Goal: Task Accomplishment & Management: Use online tool/utility

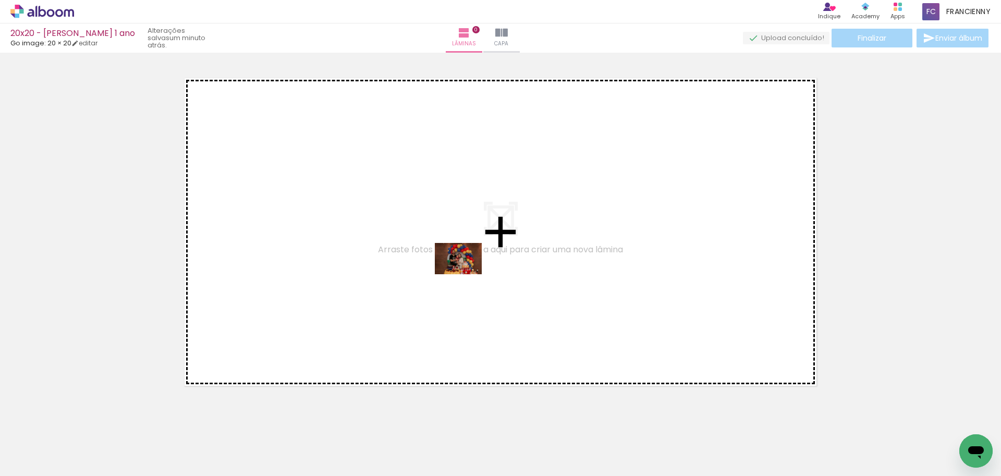
drag, startPoint x: 291, startPoint y: 448, endPoint x: 466, endPoint y: 274, distance: 246.6
click at [466, 274] on quentale-workspace at bounding box center [500, 238] width 1001 height 476
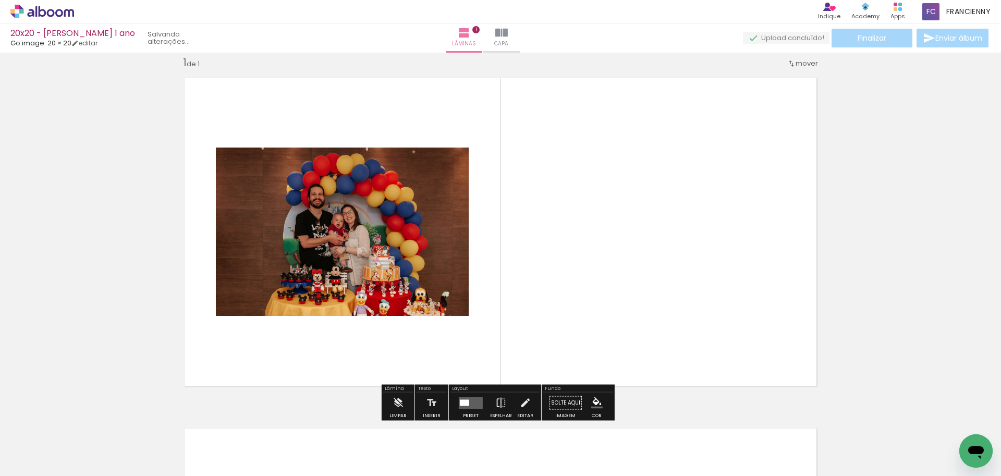
scroll to position [13, 0]
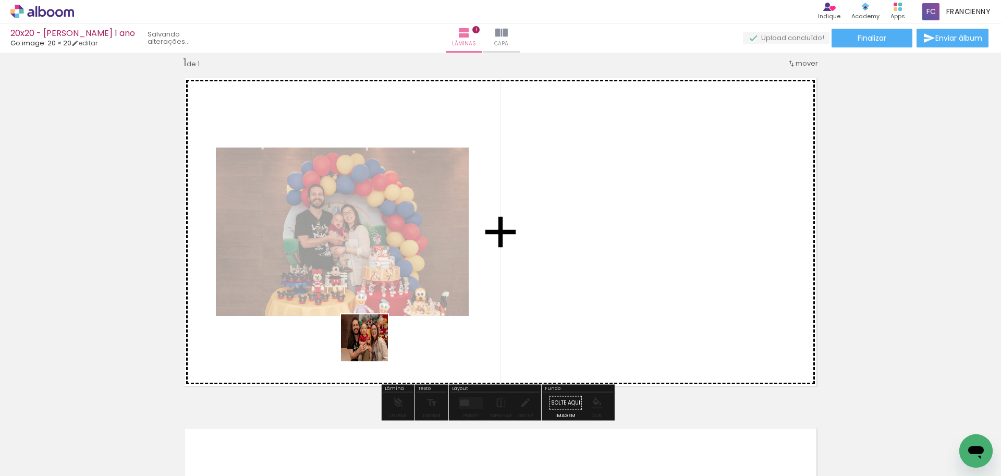
drag, startPoint x: 226, startPoint y: 450, endPoint x: 372, endPoint y: 346, distance: 179.7
click at [372, 346] on quentale-workspace at bounding box center [500, 238] width 1001 height 476
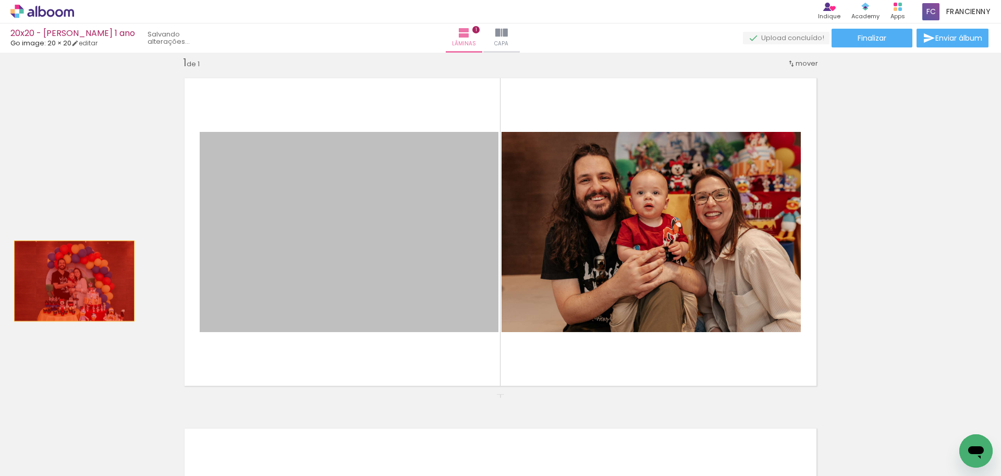
drag, startPoint x: 350, startPoint y: 280, endPoint x: 70, endPoint y: 281, distance: 279.9
click at [70, 281] on div "Inserir lâmina 1 de 1" at bounding box center [500, 393] width 1001 height 701
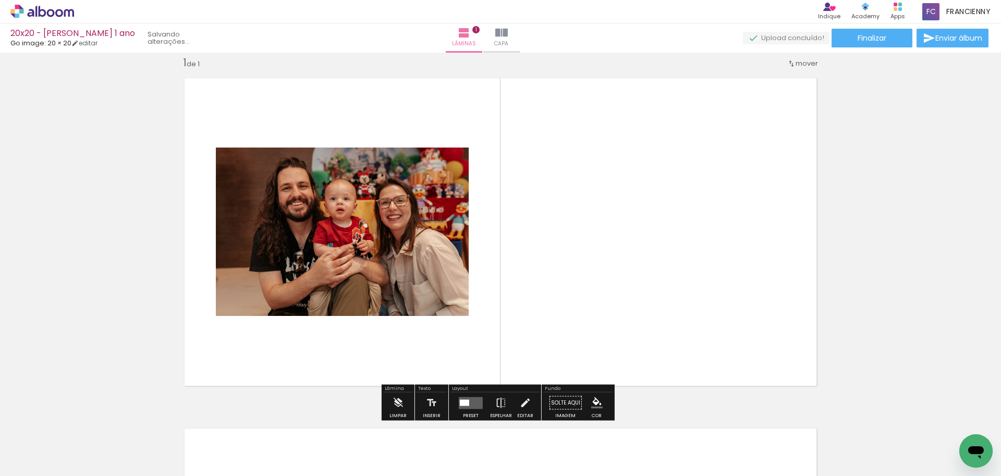
scroll to position [0, 2065]
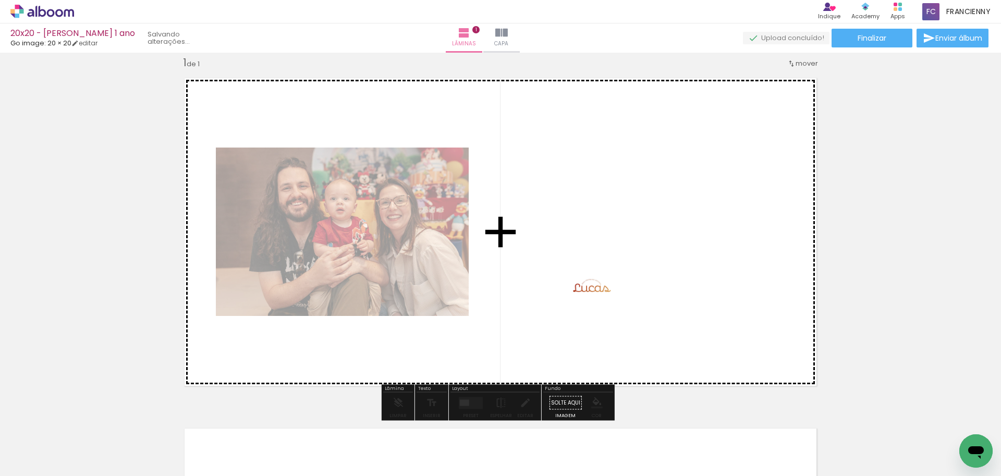
drag, startPoint x: 906, startPoint y: 422, endPoint x: 599, endPoint y: 296, distance: 331.4
click at [599, 296] on quentale-workspace at bounding box center [500, 238] width 1001 height 476
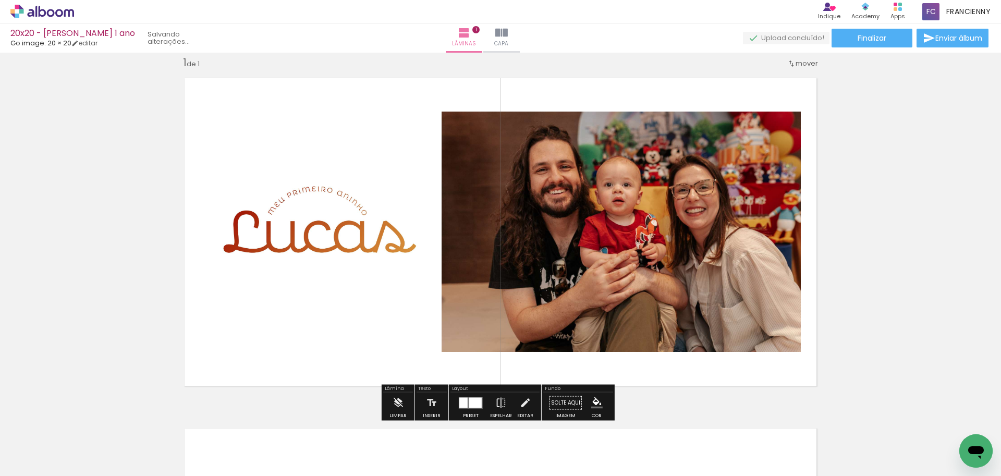
click at [461, 406] on div at bounding box center [463, 402] width 8 height 10
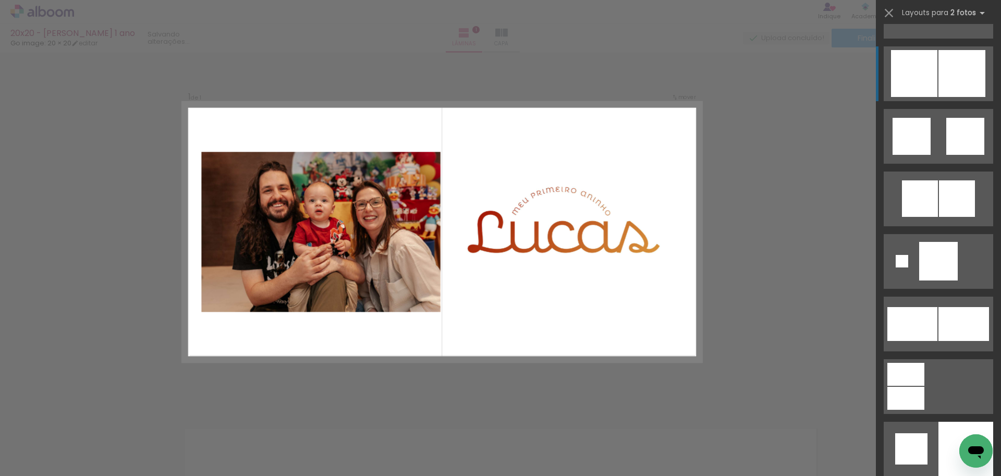
scroll to position [1460, 0]
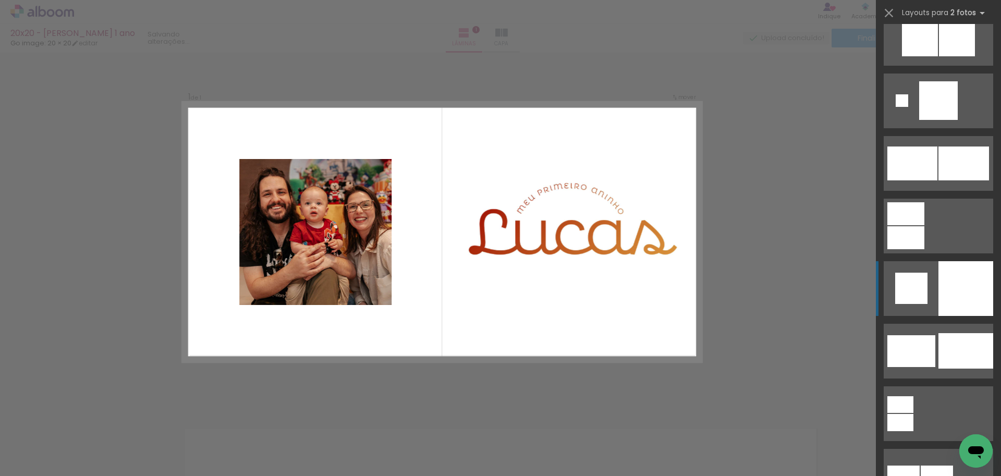
click at [946, 287] on div at bounding box center [965, 288] width 55 height 55
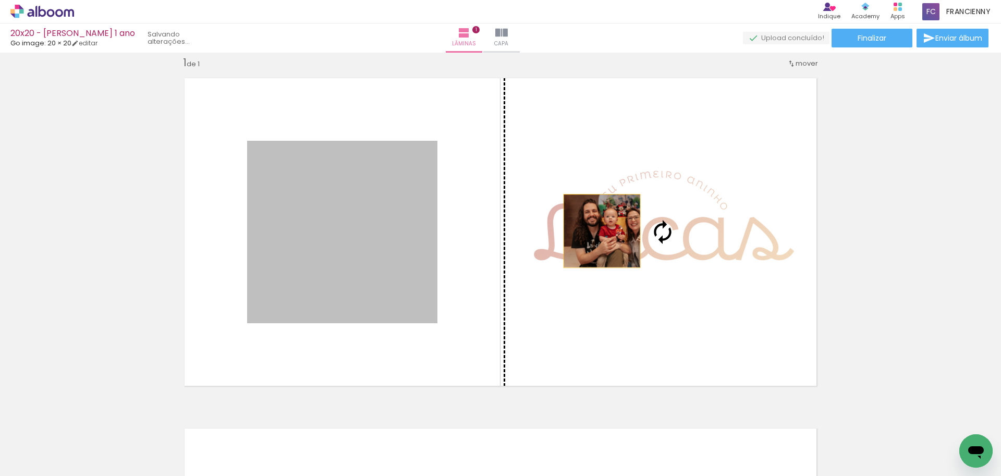
drag, startPoint x: 365, startPoint y: 243, endPoint x: 606, endPoint y: 231, distance: 241.1
click at [0, 0] on slot at bounding box center [0, 0] width 0 height 0
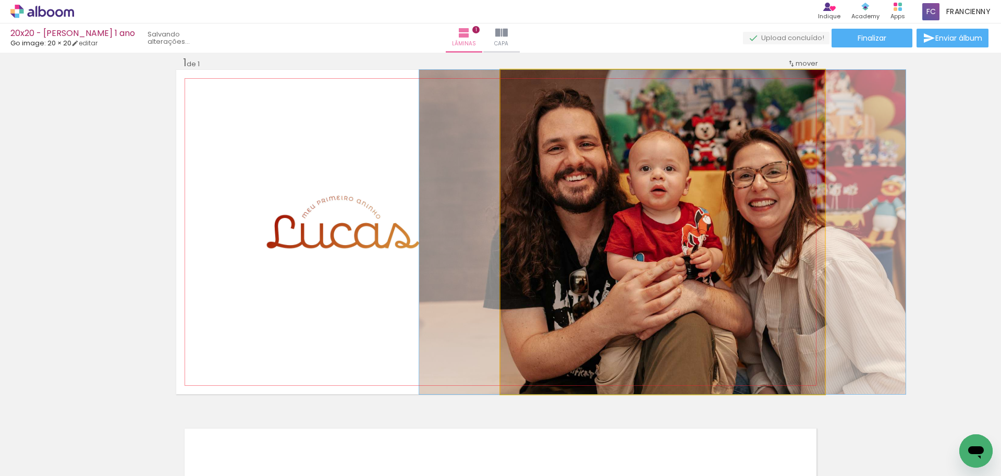
click at [611, 222] on quentale-photo at bounding box center [662, 232] width 324 height 324
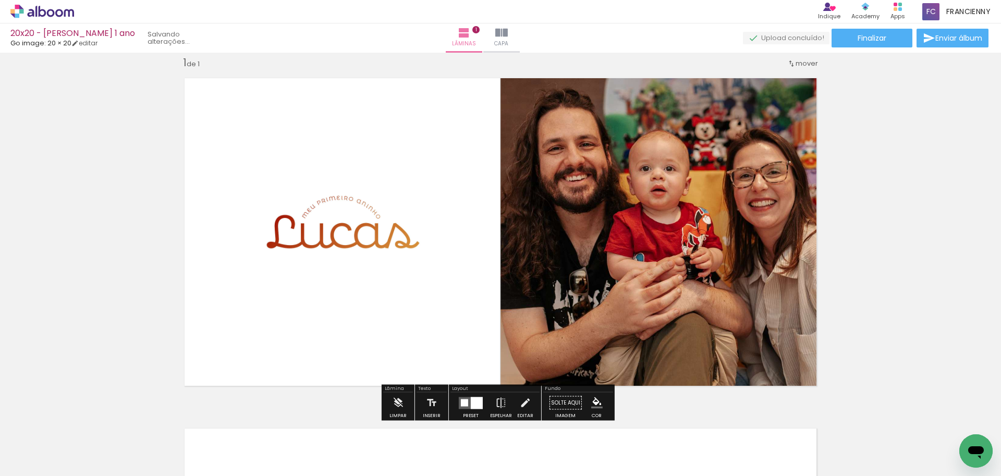
click at [366, 237] on quentale-photo at bounding box center [342, 232] width 190 height 182
click at [369, 242] on quentale-photo at bounding box center [342, 232] width 190 height 182
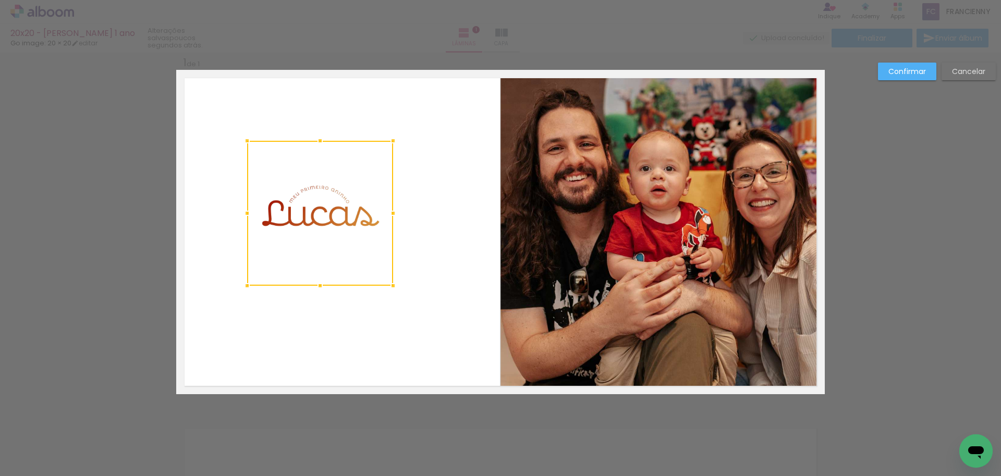
drag, startPoint x: 433, startPoint y: 323, endPoint x: 388, endPoint y: 286, distance: 58.5
click at [388, 286] on div at bounding box center [393, 285] width 21 height 21
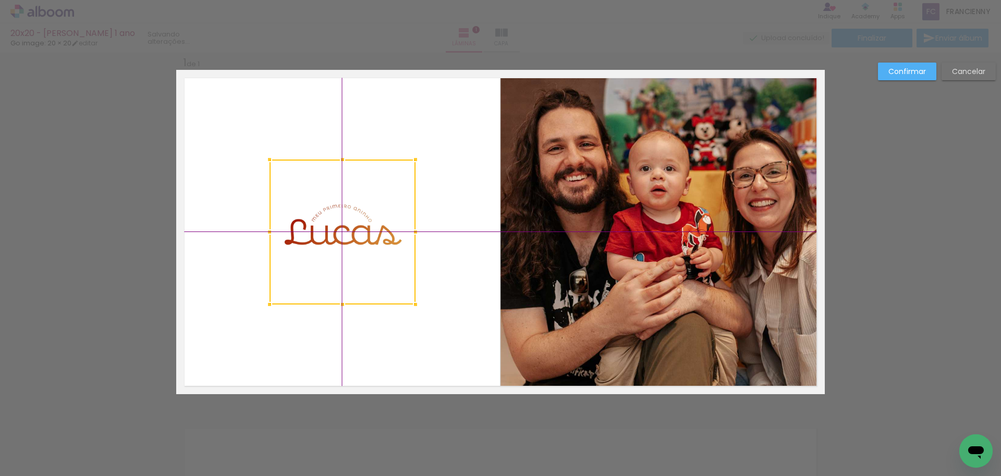
drag, startPoint x: 318, startPoint y: 211, endPoint x: 336, endPoint y: 228, distance: 24.0
click at [336, 228] on div at bounding box center [342, 232] width 146 height 145
click at [0, 0] on slot "Confirmar" at bounding box center [0, 0] width 0 height 0
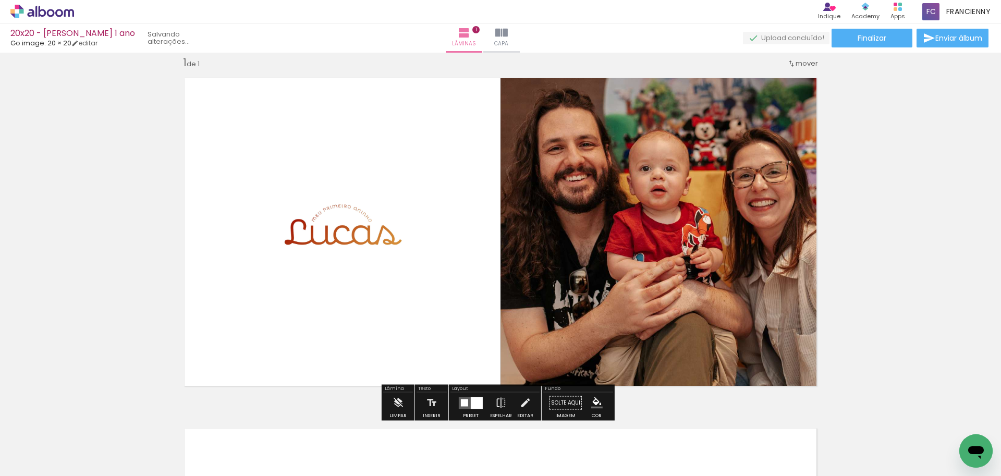
click at [887, 195] on div "Inserir lâmina 1 de 1" at bounding box center [500, 393] width 1001 height 701
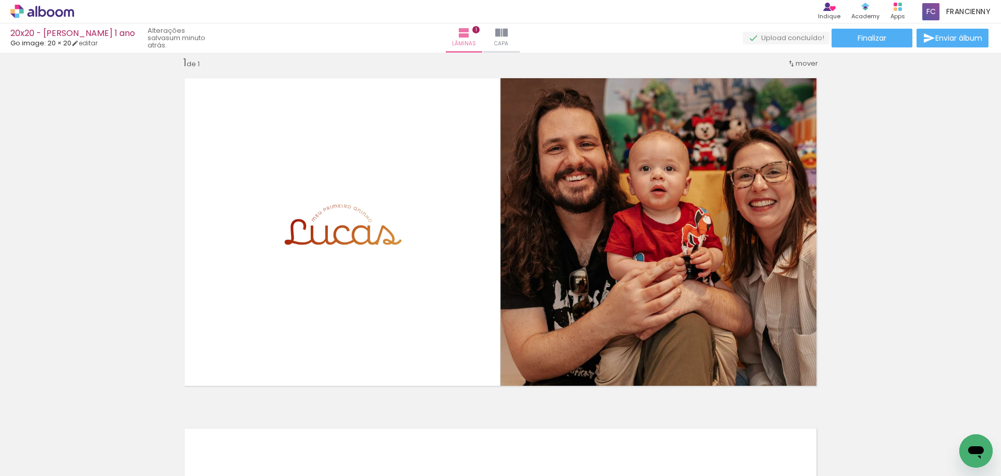
click at [941, 419] on iron-icon at bounding box center [935, 419] width 11 height 11
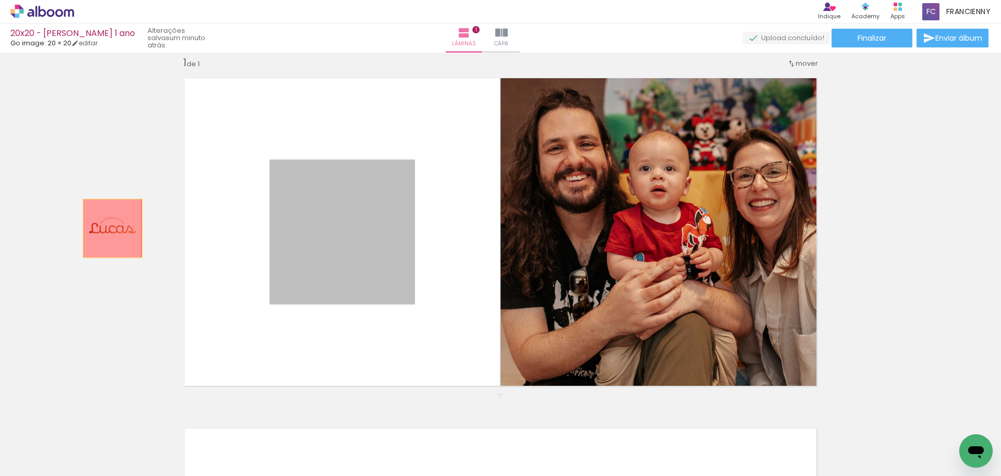
drag, startPoint x: 249, startPoint y: 228, endPoint x: 180, endPoint y: 234, distance: 69.6
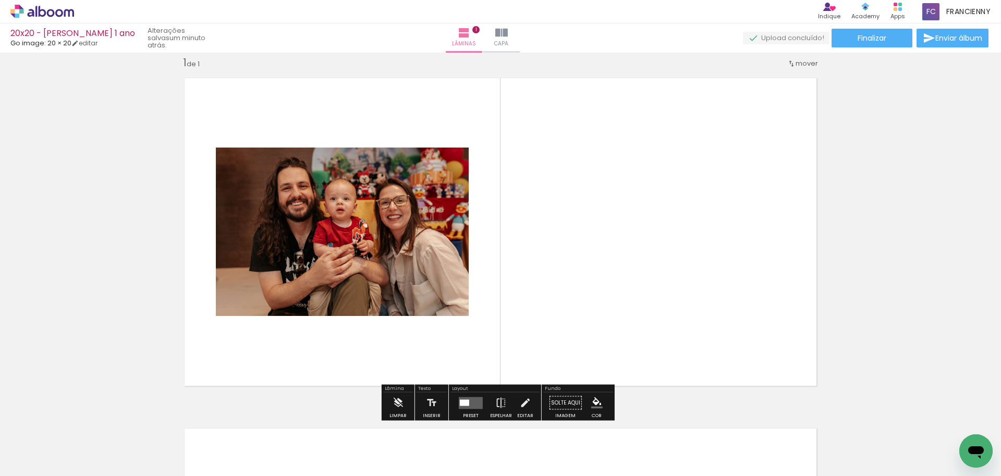
click at [939, 421] on iron-icon at bounding box center [935, 419] width 11 height 11
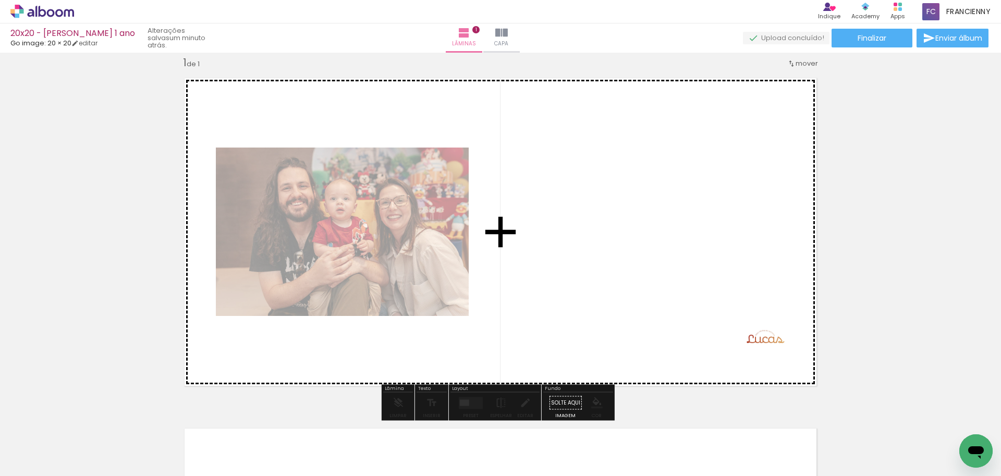
drag, startPoint x: 910, startPoint y: 404, endPoint x: 666, endPoint y: 297, distance: 266.7
click at [666, 297] on quentale-workspace at bounding box center [500, 238] width 1001 height 476
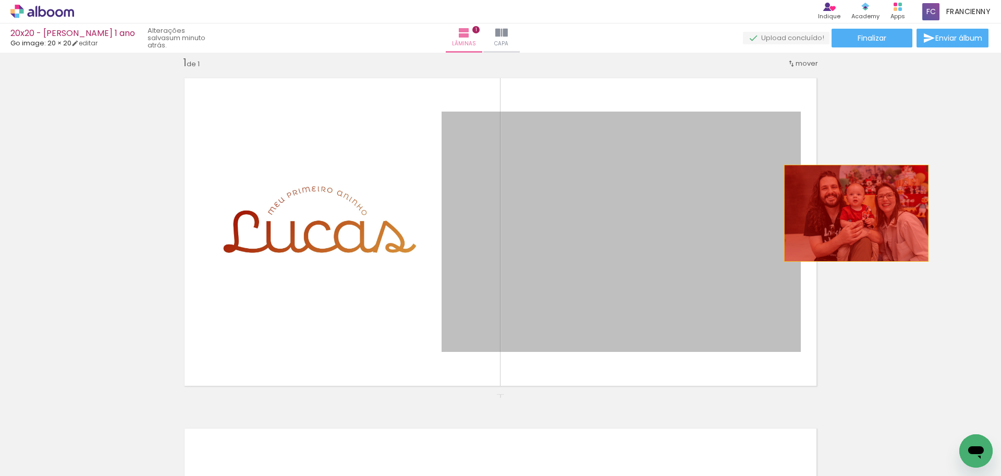
drag, startPoint x: 618, startPoint y: 251, endPoint x: 876, endPoint y: 212, distance: 261.0
click at [876, 212] on div "Inserir lâmina 1 de 1" at bounding box center [500, 393] width 1001 height 701
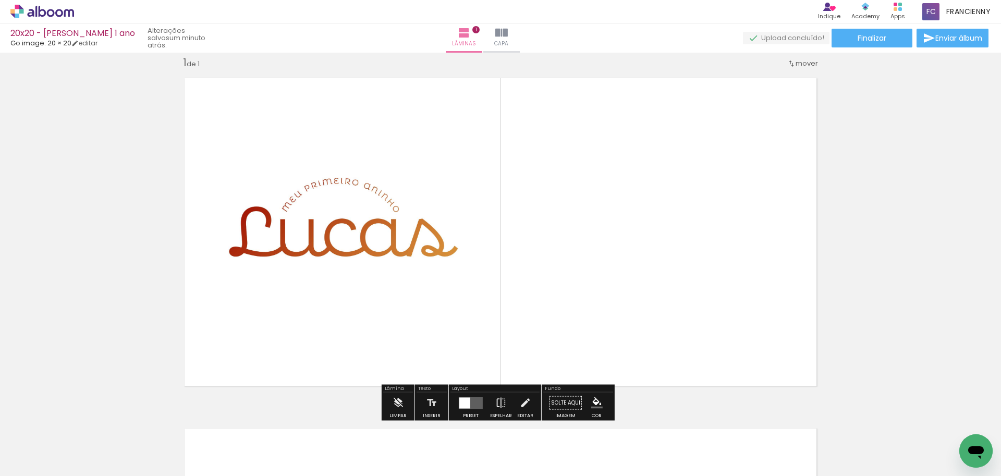
scroll to position [0, 0]
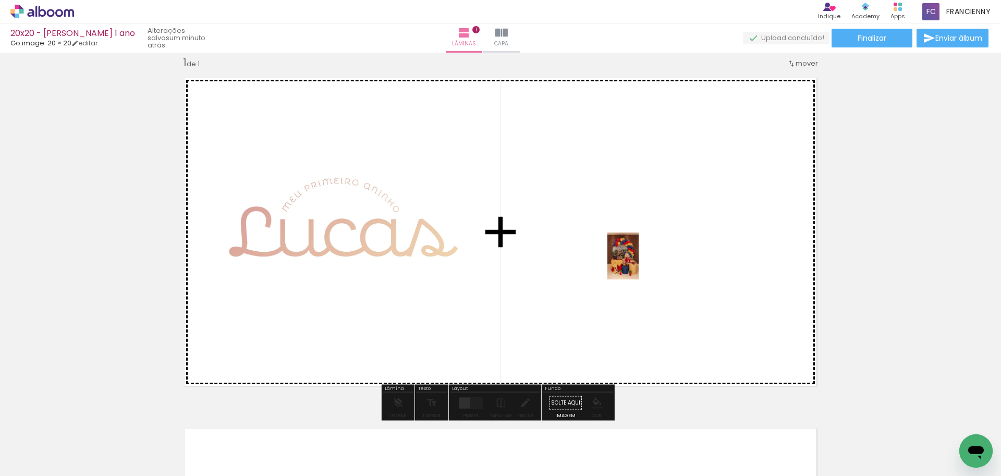
drag, startPoint x: 105, startPoint y: 439, endPoint x: 639, endPoint y: 264, distance: 561.9
click at [639, 264] on quentale-workspace at bounding box center [500, 238] width 1001 height 476
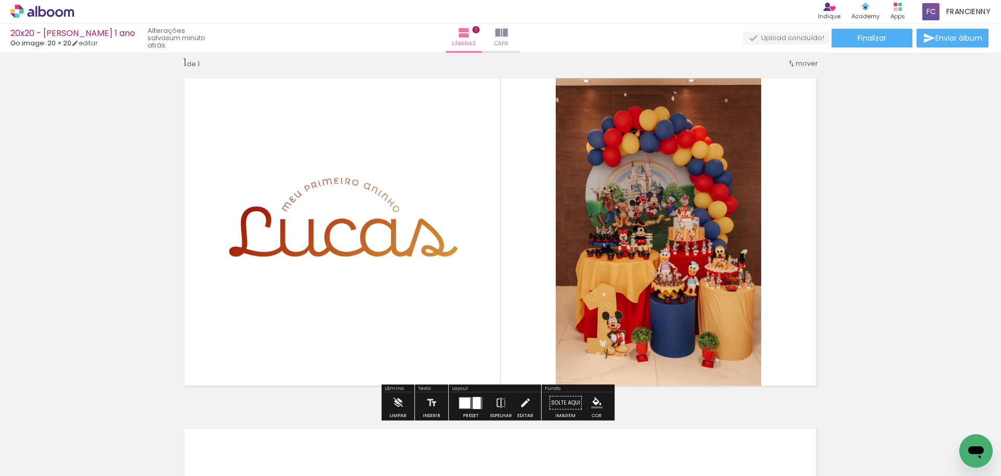
click at [372, 246] on quentale-photo at bounding box center [342, 231] width 285 height 277
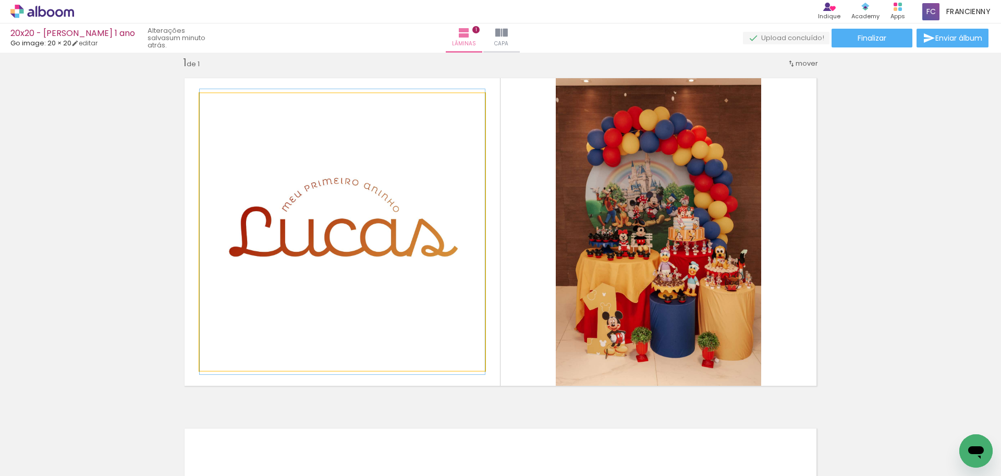
click at [372, 246] on quentale-photo at bounding box center [342, 231] width 285 height 277
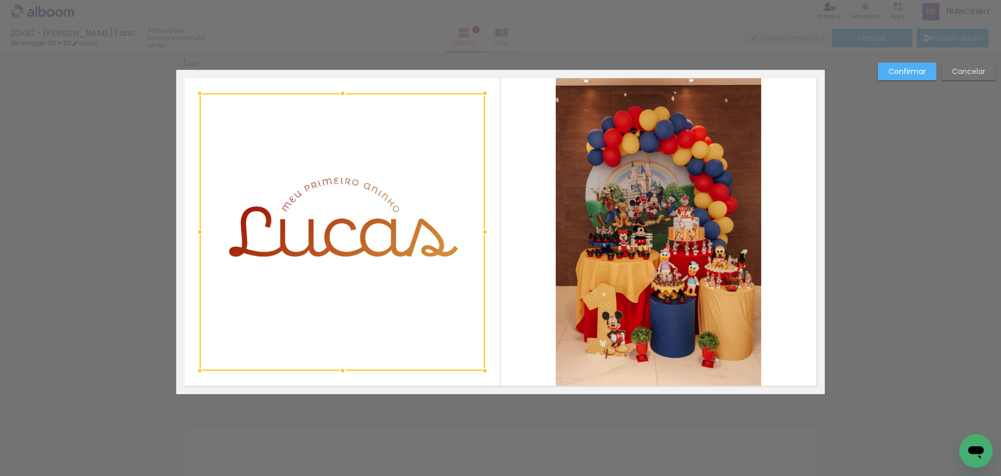
click at [478, 371] on div at bounding box center [484, 370] width 21 height 21
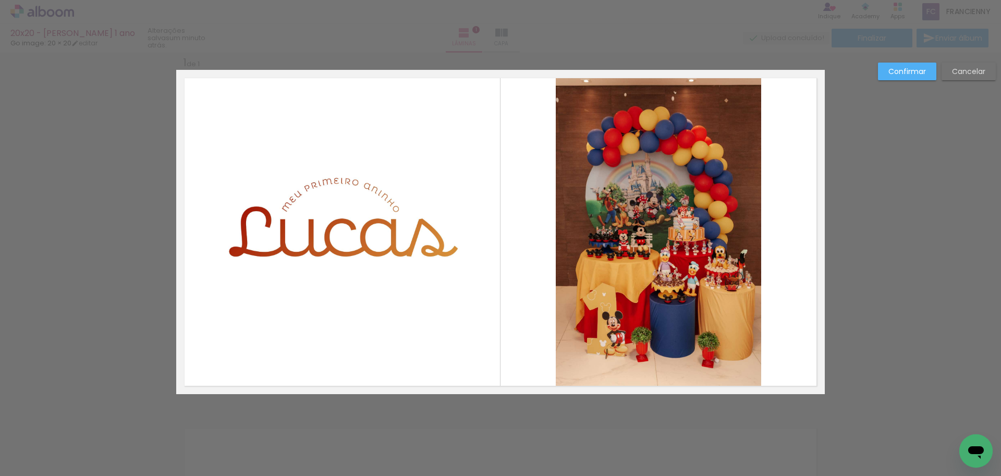
click at [380, 266] on quentale-photo at bounding box center [342, 231] width 285 height 277
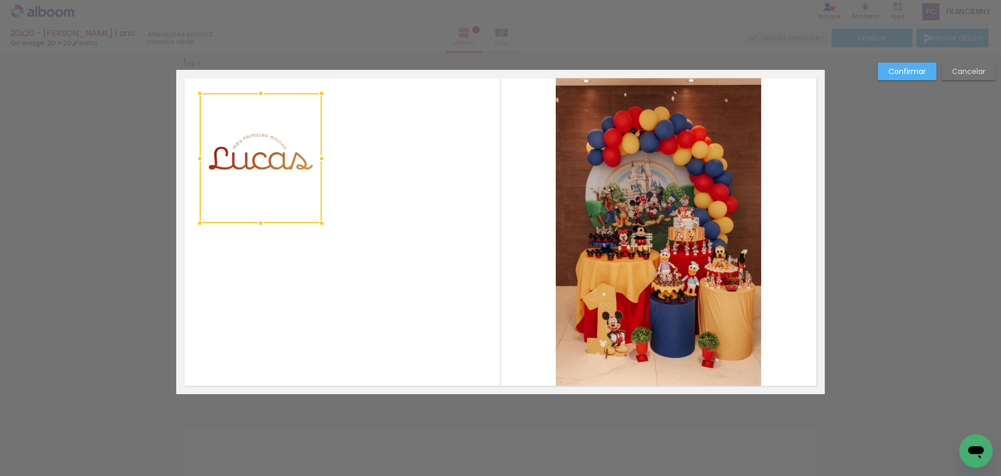
drag, startPoint x: 479, startPoint y: 370, endPoint x: 321, endPoint y: 224, distance: 215.1
click at [321, 224] on div at bounding box center [321, 223] width 21 height 21
click at [239, 164] on quentale-photo at bounding box center [261, 158] width 122 height 130
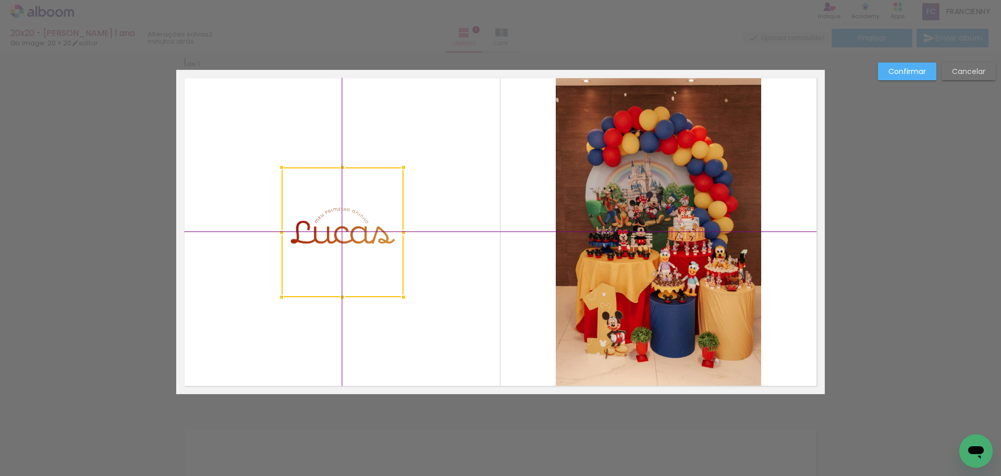
drag, startPoint x: 250, startPoint y: 151, endPoint x: 340, endPoint y: 236, distance: 124.3
click at [340, 236] on div at bounding box center [342, 232] width 122 height 130
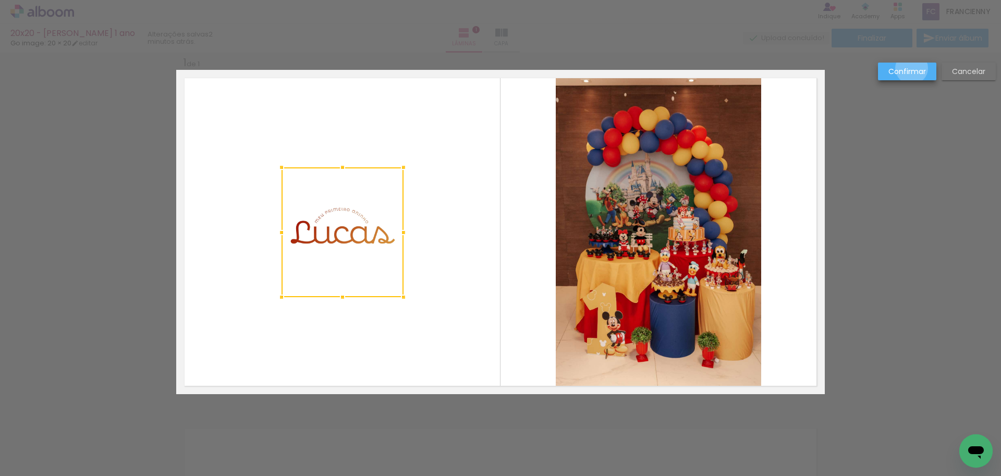
click at [0, 0] on slot "Confirmar" at bounding box center [0, 0] width 0 height 0
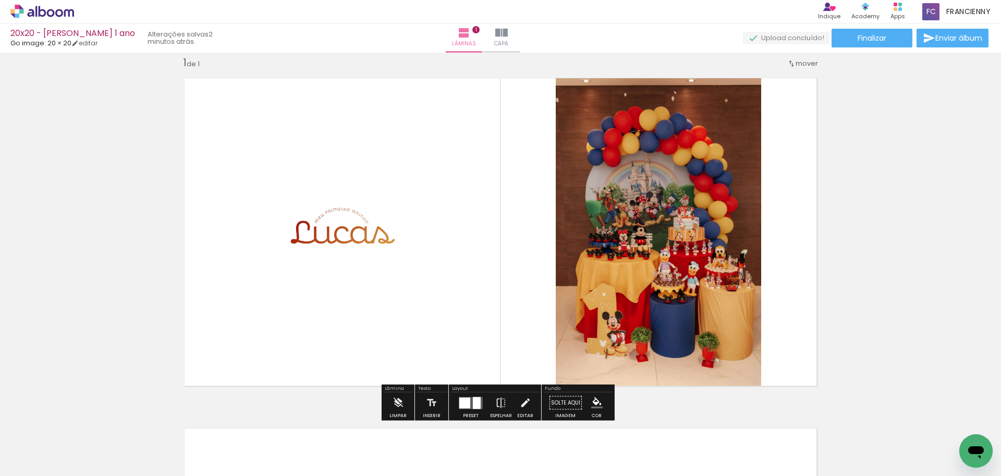
click at [897, 190] on div "Inserir lâmina 1 de 1" at bounding box center [500, 393] width 1001 height 701
click at [461, 404] on div at bounding box center [464, 402] width 11 height 11
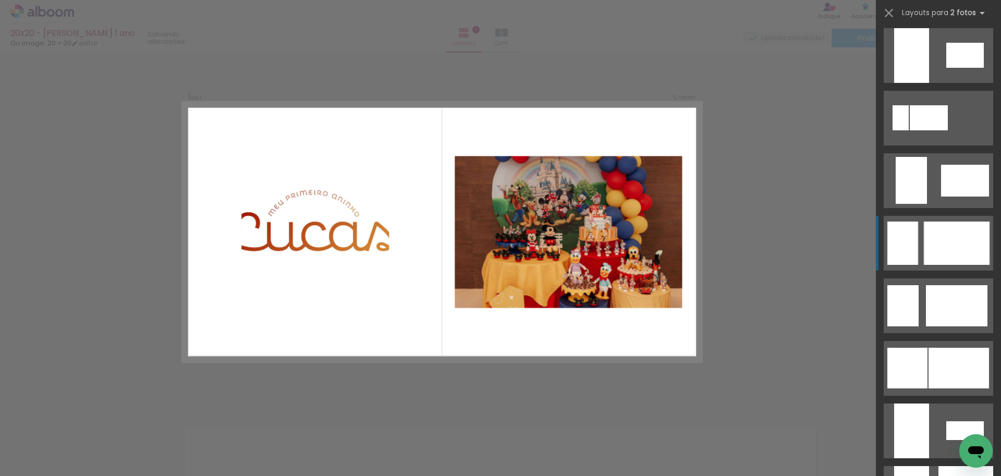
scroll to position [2309, 0]
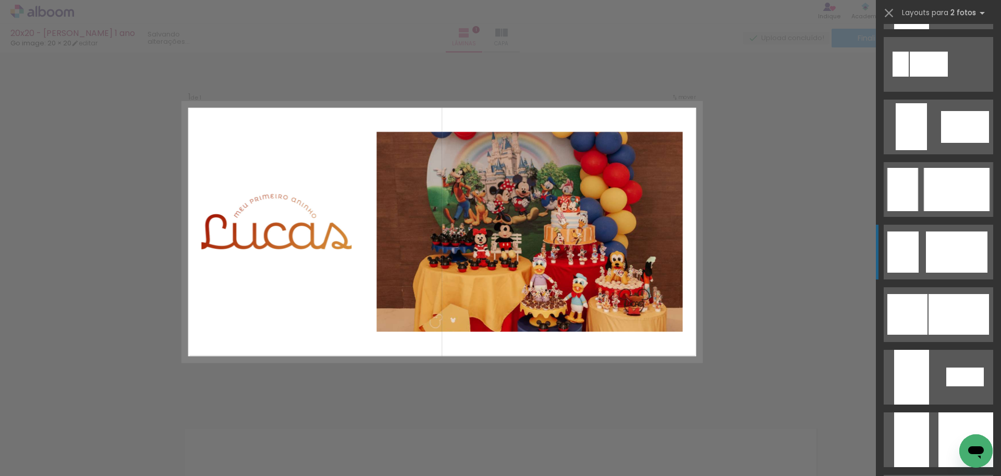
click at [919, 268] on quentale-layouter at bounding box center [938, 252] width 109 height 55
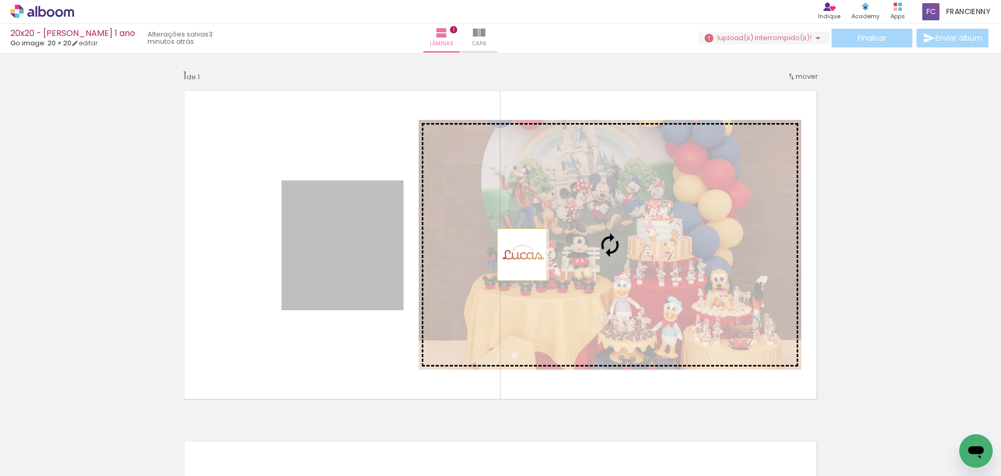
drag, startPoint x: 349, startPoint y: 248, endPoint x: 518, endPoint y: 254, distance: 168.5
click at [0, 0] on slot at bounding box center [0, 0] width 0 height 0
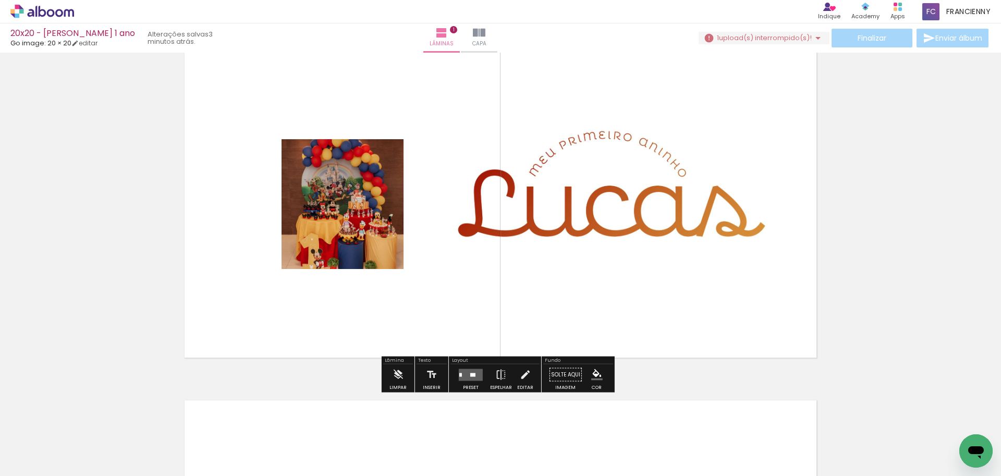
scroll to position [80, 0]
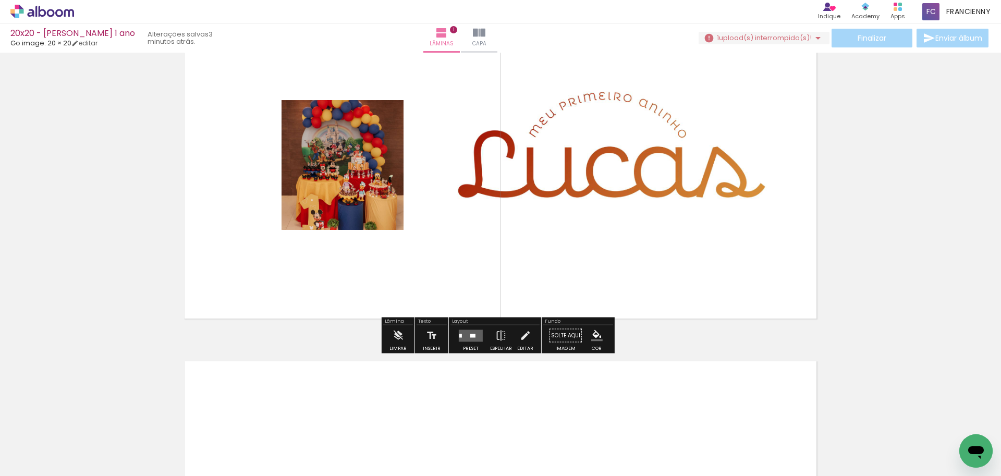
click at [474, 345] on div at bounding box center [471, 335] width 28 height 21
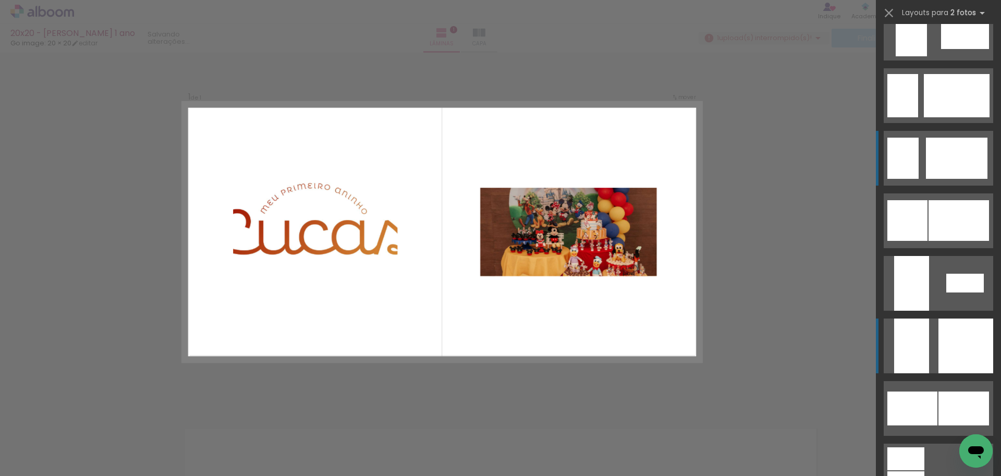
scroll to position [2396, 0]
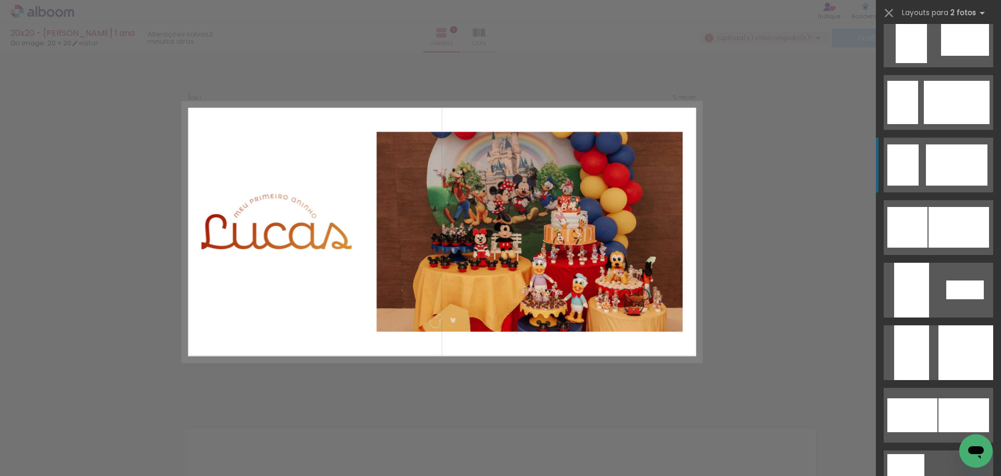
click at [931, 154] on div at bounding box center [957, 164] width 62 height 41
click at [916, 164] on quentale-layouter at bounding box center [938, 165] width 109 height 55
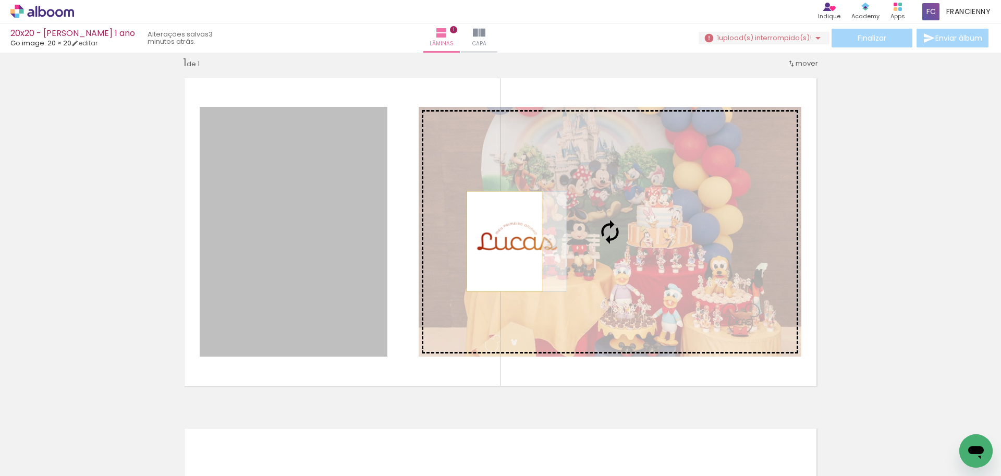
drag, startPoint x: 333, startPoint y: 235, endPoint x: 500, endPoint y: 241, distance: 167.4
click at [0, 0] on slot at bounding box center [0, 0] width 0 height 0
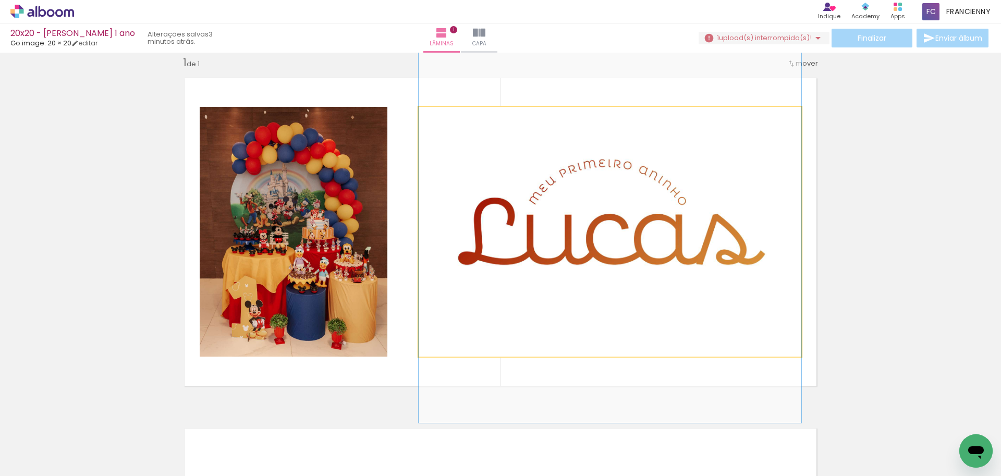
click at [500, 241] on quentale-photo at bounding box center [610, 232] width 383 height 250
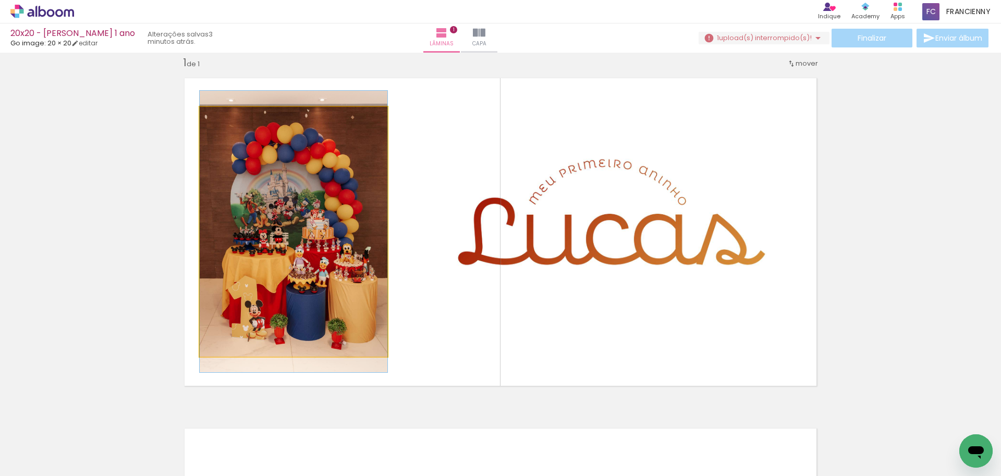
click at [295, 250] on quentale-photo at bounding box center [294, 232] width 188 height 250
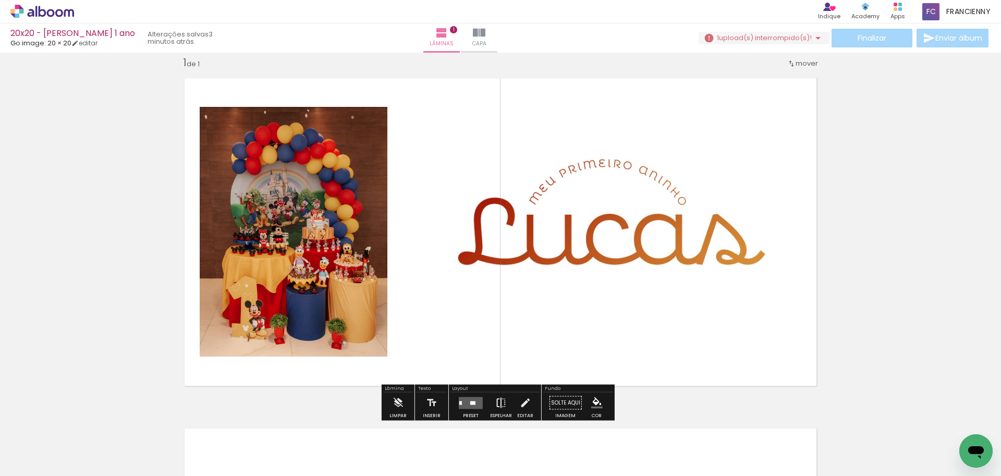
click at [496, 402] on iron-icon at bounding box center [500, 403] width 11 height 21
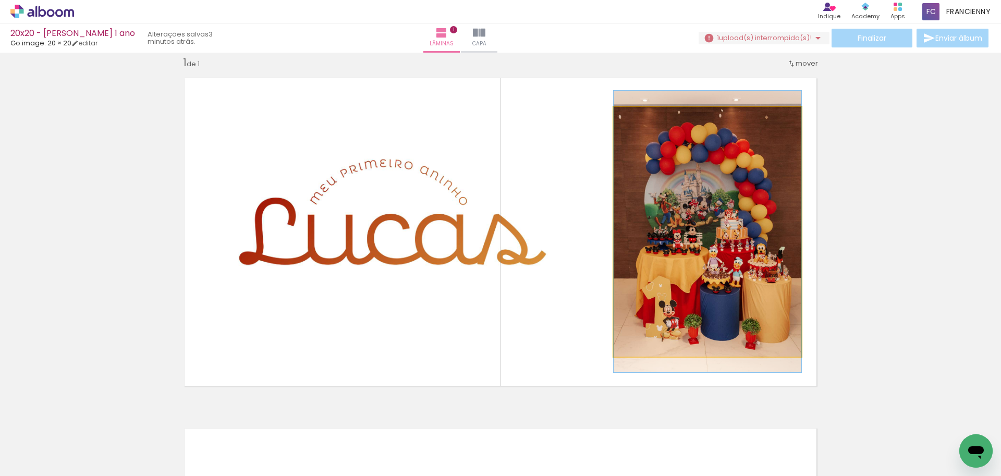
click at [672, 291] on quentale-photo at bounding box center [708, 232] width 188 height 250
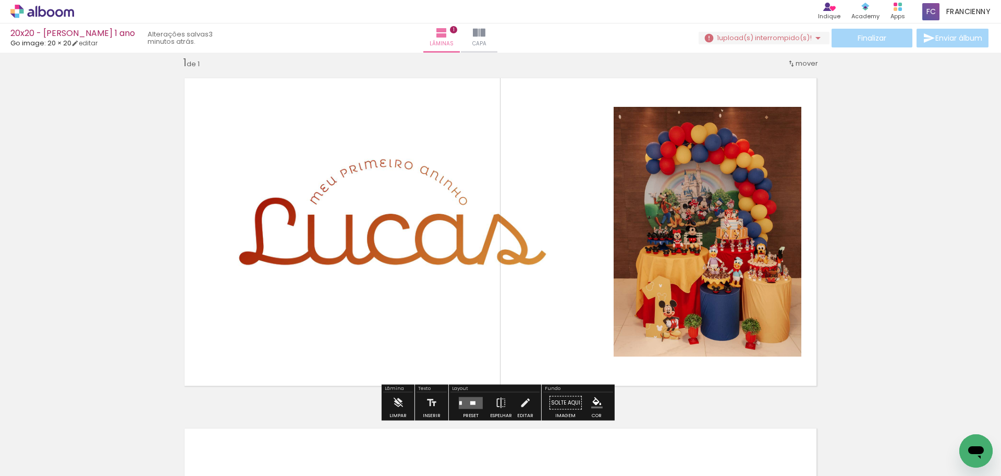
click at [471, 406] on quentale-layouter at bounding box center [471, 403] width 24 height 12
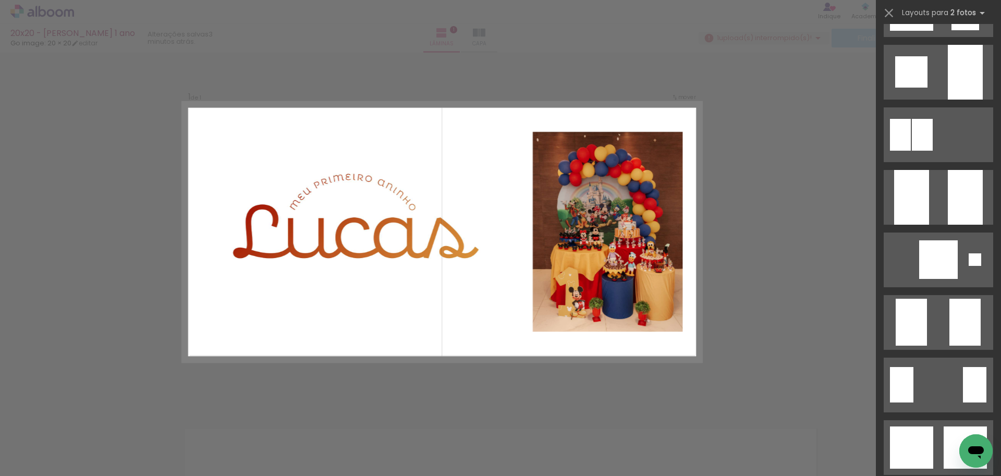
scroll to position [0, 0]
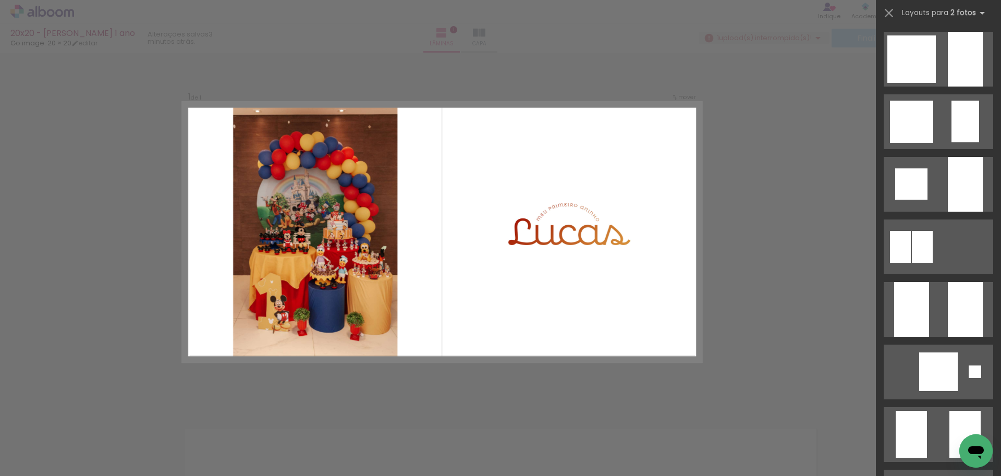
click at [751, 208] on div "Confirmar Cancelar" at bounding box center [500, 403] width 1001 height 726
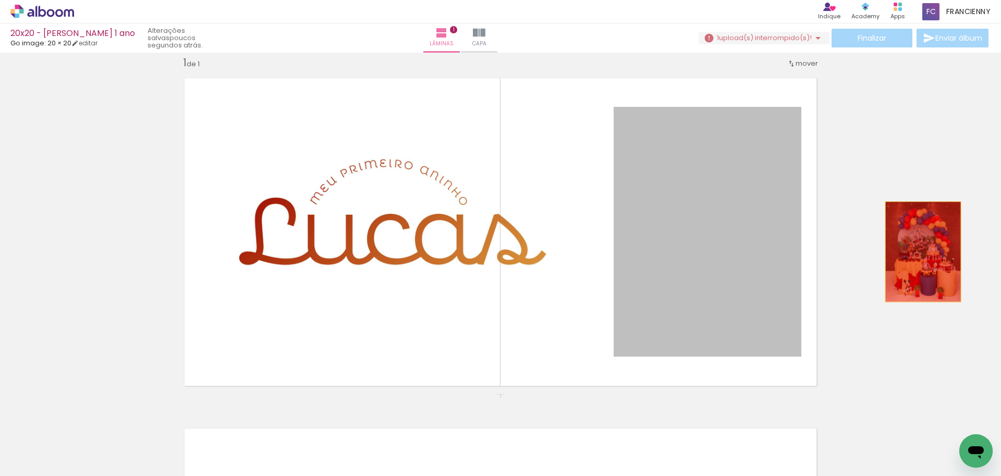
drag, startPoint x: 726, startPoint y: 258, endPoint x: 919, endPoint y: 251, distance: 193.5
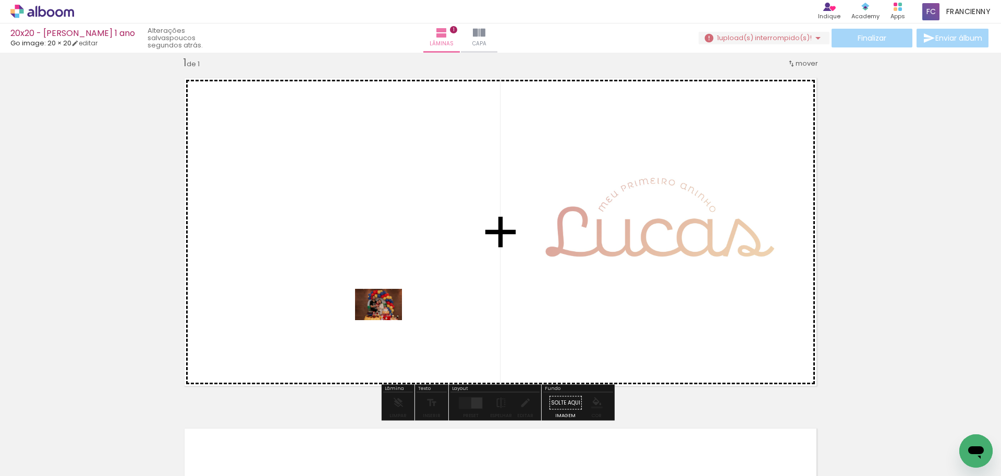
drag, startPoint x: 283, startPoint y: 443, endPoint x: 386, endPoint y: 320, distance: 160.9
click at [386, 320] on quentale-workspace at bounding box center [500, 238] width 1001 height 476
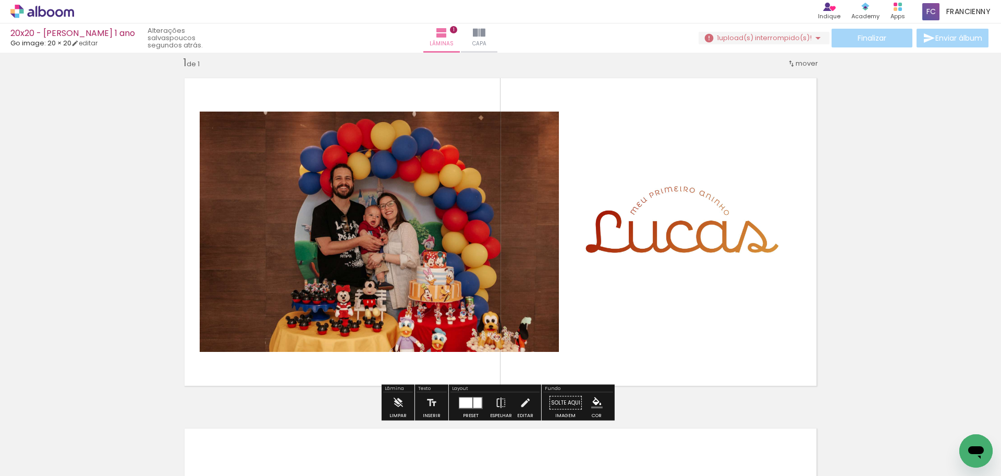
scroll to position [55, 0]
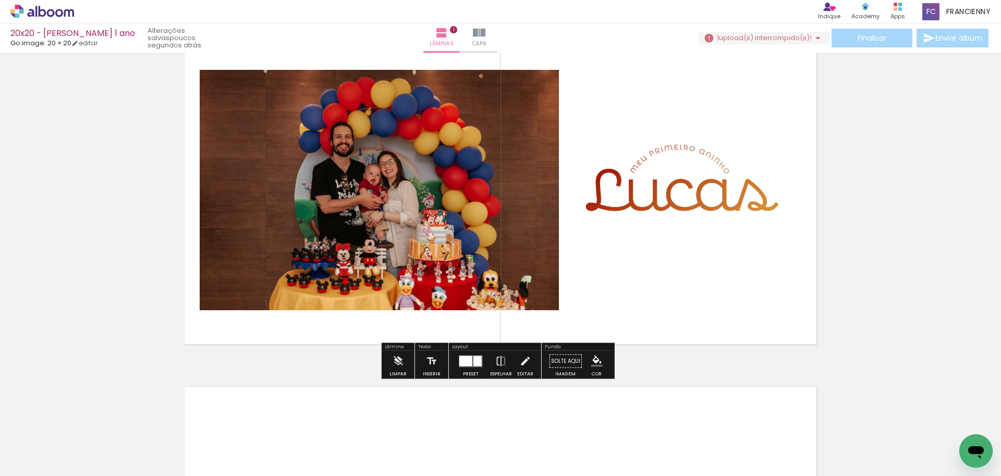
click at [473, 357] on div at bounding box center [477, 360] width 8 height 10
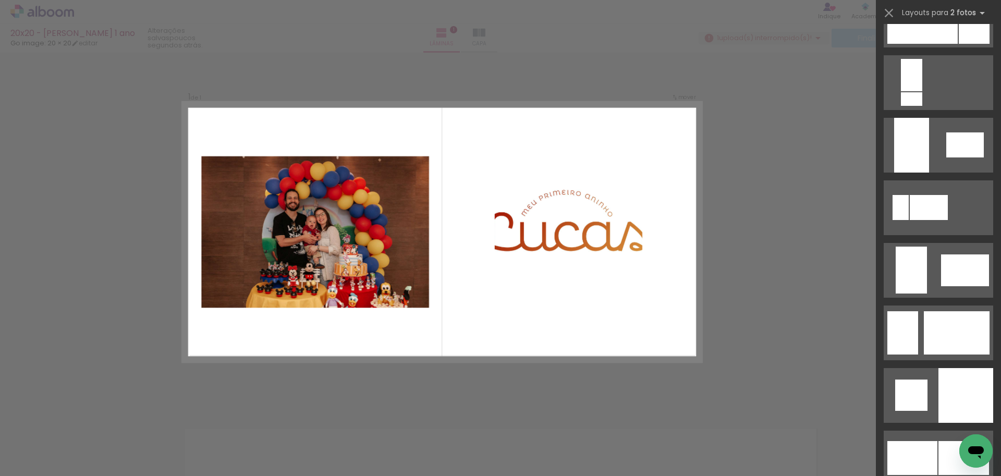
scroll to position [671, 0]
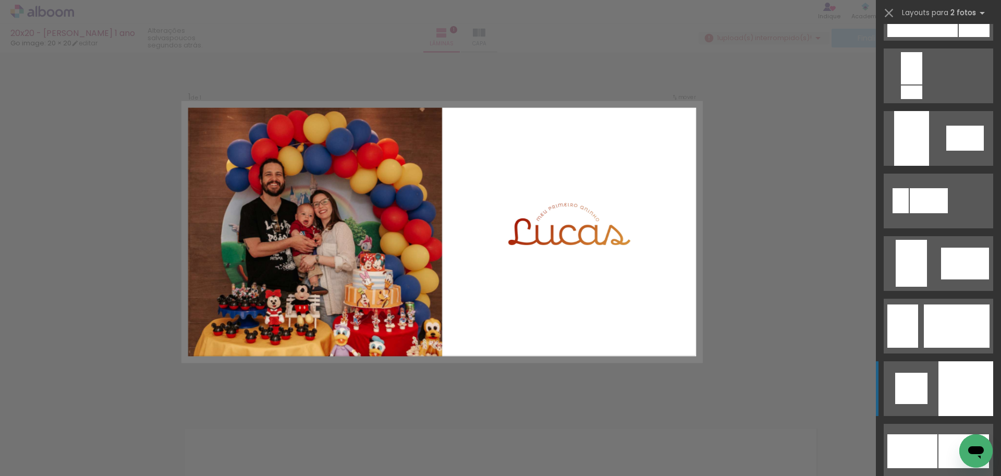
click at [957, 377] on div at bounding box center [965, 388] width 55 height 55
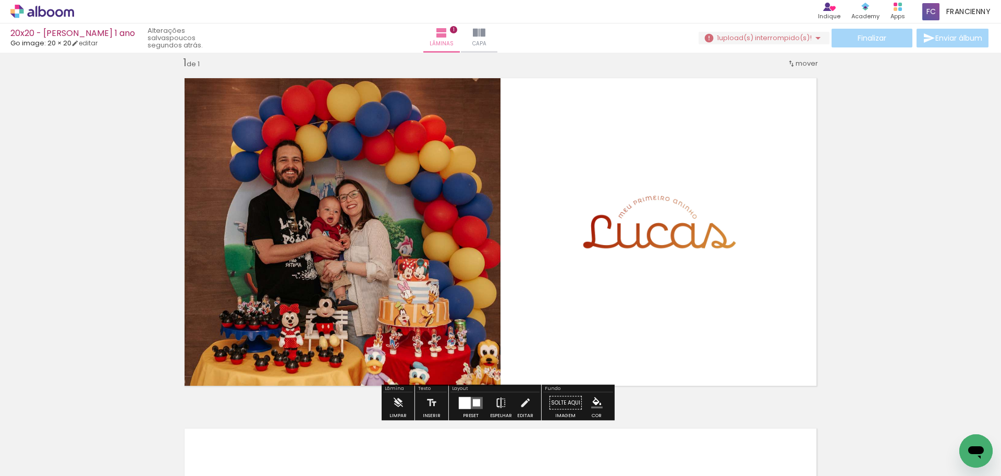
click at [496, 407] on iron-icon at bounding box center [500, 403] width 11 height 21
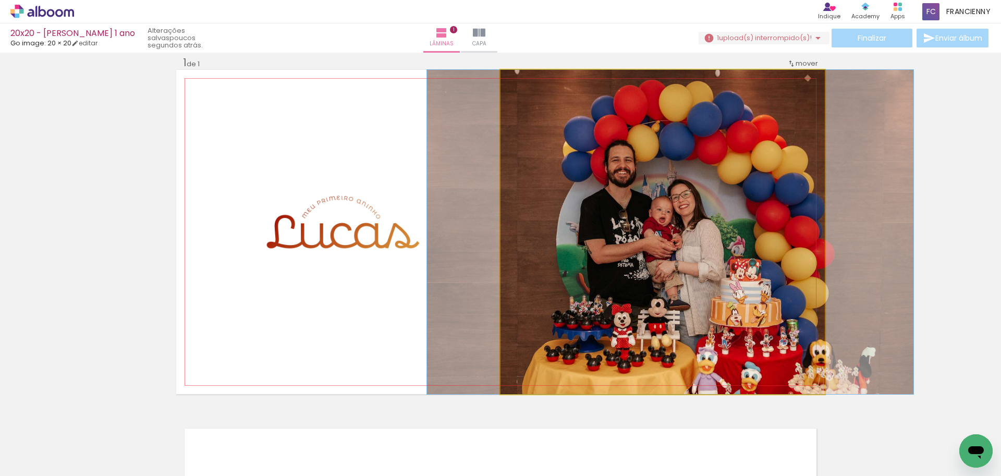
drag, startPoint x: 650, startPoint y: 264, endPoint x: 658, endPoint y: 263, distance: 8.0
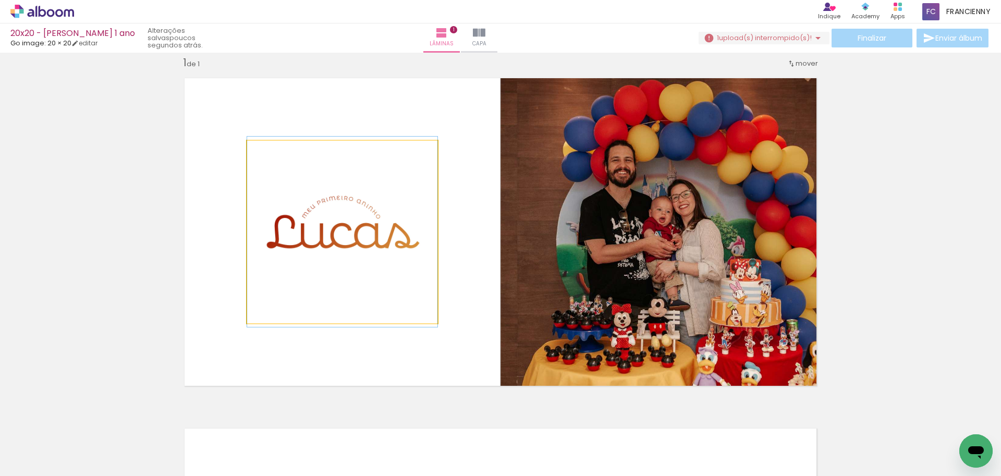
click at [357, 235] on quentale-photo at bounding box center [342, 232] width 190 height 182
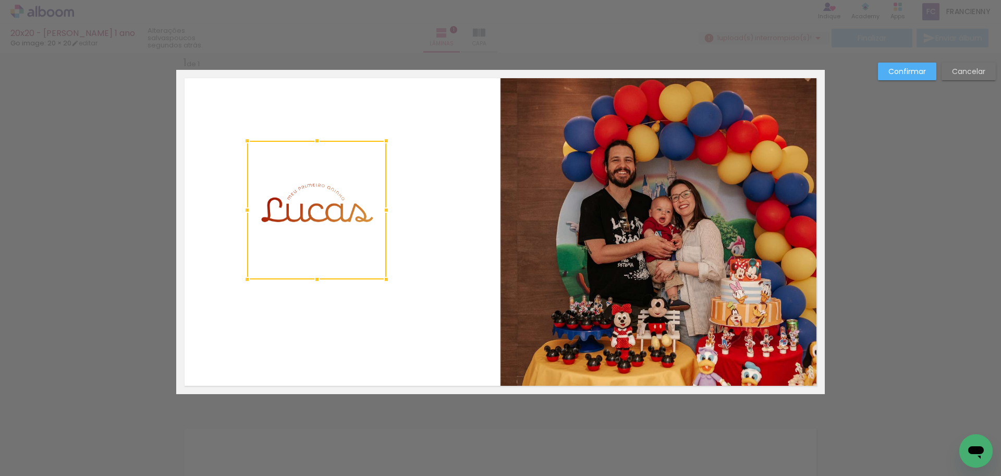
drag, startPoint x: 433, startPoint y: 322, endPoint x: 382, endPoint y: 278, distance: 67.3
click at [382, 278] on div at bounding box center [386, 279] width 21 height 21
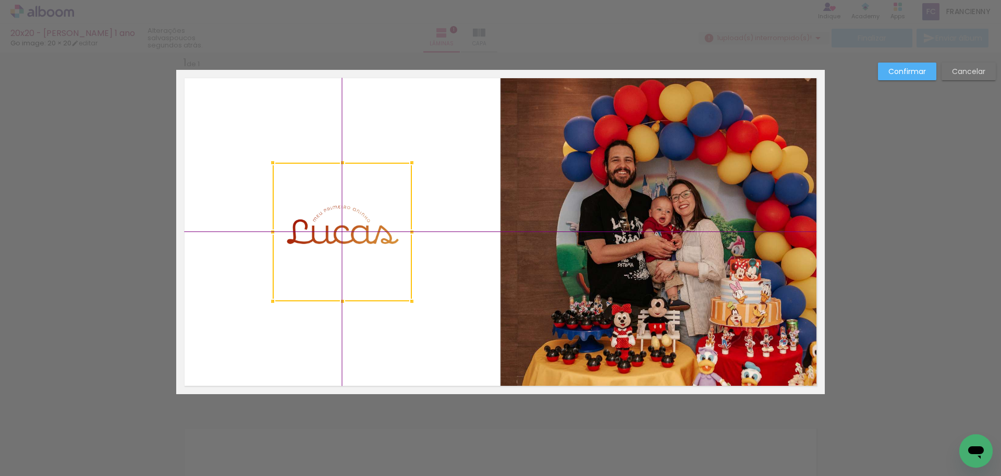
drag, startPoint x: 310, startPoint y: 199, endPoint x: 334, endPoint y: 224, distance: 34.7
click at [334, 224] on div at bounding box center [342, 232] width 139 height 139
click at [0, 0] on slot "Confirmar" at bounding box center [0, 0] width 0 height 0
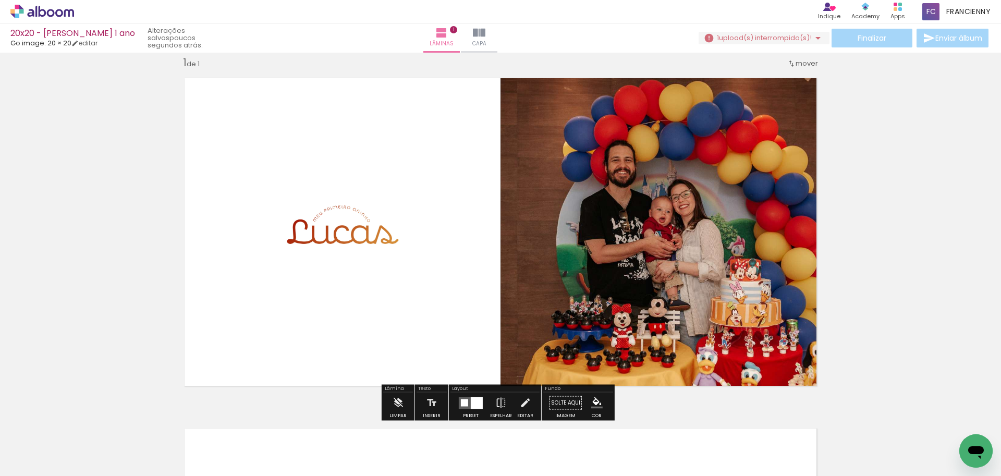
click at [913, 190] on div "Inserir lâmina 1 de 1" at bounding box center [500, 393] width 1001 height 701
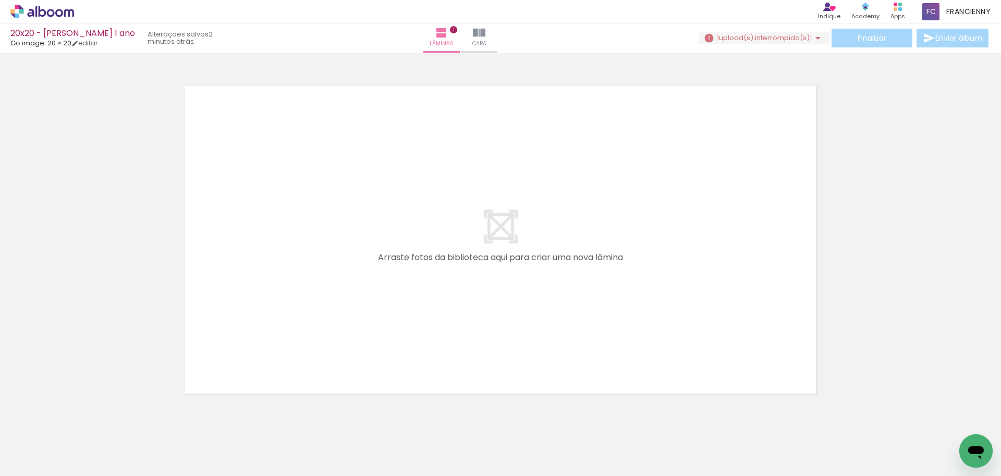
scroll to position [369, 0]
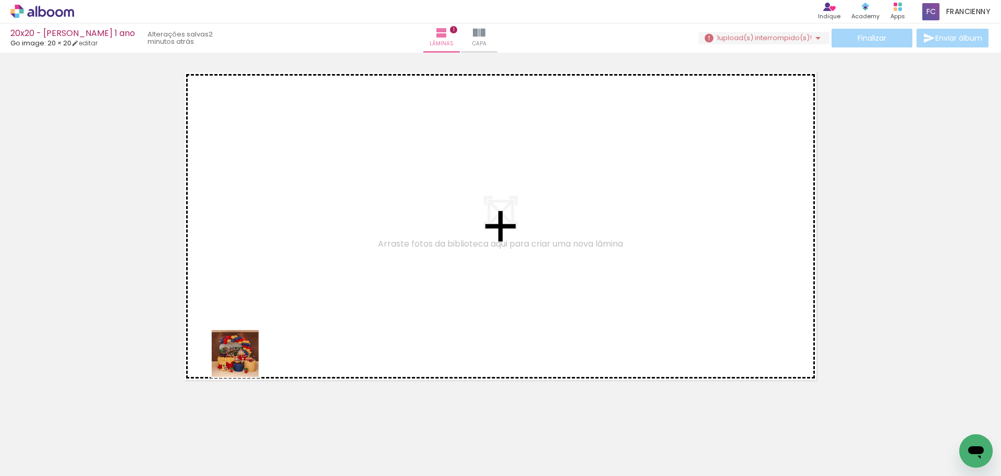
drag, startPoint x: 120, startPoint y: 451, endPoint x: 279, endPoint y: 336, distance: 196.6
click at [279, 336] on quentale-workspace at bounding box center [500, 238] width 1001 height 476
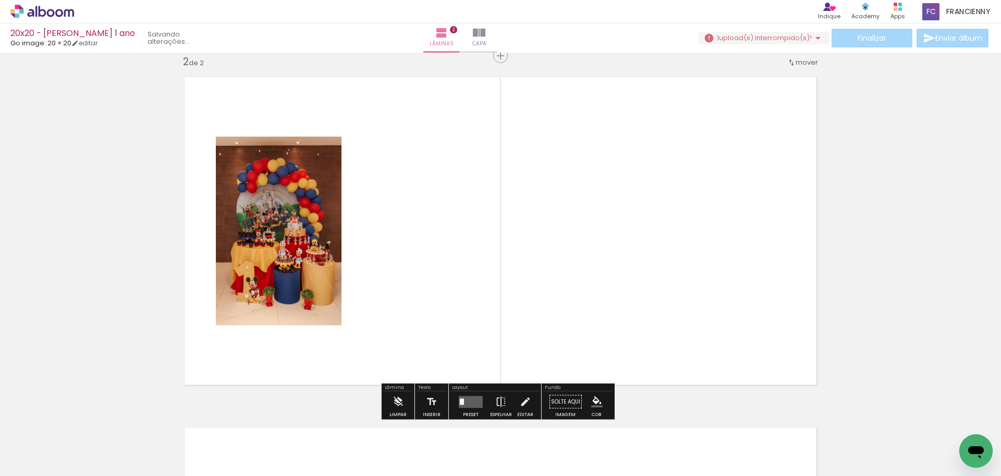
scroll to position [363, 0]
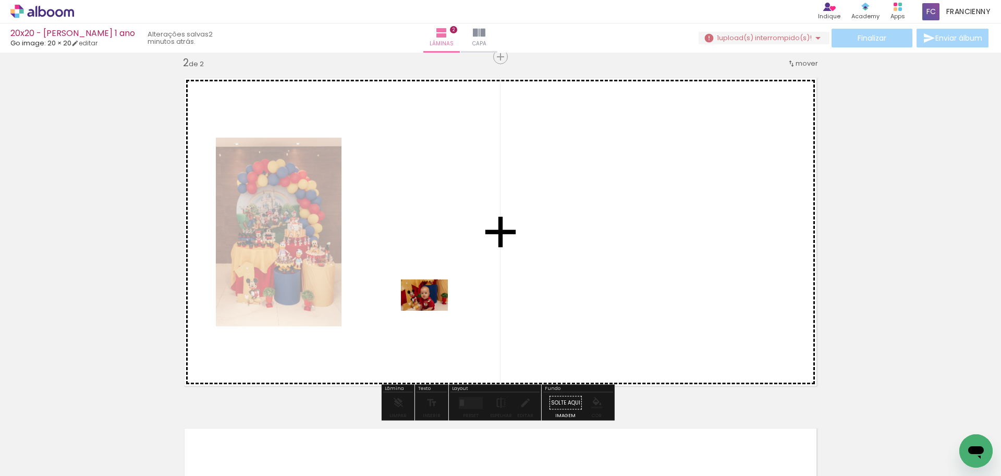
drag, startPoint x: 176, startPoint y: 447, endPoint x: 432, endPoint y: 311, distance: 289.9
click at [432, 311] on quentale-workspace at bounding box center [500, 238] width 1001 height 476
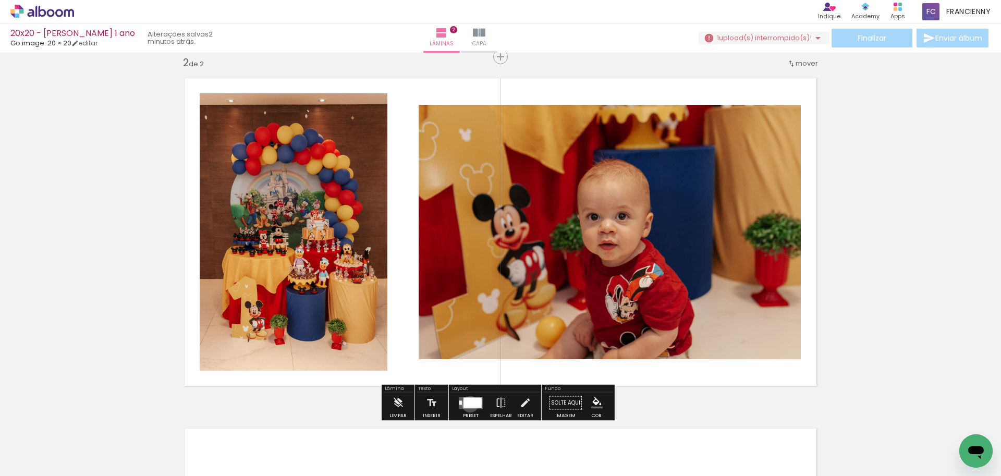
click at [468, 404] on div at bounding box center [472, 402] width 18 height 10
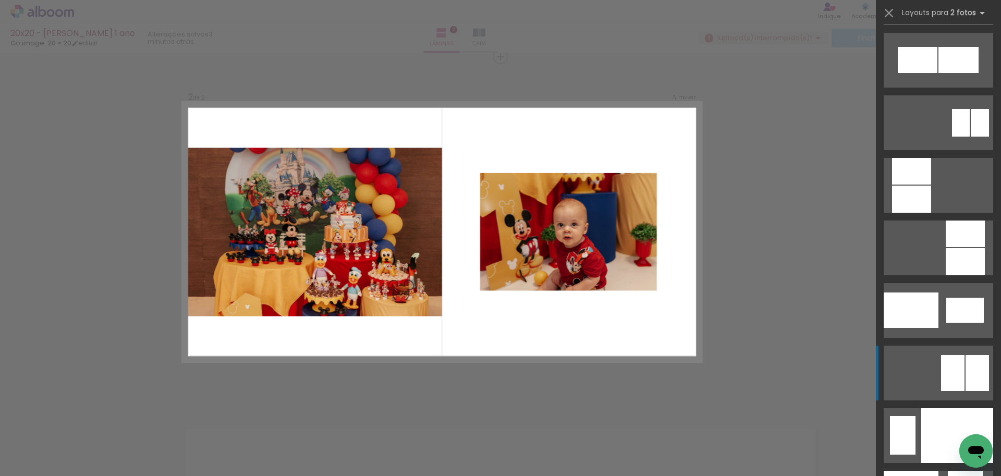
scroll to position [3927, 0]
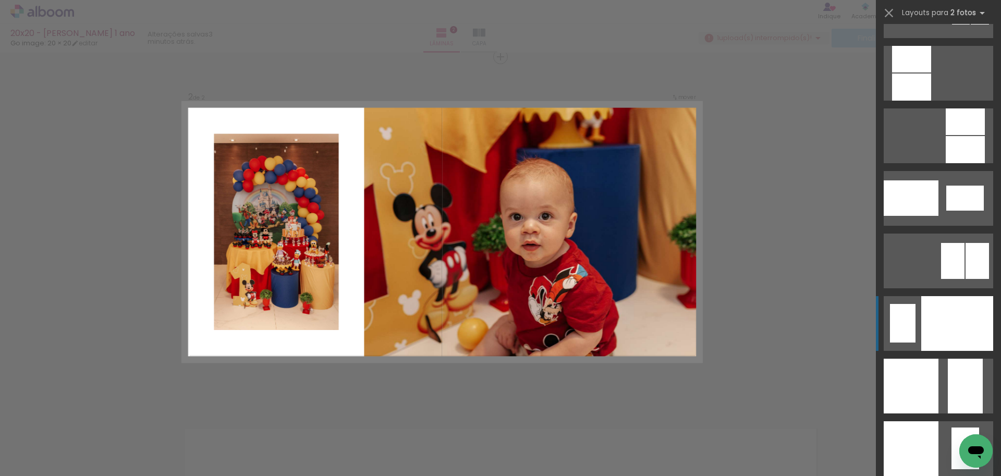
click at [941, 318] on div at bounding box center [957, 323] width 72 height 55
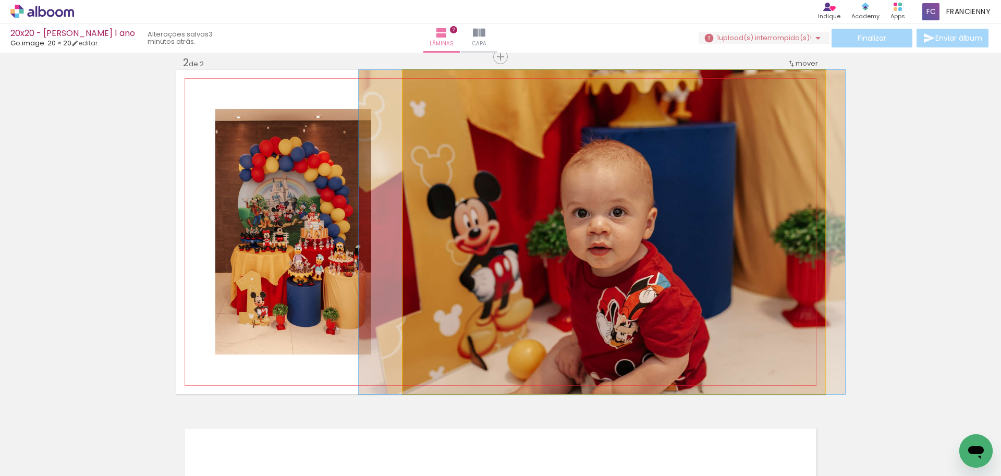
drag, startPoint x: 568, startPoint y: 223, endPoint x: 556, endPoint y: 200, distance: 25.4
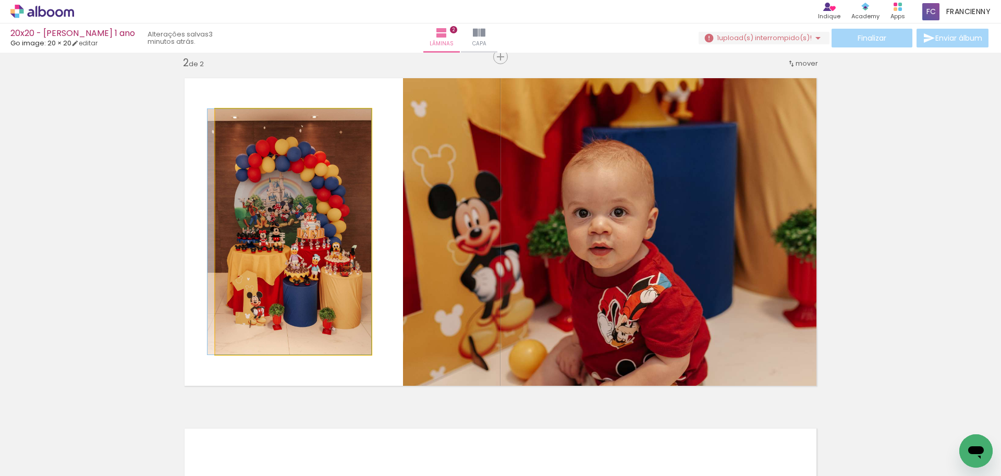
drag, startPoint x: 259, startPoint y: 239, endPoint x: 249, endPoint y: 211, distance: 29.7
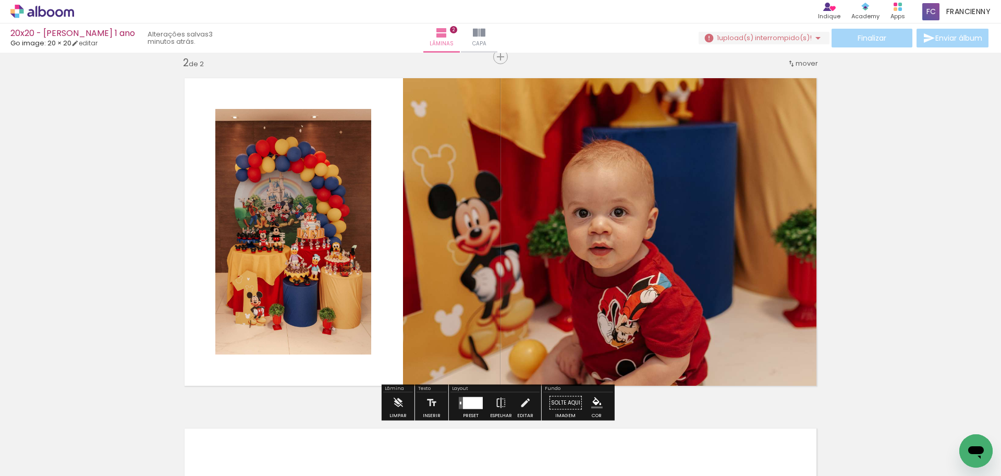
click at [857, 190] on div "Inserir lâmina 1 de 2 Inserir lâmina 2 de 2" at bounding box center [500, 218] width 1001 height 1051
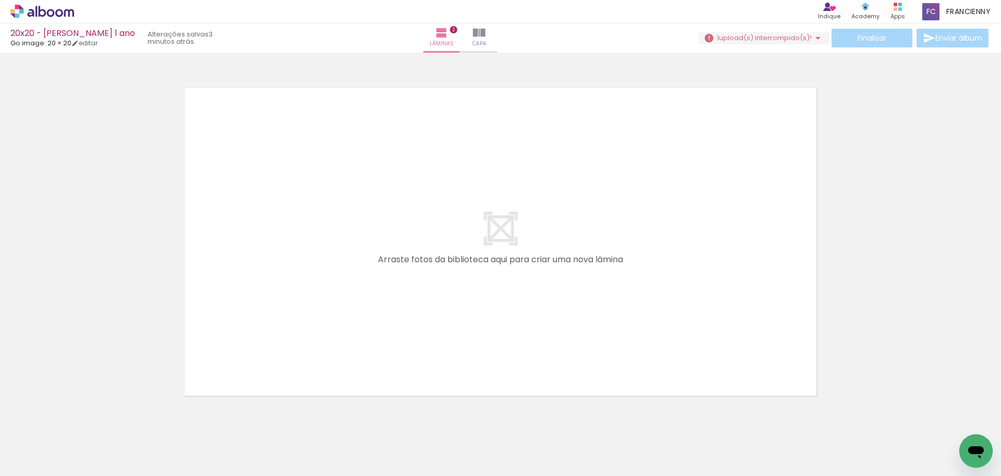
scroll to position [724, 0]
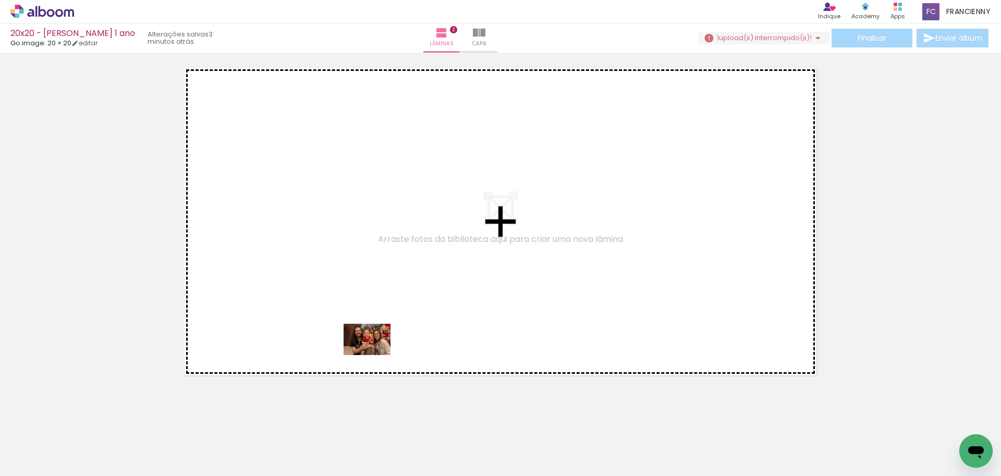
drag, startPoint x: 237, startPoint y: 446, endPoint x: 375, endPoint y: 355, distance: 165.2
click at [375, 355] on quentale-workspace at bounding box center [500, 238] width 1001 height 476
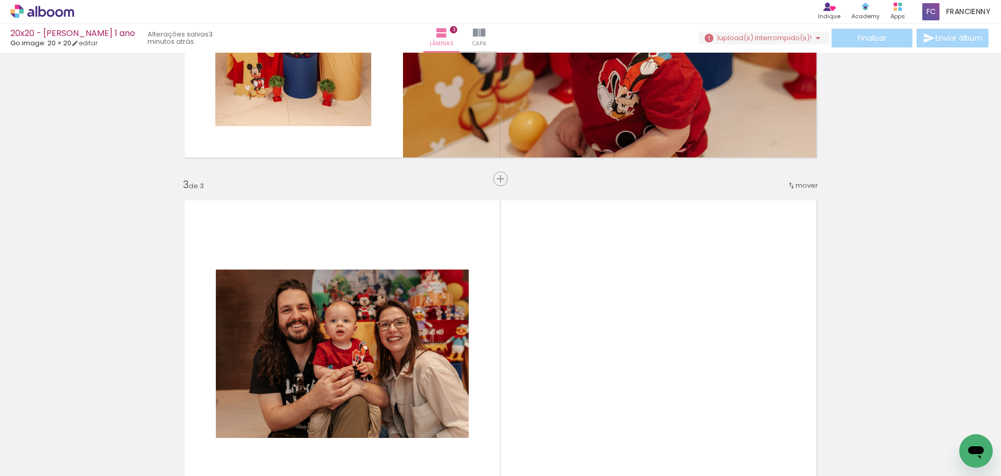
scroll to position [729, 0]
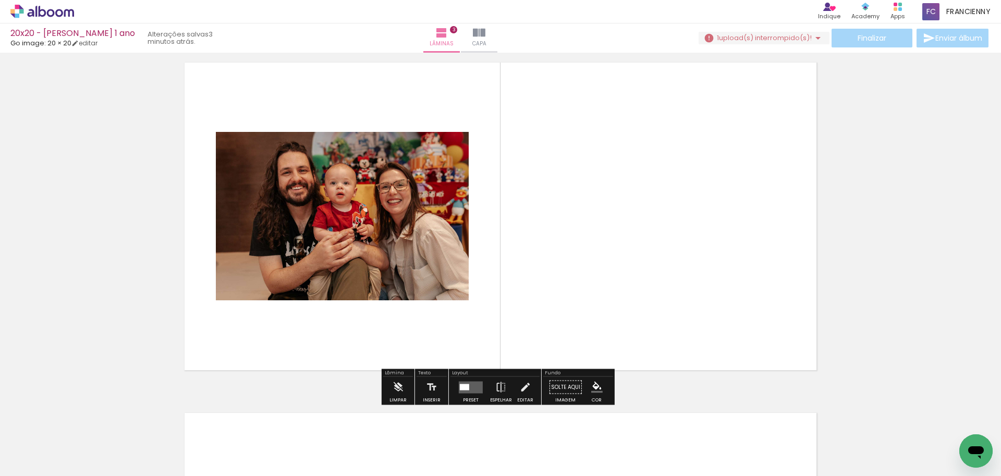
click at [468, 388] on quentale-layouter at bounding box center [471, 387] width 24 height 12
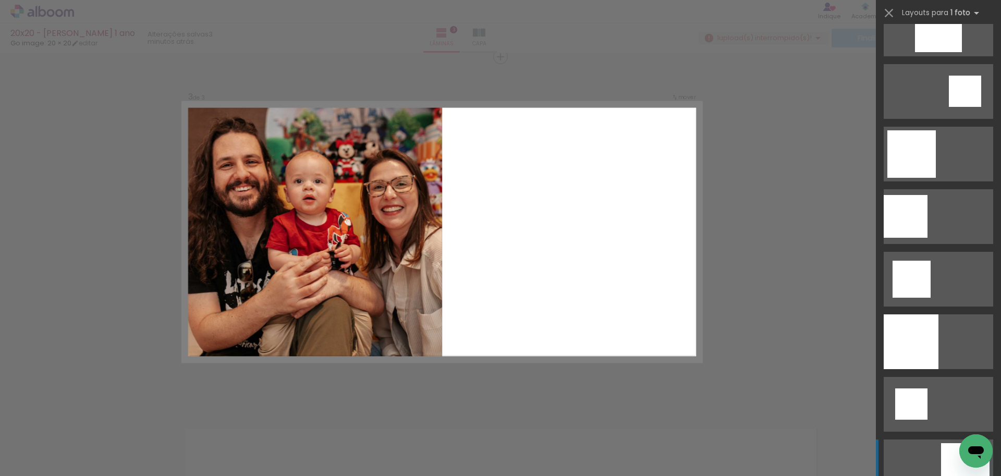
scroll to position [1212, 0]
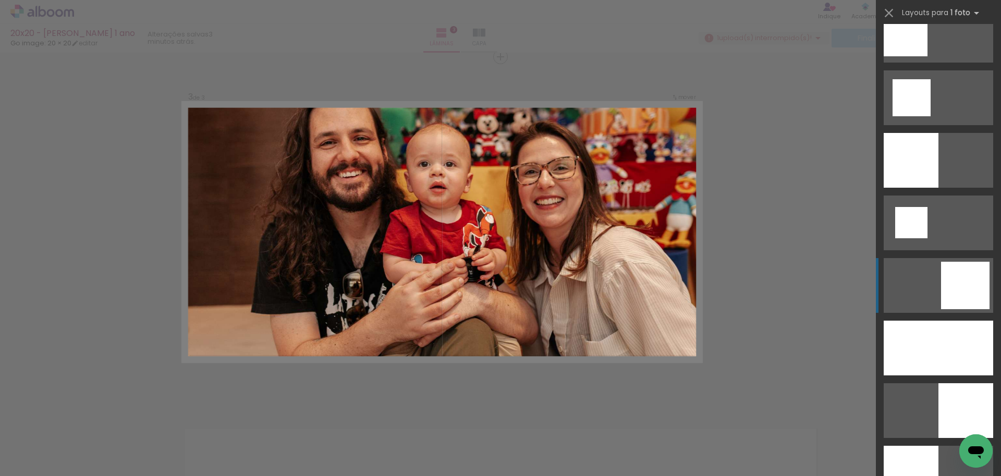
click at [926, 346] on div at bounding box center [938, 348] width 109 height 55
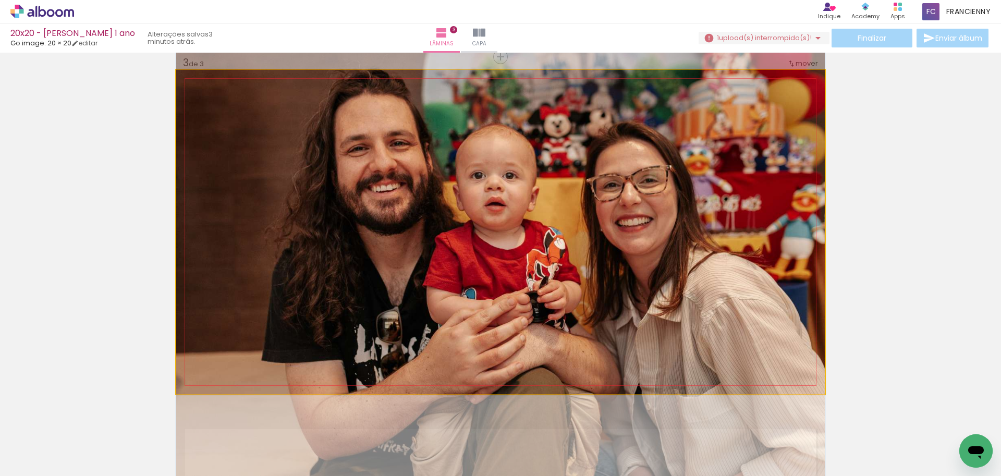
drag, startPoint x: 572, startPoint y: 229, endPoint x: 567, endPoint y: 258, distance: 29.1
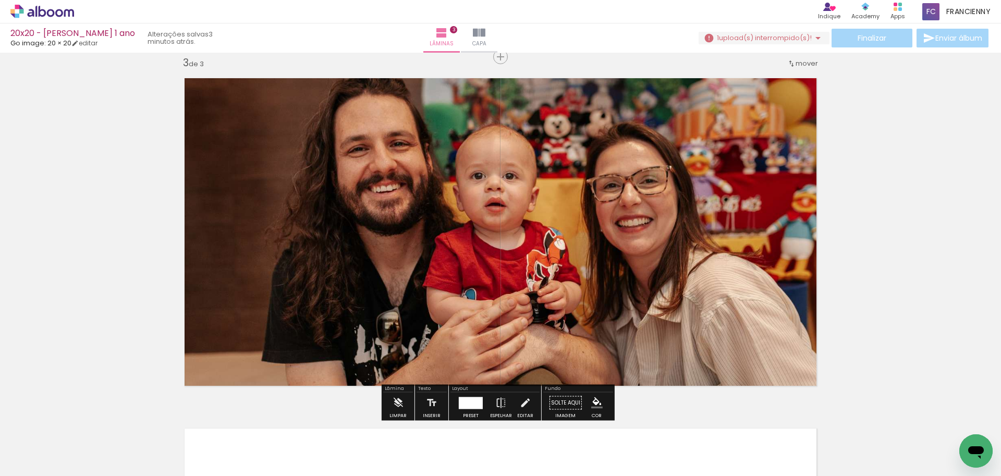
click at [477, 408] on div at bounding box center [471, 403] width 24 height 12
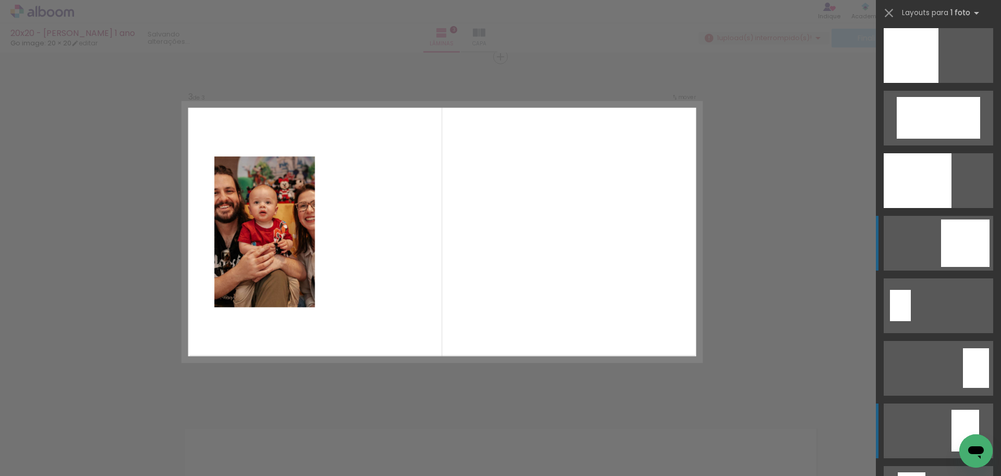
scroll to position [1699, 0]
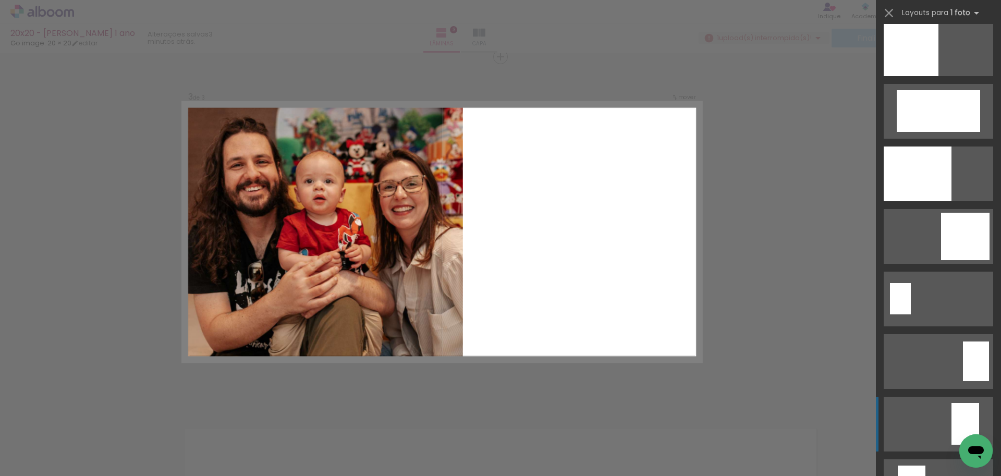
click at [730, 251] on div "Confirmar Cancelar" at bounding box center [500, 52] width 1001 height 1426
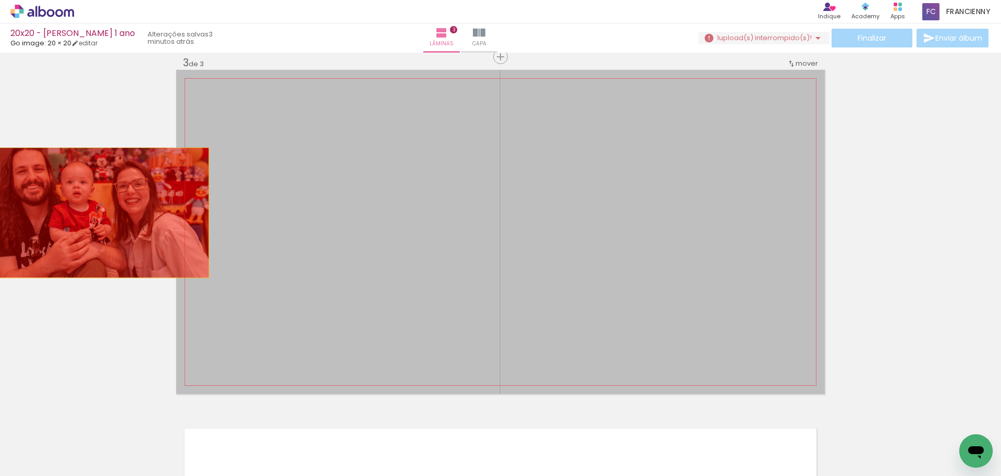
drag, startPoint x: 575, startPoint y: 249, endPoint x: 75, endPoint y: 213, distance: 501.7
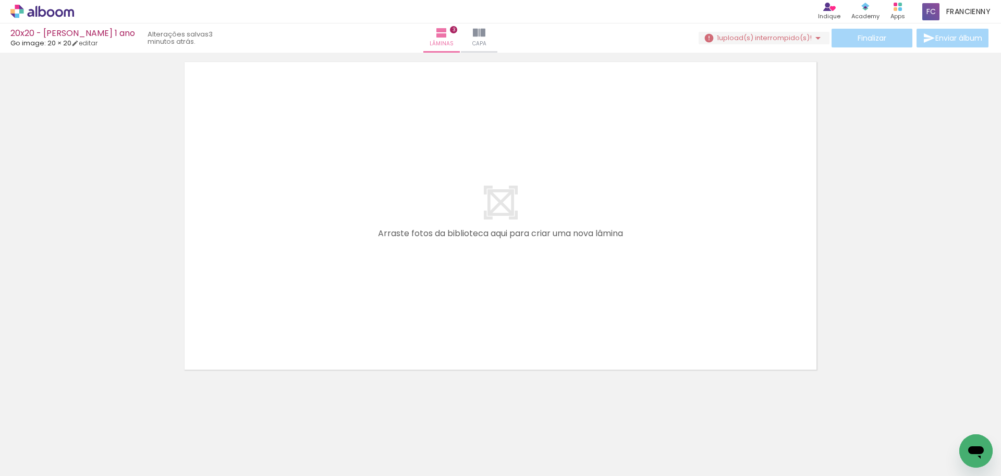
scroll to position [1084, 0]
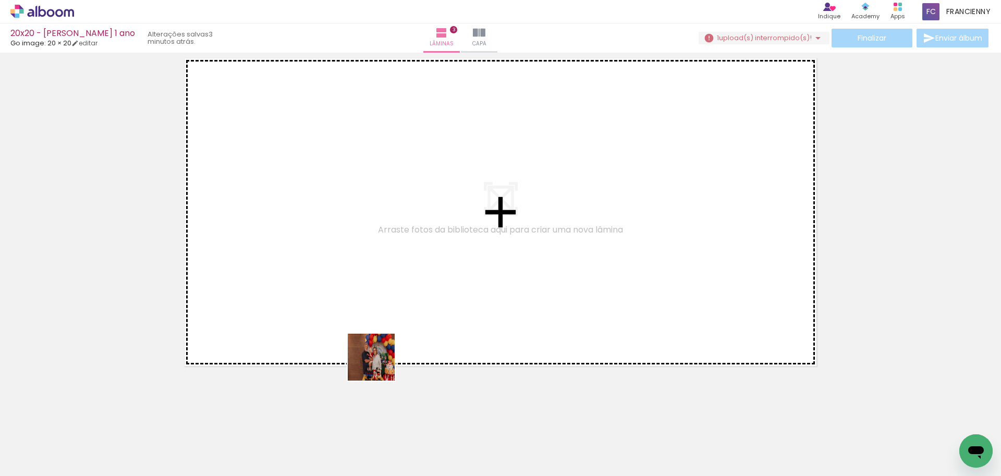
drag, startPoint x: 357, startPoint y: 439, endPoint x: 395, endPoint y: 321, distance: 123.8
click at [395, 321] on quentale-workspace at bounding box center [500, 238] width 1001 height 476
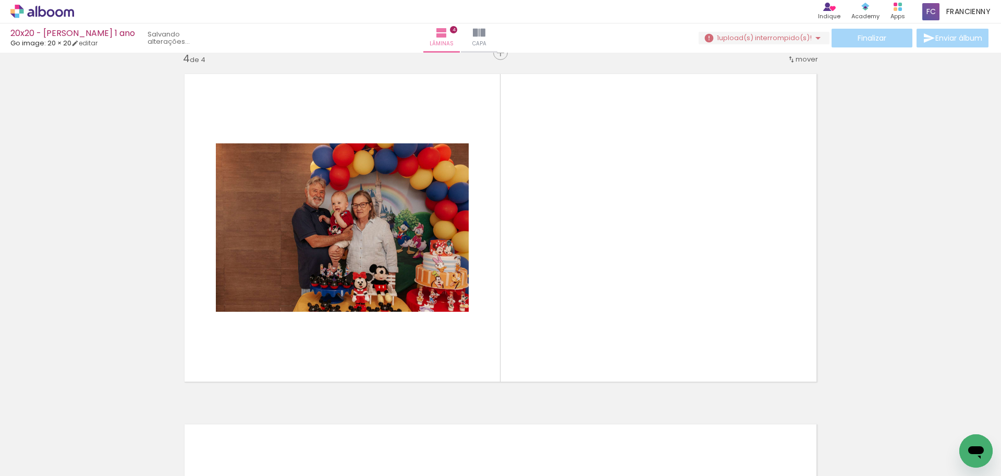
scroll to position [1064, 0]
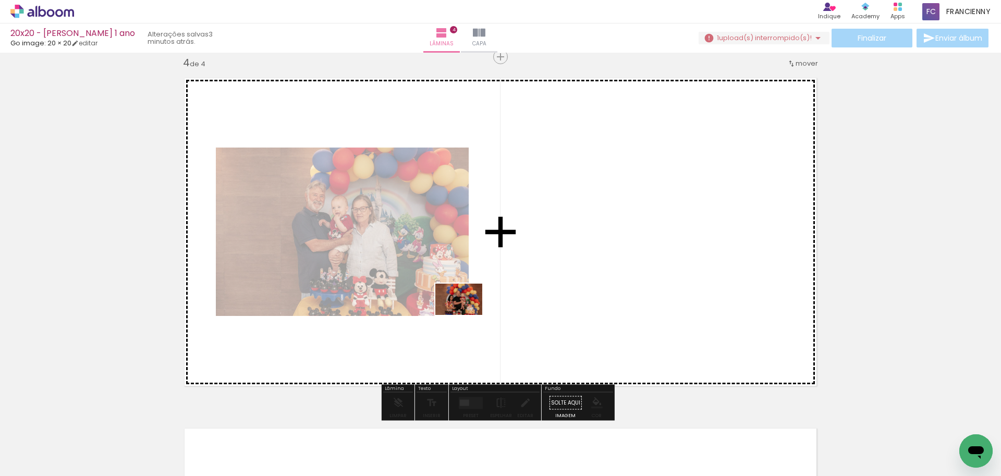
drag, startPoint x: 412, startPoint y: 443, endPoint x: 467, endPoint y: 315, distance: 138.7
click at [467, 315] on quentale-workspace at bounding box center [500, 238] width 1001 height 476
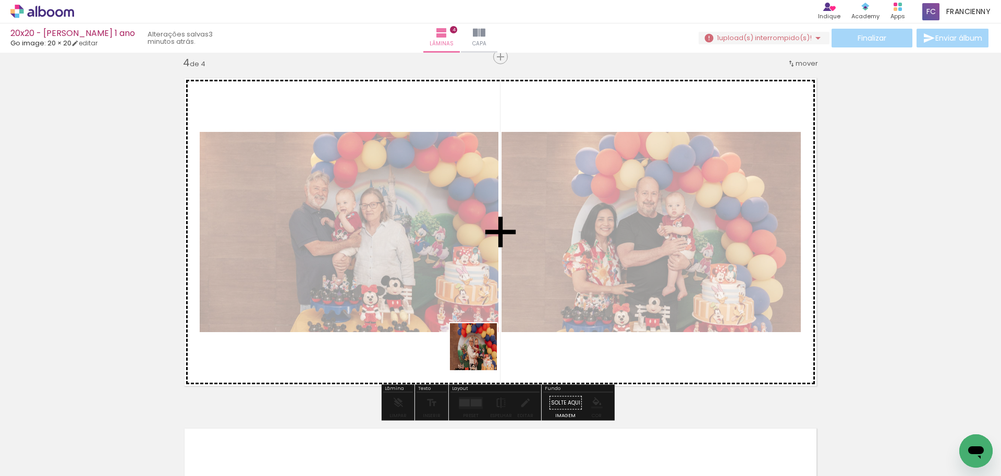
drag, startPoint x: 477, startPoint y: 383, endPoint x: 486, endPoint y: 327, distance: 56.0
click at [486, 327] on quentale-workspace at bounding box center [500, 238] width 1001 height 476
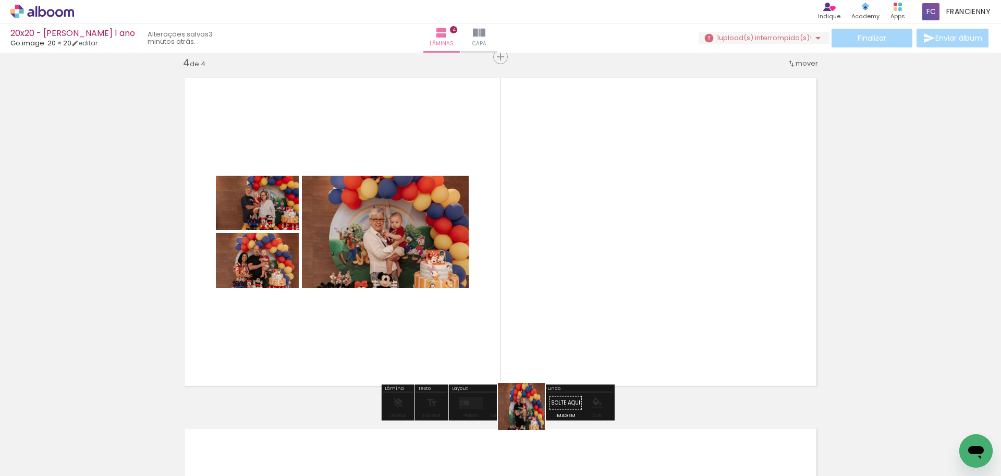
drag, startPoint x: 529, startPoint y: 414, endPoint x: 542, endPoint y: 322, distance: 93.7
click at [542, 322] on quentale-workspace at bounding box center [500, 238] width 1001 height 476
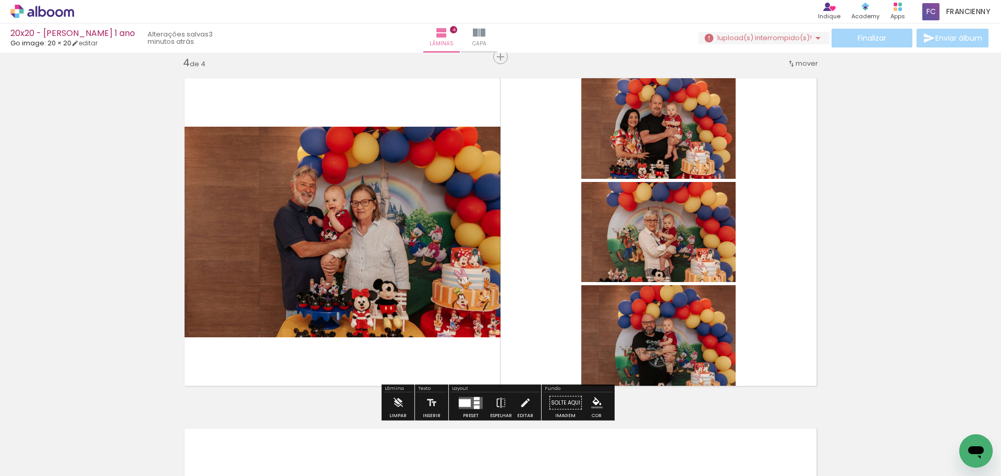
click at [474, 401] on div at bounding box center [477, 402] width 6 height 3
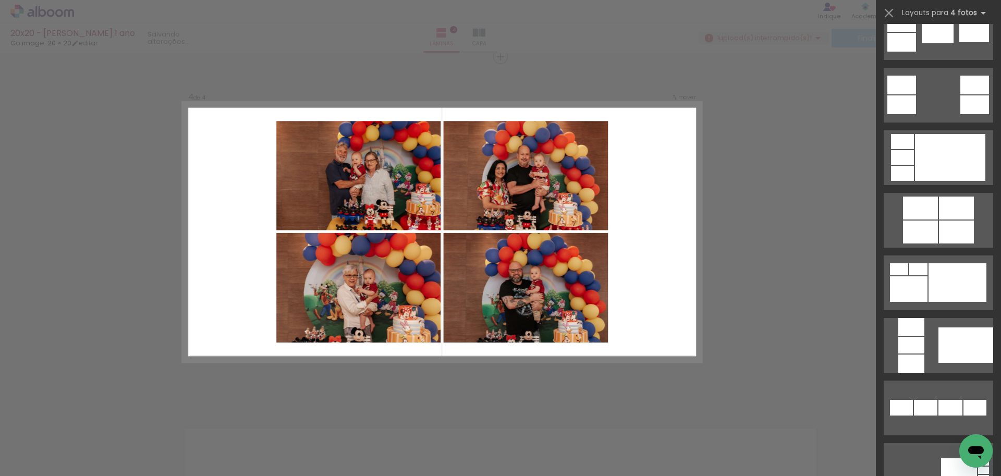
scroll to position [427, 0]
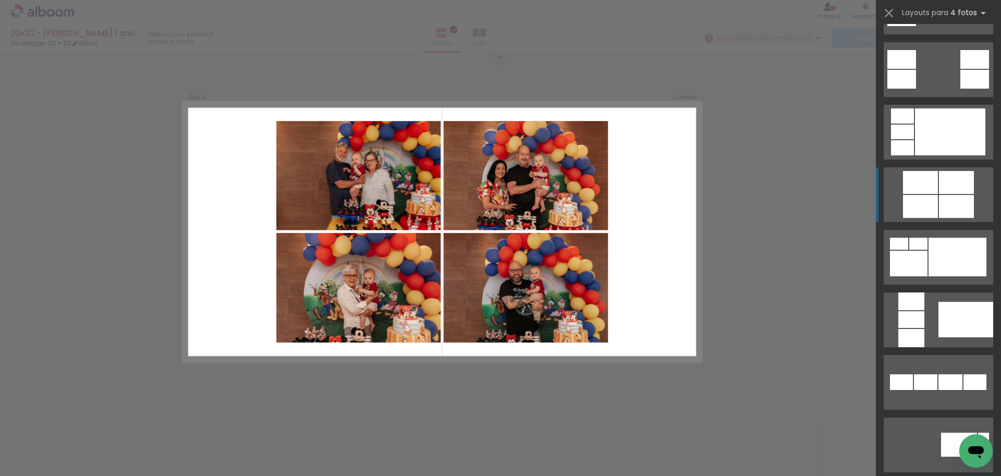
click at [939, 200] on div at bounding box center [956, 206] width 35 height 23
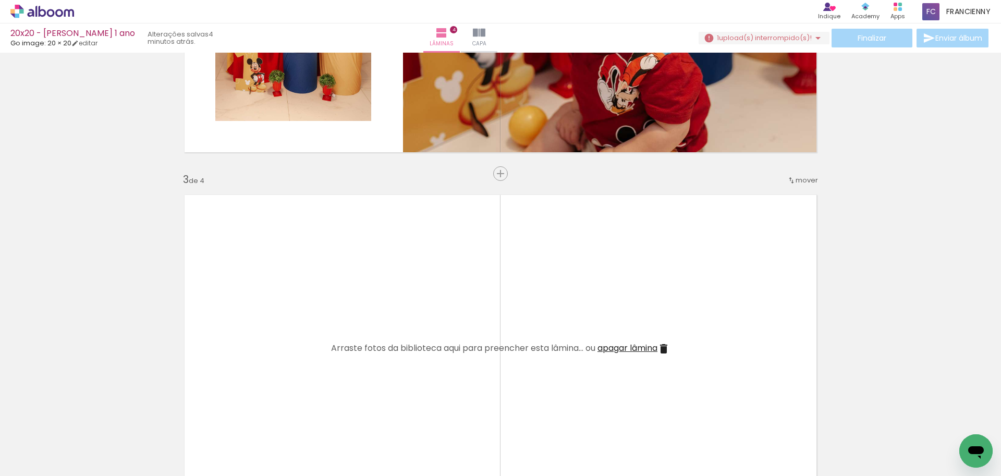
scroll to position [610, 0]
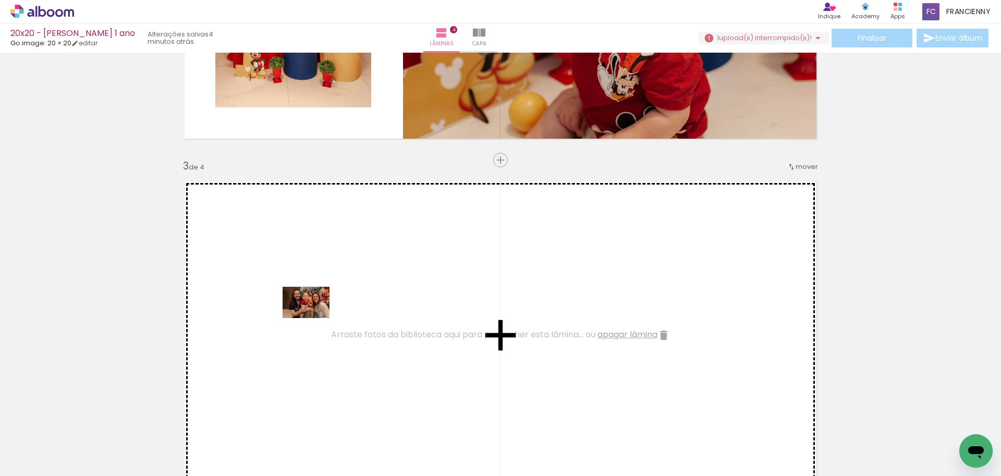
drag, startPoint x: 237, startPoint y: 413, endPoint x: 314, endPoint y: 318, distance: 122.7
click at [314, 318] on quentale-workspace at bounding box center [500, 238] width 1001 height 476
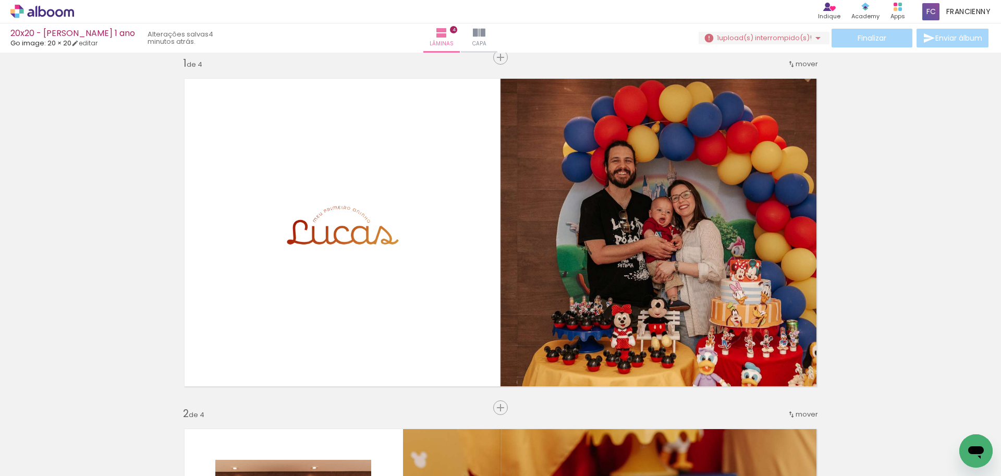
scroll to position [36, 0]
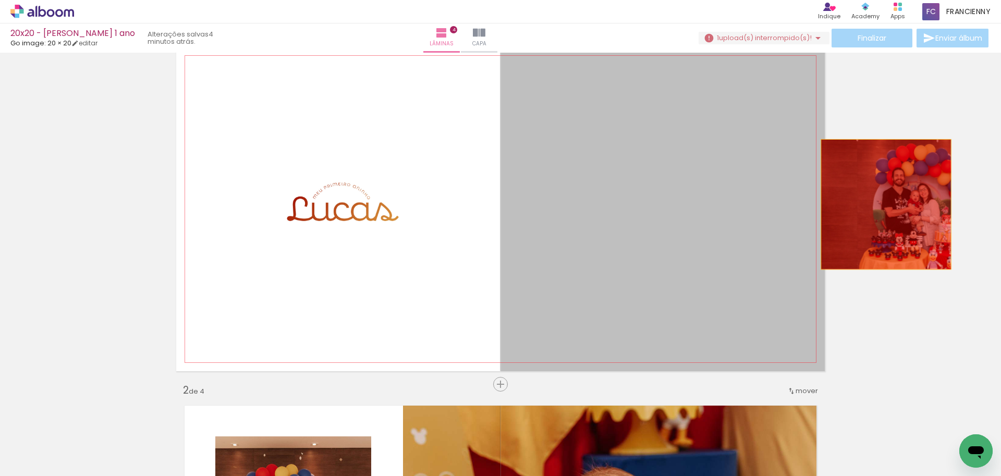
drag, startPoint x: 634, startPoint y: 205, endPoint x: 882, endPoint y: 204, distance: 247.6
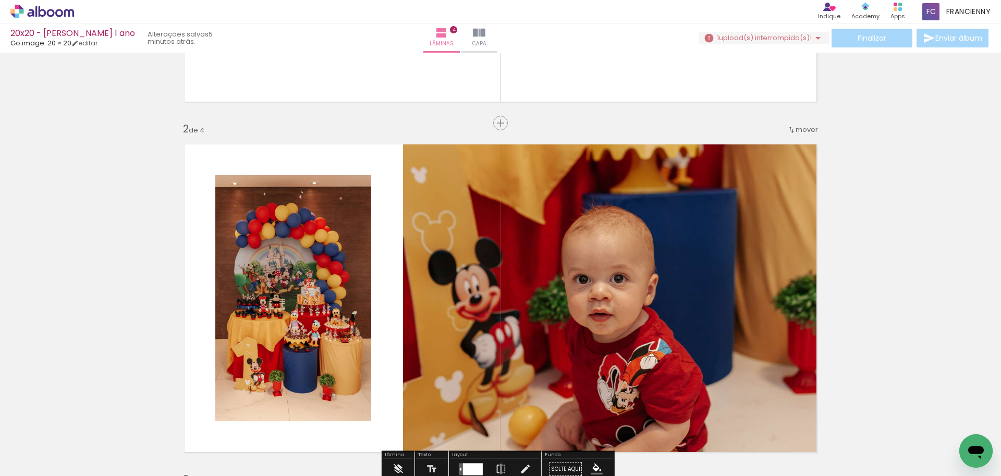
scroll to position [255, 0]
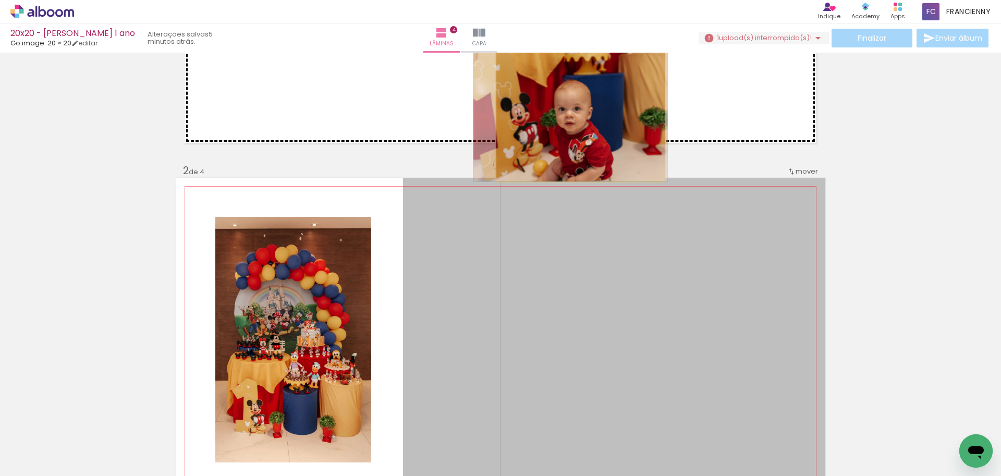
drag, startPoint x: 596, startPoint y: 276, endPoint x: 577, endPoint y: 117, distance: 160.2
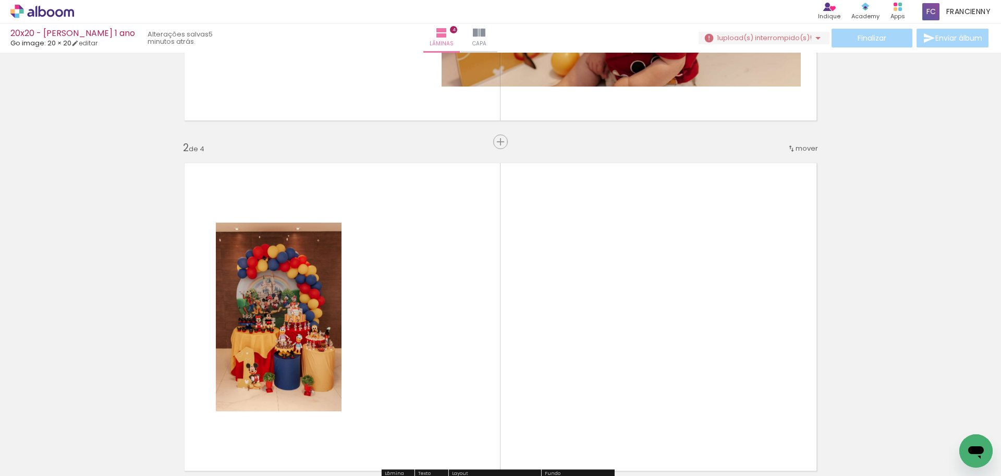
scroll to position [292, 0]
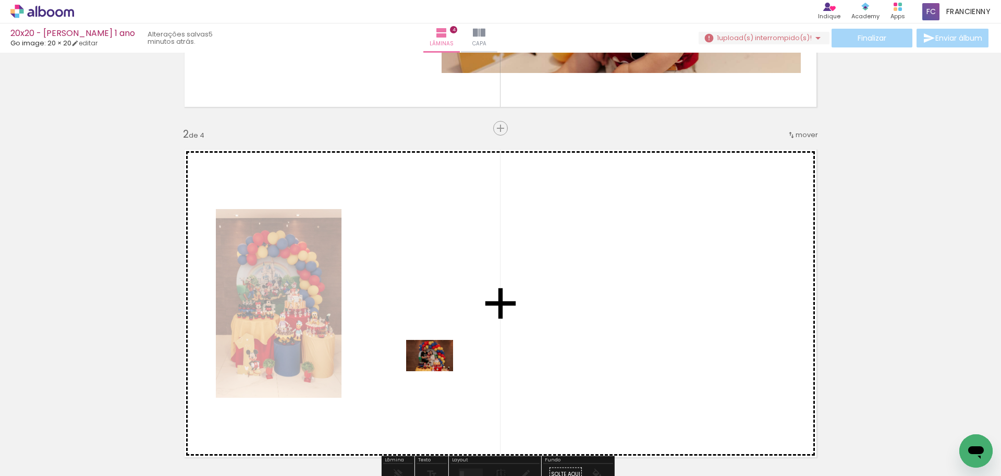
drag, startPoint x: 290, startPoint y: 436, endPoint x: 437, endPoint y: 371, distance: 161.3
click at [437, 371] on quentale-workspace at bounding box center [500, 238] width 1001 height 476
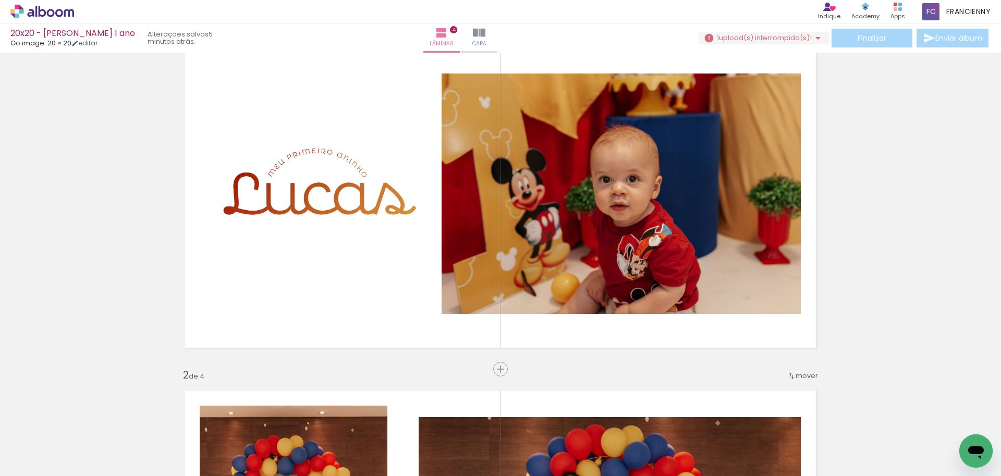
scroll to position [44, 0]
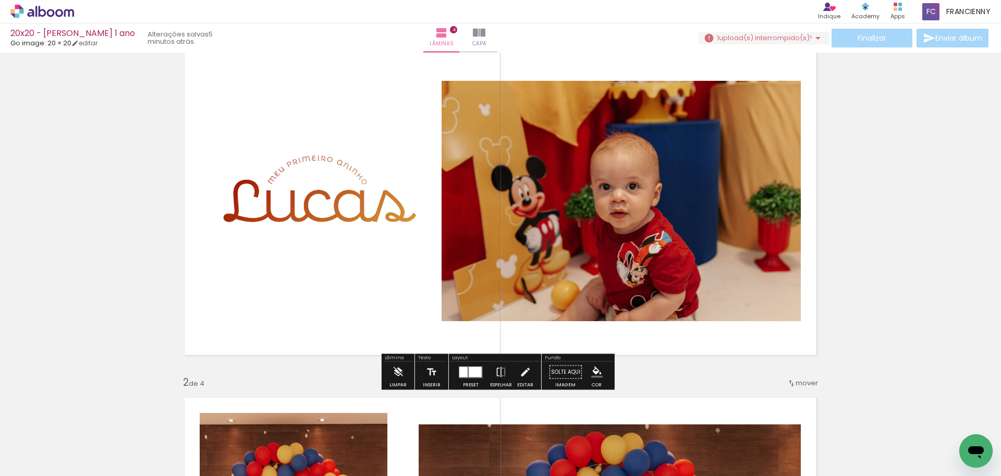
click at [471, 377] on quentale-layouter at bounding box center [471, 372] width 24 height 12
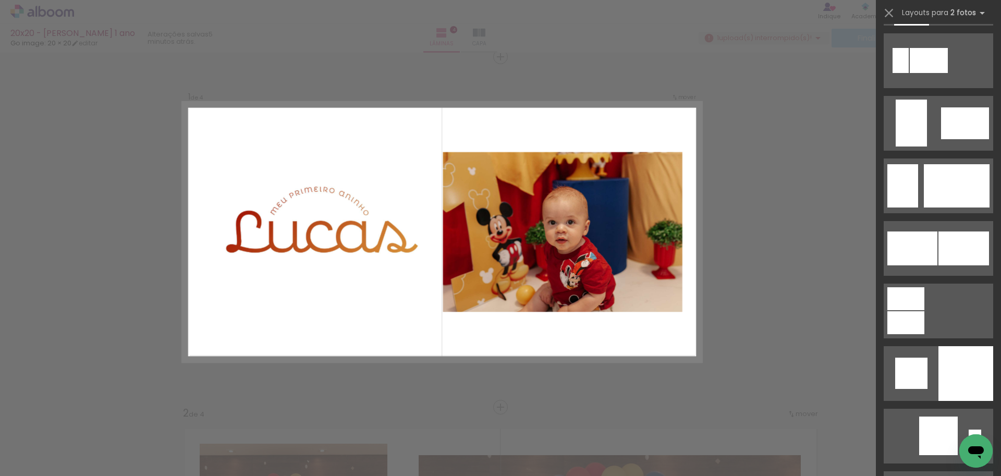
scroll to position [995, 0]
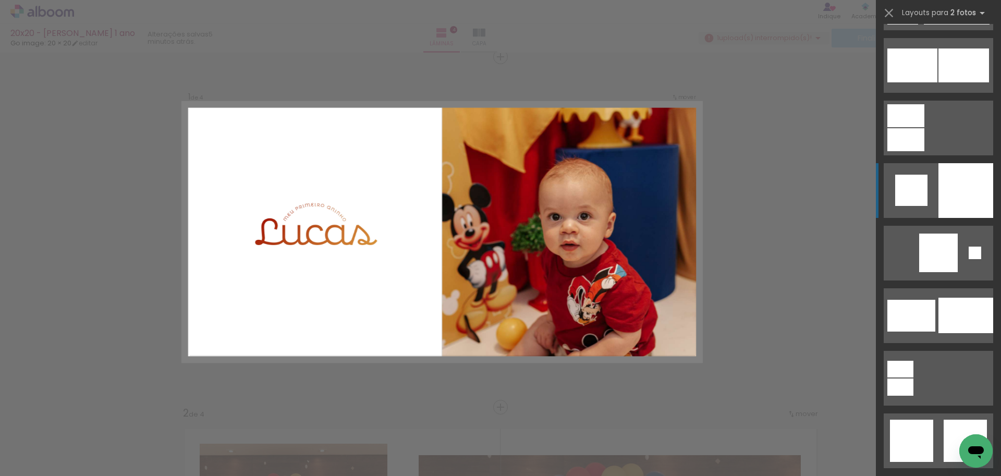
click at [941, 192] on div at bounding box center [965, 190] width 55 height 55
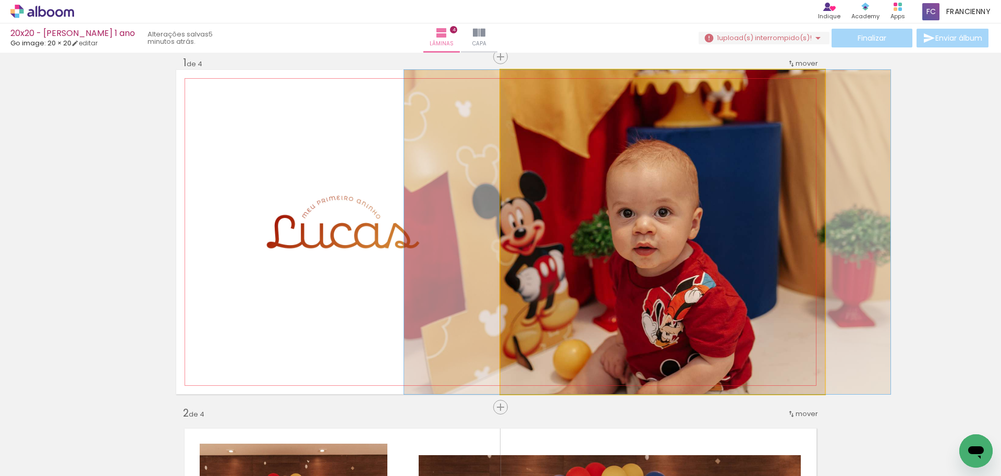
drag, startPoint x: 730, startPoint y: 227, endPoint x: 715, endPoint y: 226, distance: 15.2
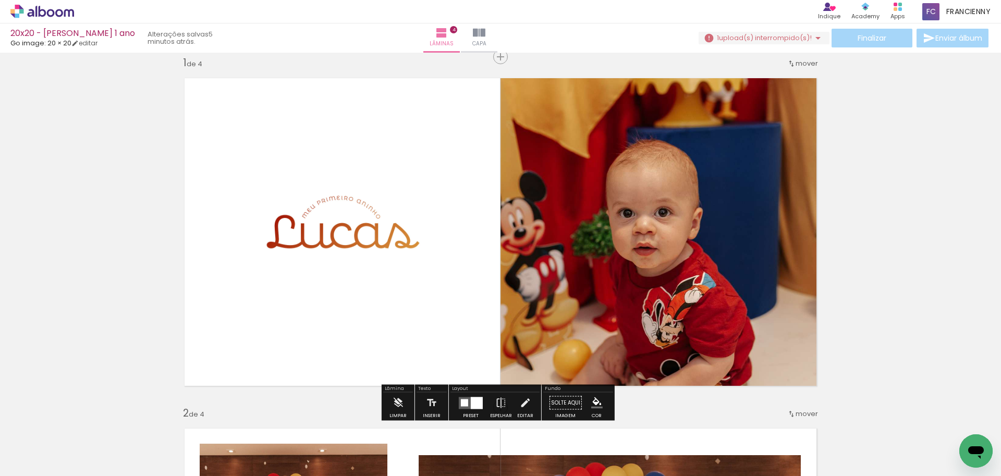
click at [365, 242] on quentale-photo at bounding box center [342, 232] width 190 height 182
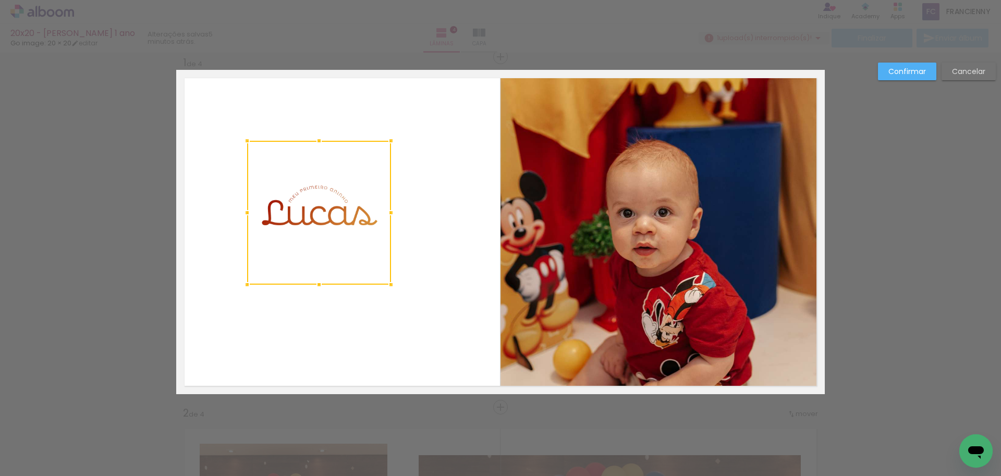
drag, startPoint x: 432, startPoint y: 322, endPoint x: 388, endPoint y: 280, distance: 60.5
click at [388, 280] on div at bounding box center [391, 284] width 21 height 21
click at [321, 212] on quentale-photo at bounding box center [319, 213] width 144 height 144
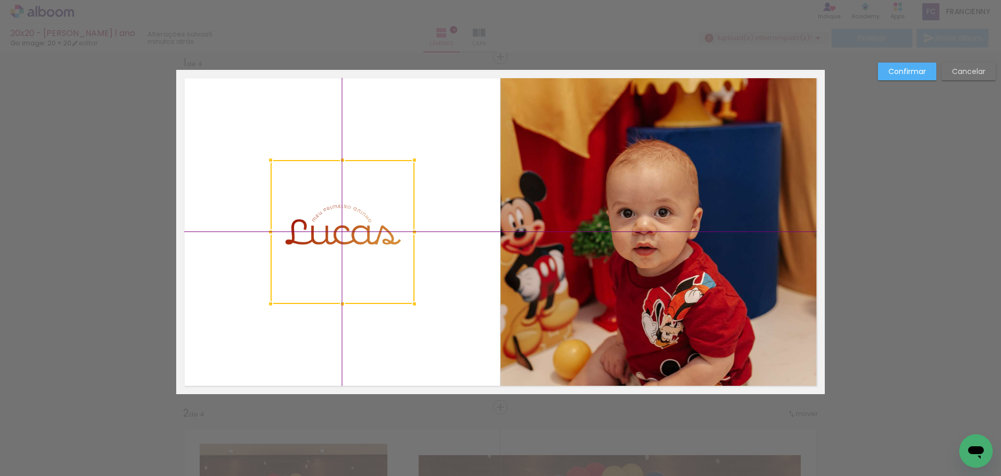
drag, startPoint x: 315, startPoint y: 199, endPoint x: 343, endPoint y: 214, distance: 31.5
click at [343, 214] on div at bounding box center [343, 232] width 144 height 144
click at [0, 0] on slot "Confirmar" at bounding box center [0, 0] width 0 height 0
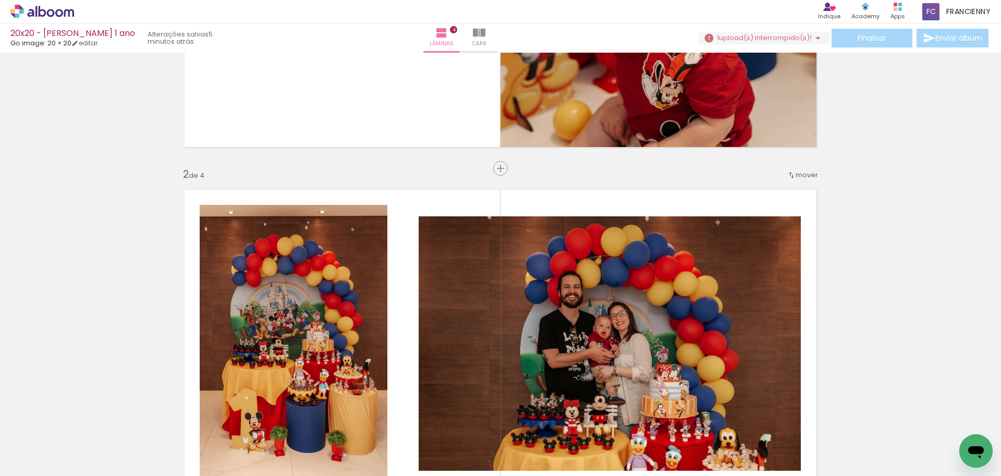
scroll to position [357, 0]
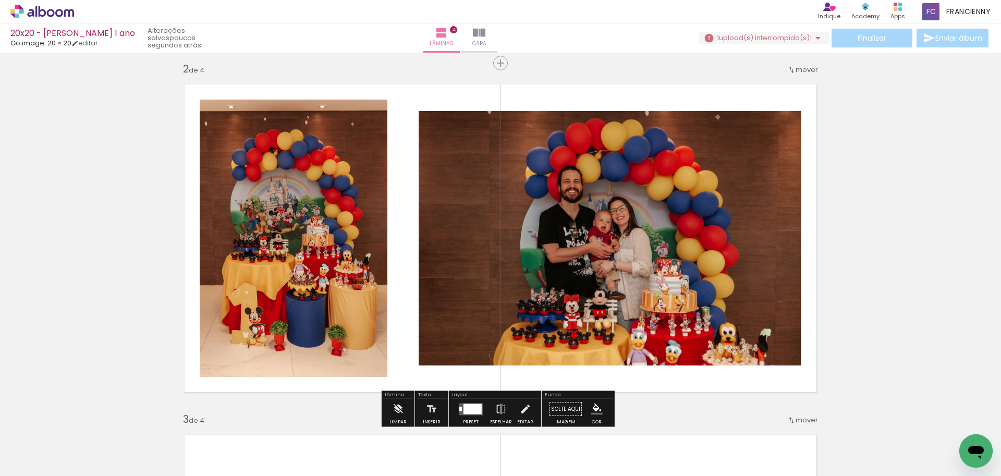
click at [469, 410] on div at bounding box center [472, 408] width 18 height 10
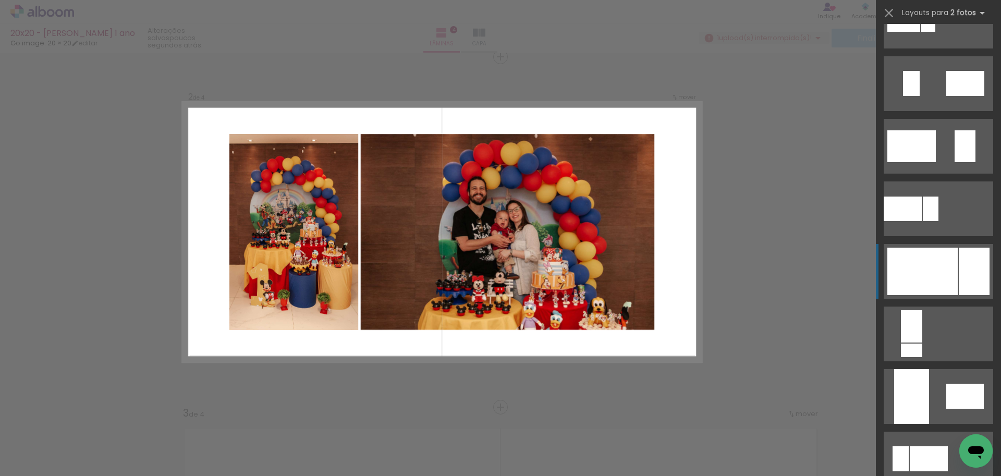
scroll to position [295, 0]
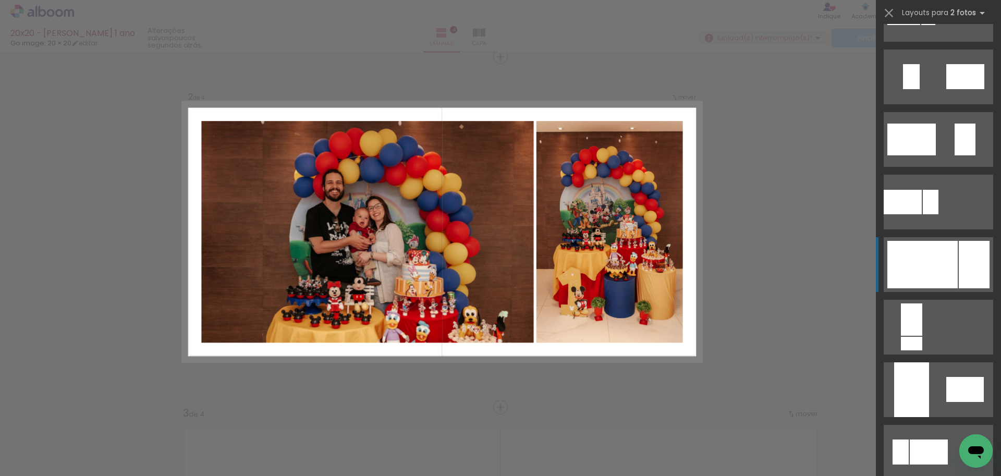
click at [937, 275] on div at bounding box center [922, 264] width 70 height 47
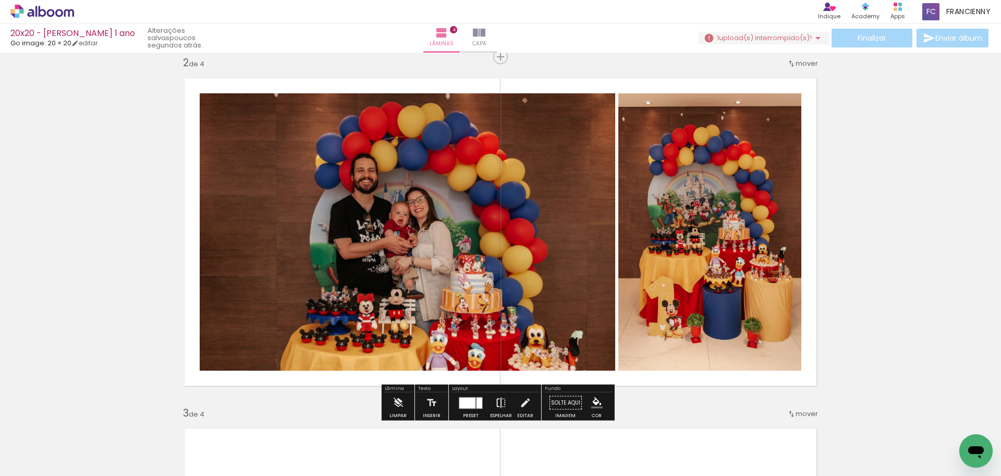
click at [501, 403] on iron-icon at bounding box center [500, 403] width 11 height 21
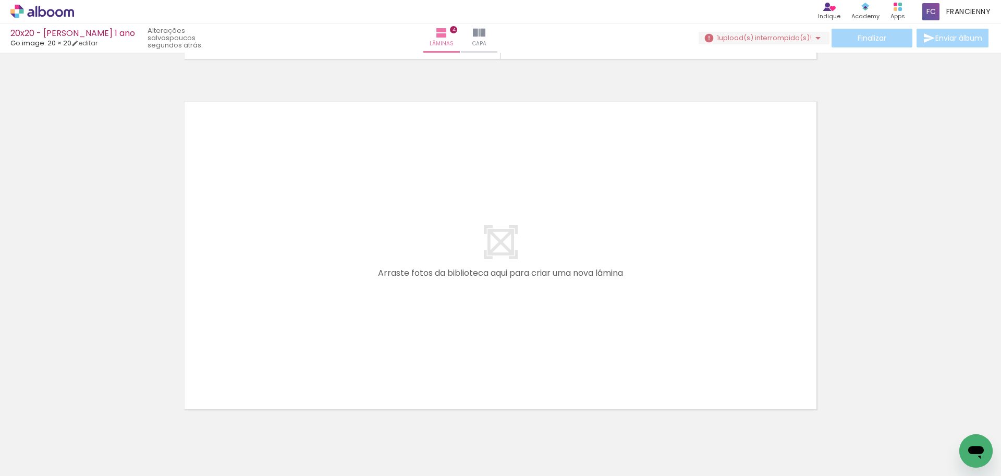
scroll to position [1397, 0]
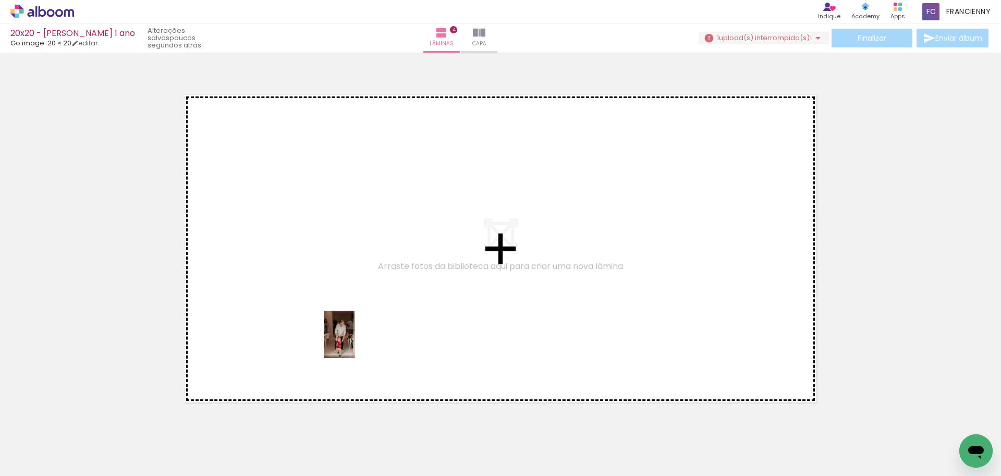
drag, startPoint x: 297, startPoint y: 450, endPoint x: 355, endPoint y: 342, distance: 122.9
click at [355, 342] on quentale-workspace at bounding box center [500, 238] width 1001 height 476
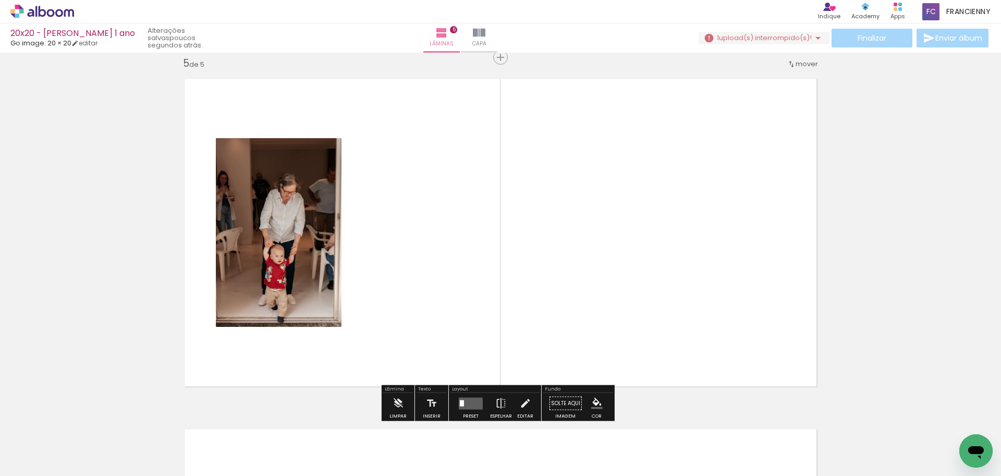
scroll to position [1414, 0]
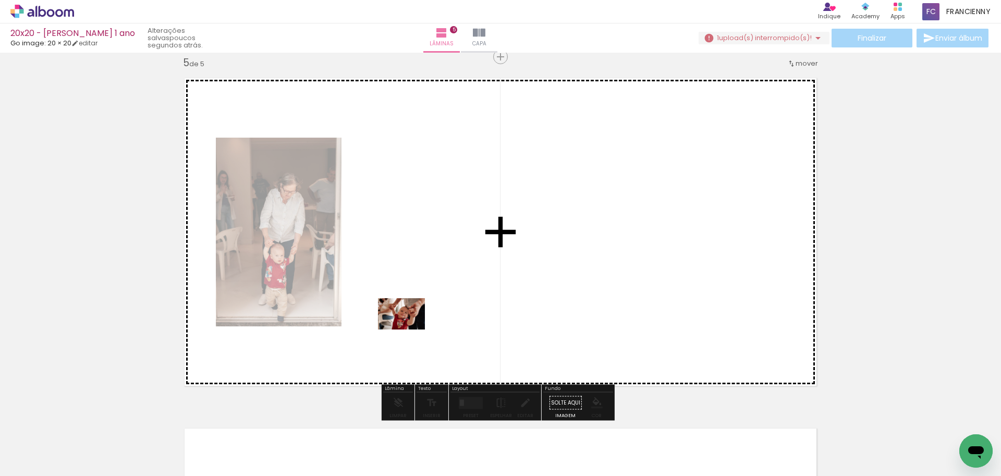
drag, startPoint x: 365, startPoint y: 445, endPoint x: 409, endPoint y: 329, distance: 123.9
click at [409, 329] on quentale-workspace at bounding box center [500, 238] width 1001 height 476
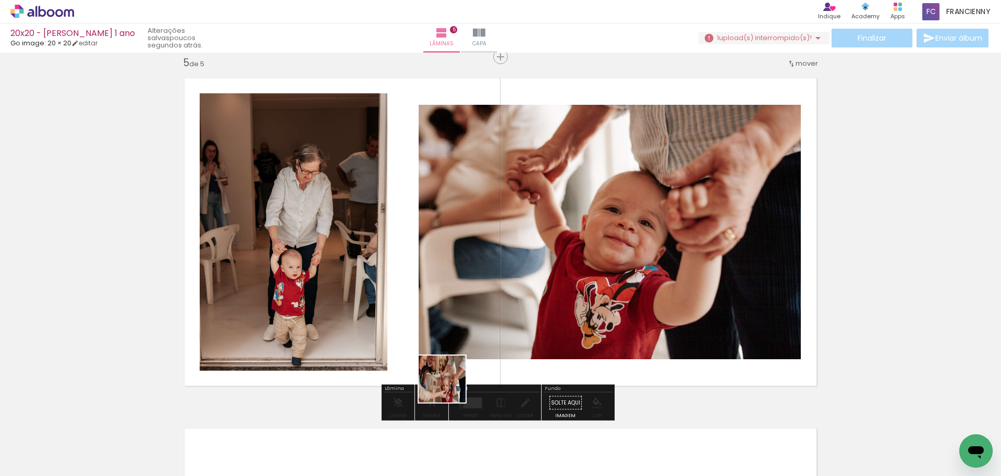
drag, startPoint x: 420, startPoint y: 448, endPoint x: 488, endPoint y: 341, distance: 126.8
click at [488, 341] on quentale-workspace at bounding box center [500, 238] width 1001 height 476
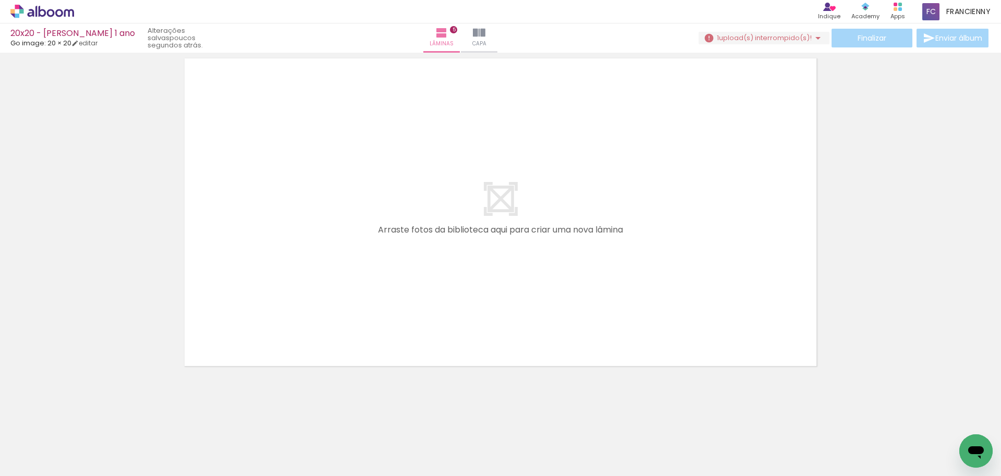
scroll to position [0, 618]
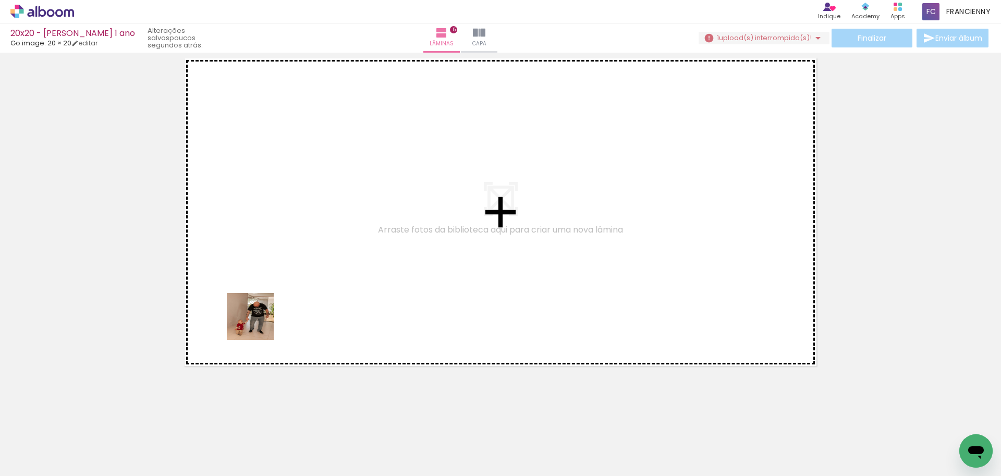
drag, startPoint x: 201, startPoint y: 377, endPoint x: 259, endPoint y: 324, distance: 78.6
click at [259, 324] on quentale-workspace at bounding box center [500, 238] width 1001 height 476
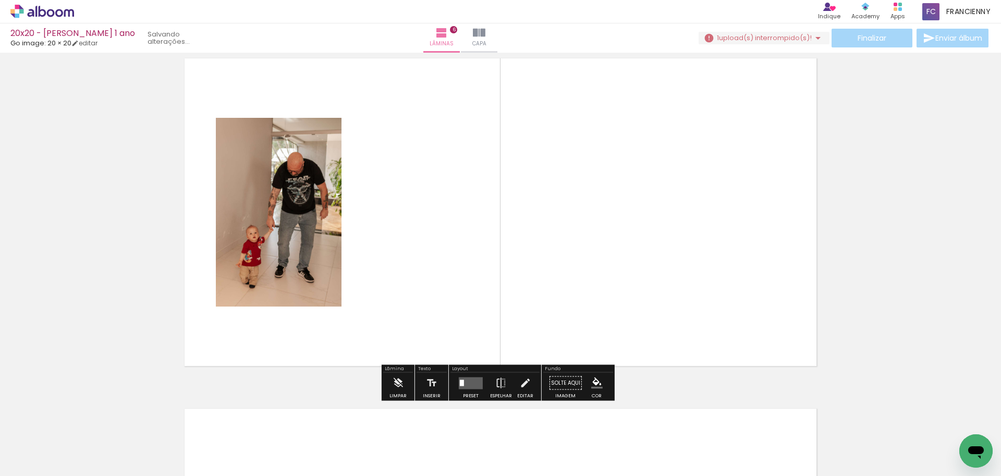
scroll to position [1764, 0]
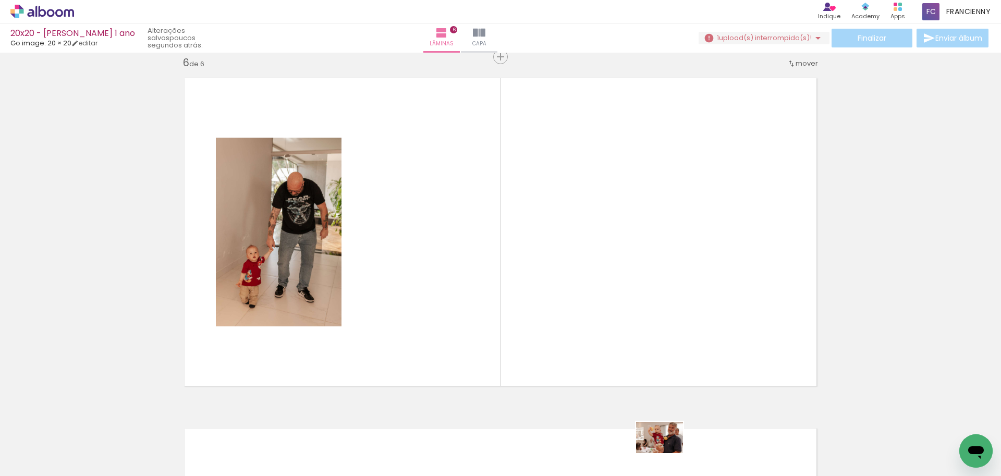
drag, startPoint x: 668, startPoint y: 449, endPoint x: 668, endPoint y: 459, distance: 10.4
click at [668, 458] on div at bounding box center [655, 441] width 52 height 34
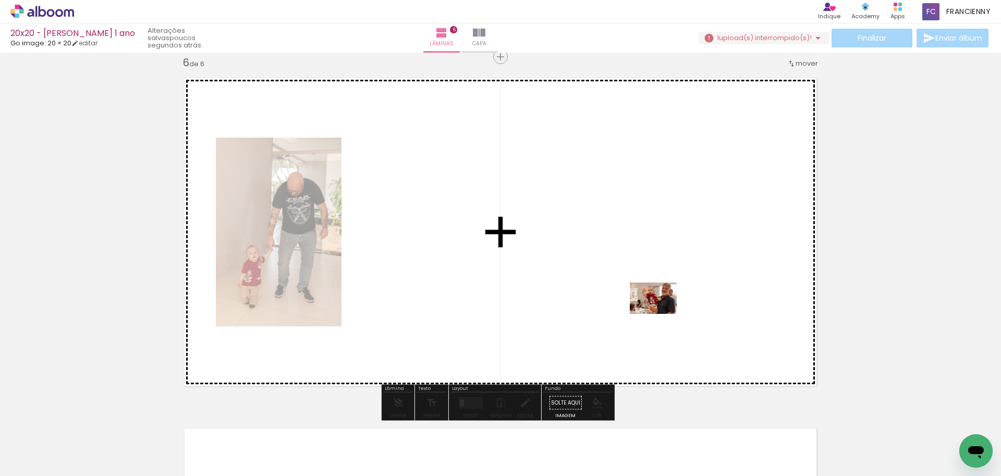
drag, startPoint x: 668, startPoint y: 443, endPoint x: 661, endPoint y: 314, distance: 129.5
click at [661, 314] on quentale-workspace at bounding box center [500, 238] width 1001 height 476
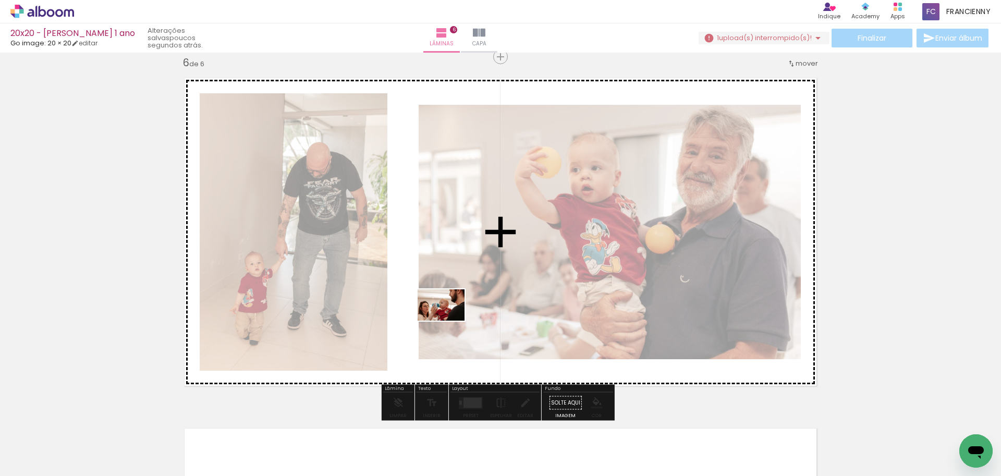
drag, startPoint x: 315, startPoint y: 440, endPoint x: 449, endPoint y: 321, distance: 179.8
click at [449, 321] on quentale-workspace at bounding box center [500, 238] width 1001 height 476
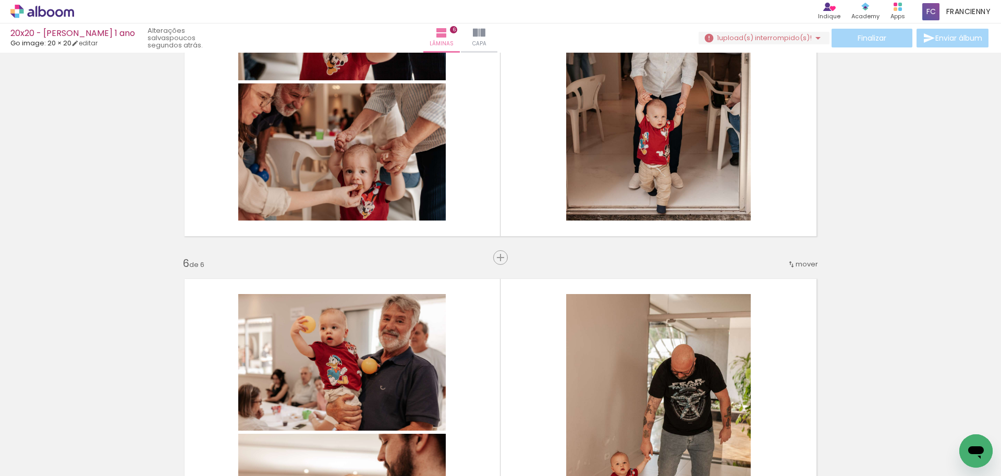
scroll to position [1584, 0]
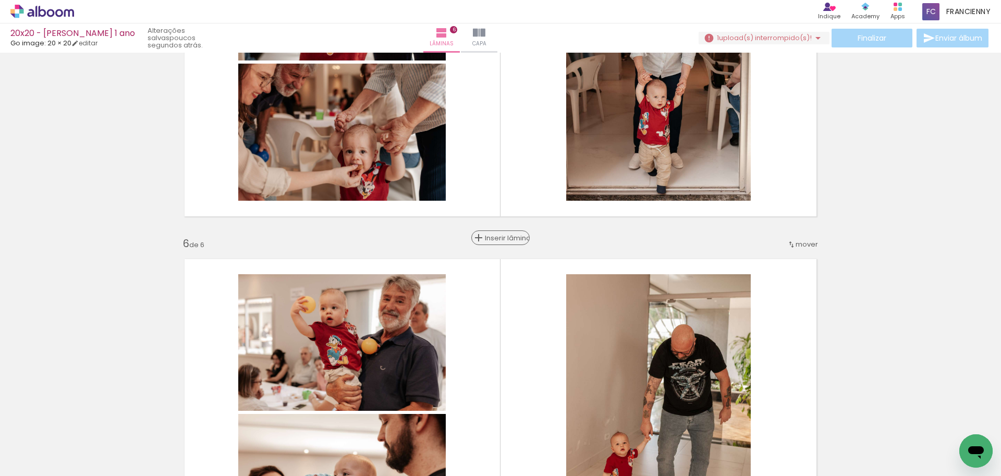
click at [491, 238] on span "Inserir lâmina" at bounding box center [505, 238] width 41 height 7
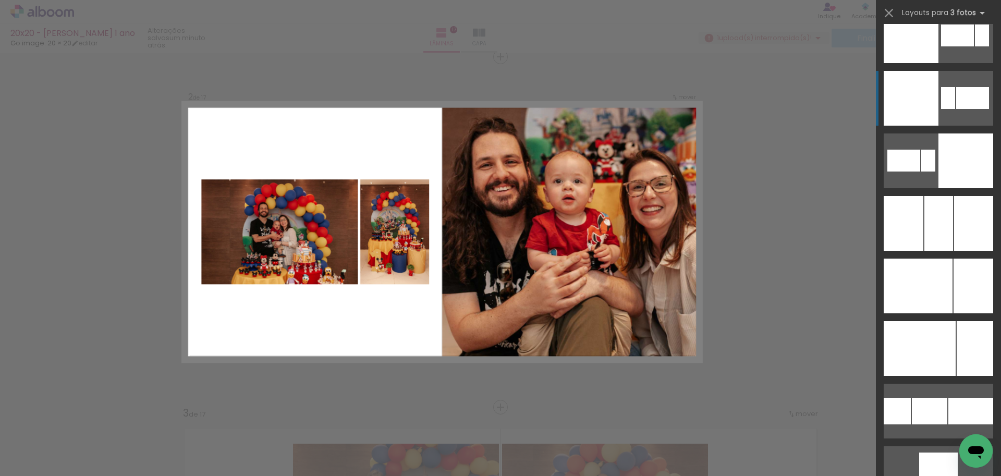
scroll to position [2580, 0]
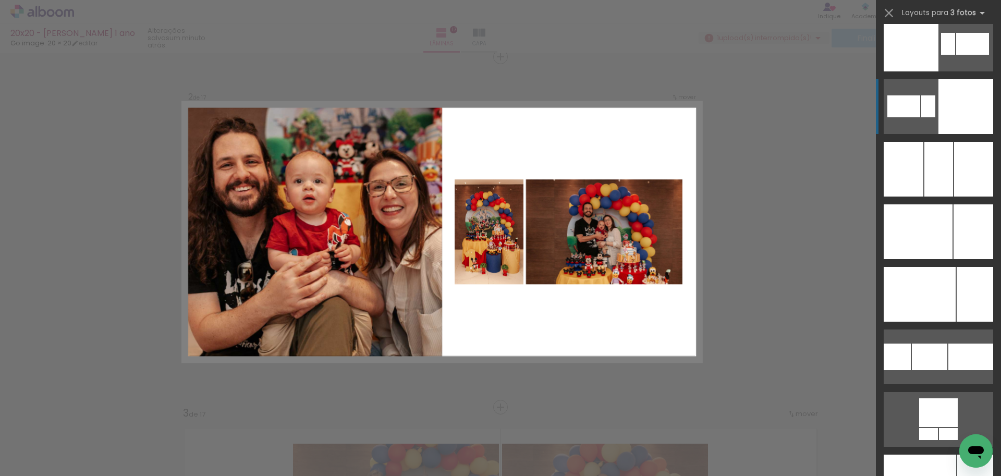
click at [945, 121] on div at bounding box center [965, 106] width 55 height 55
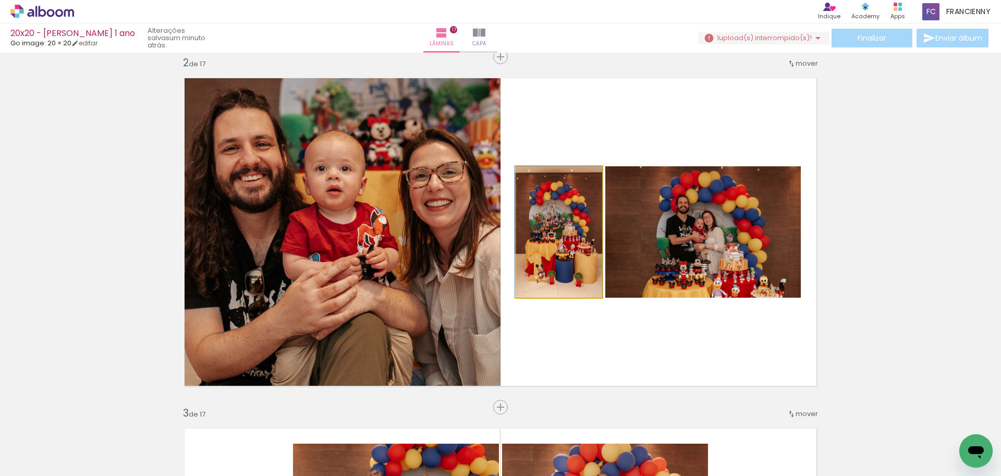
drag, startPoint x: 553, startPoint y: 266, endPoint x: 548, endPoint y: 260, distance: 7.8
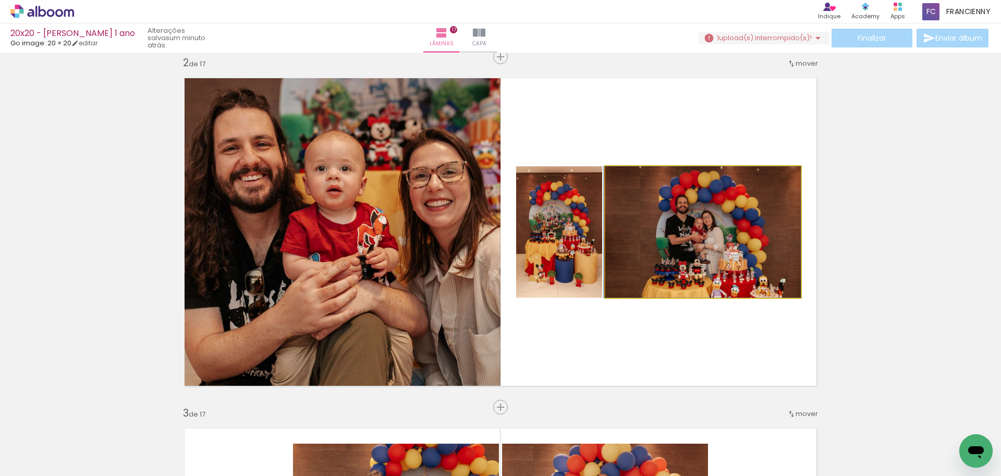
drag, startPoint x: 680, startPoint y: 234, endPoint x: 672, endPoint y: 232, distance: 8.1
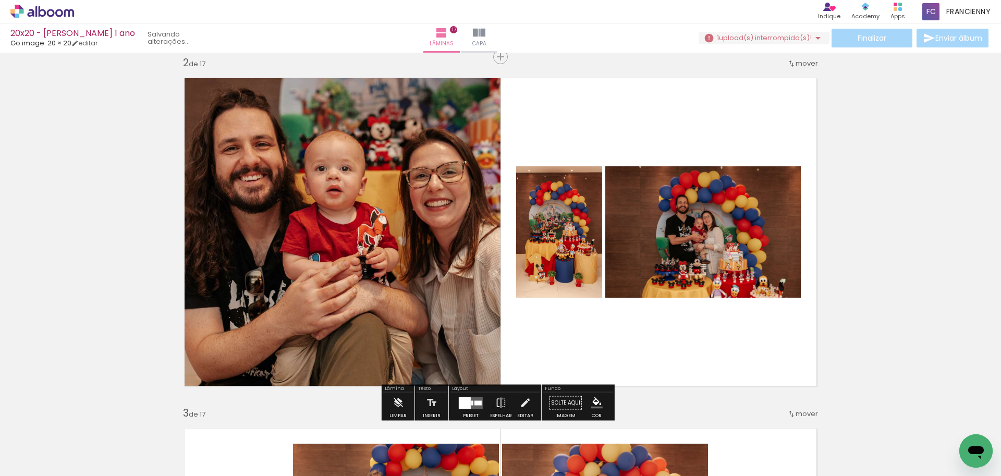
click at [817, 199] on quentale-layouter at bounding box center [500, 232] width 648 height 324
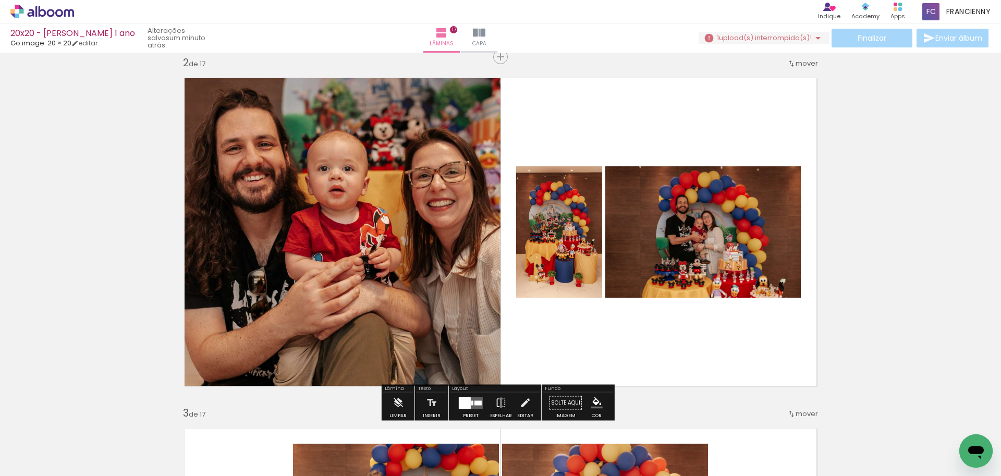
click at [685, 120] on quentale-layouter at bounding box center [500, 232] width 648 height 324
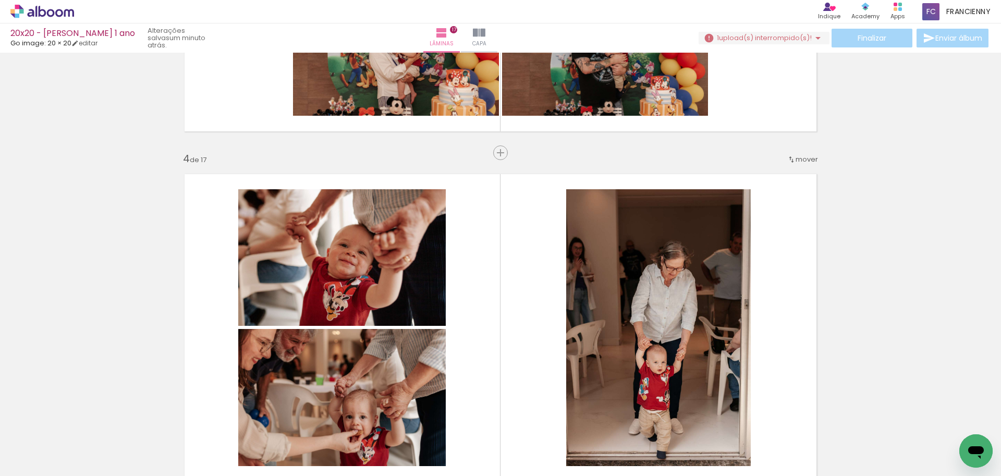
scroll to position [1070, 0]
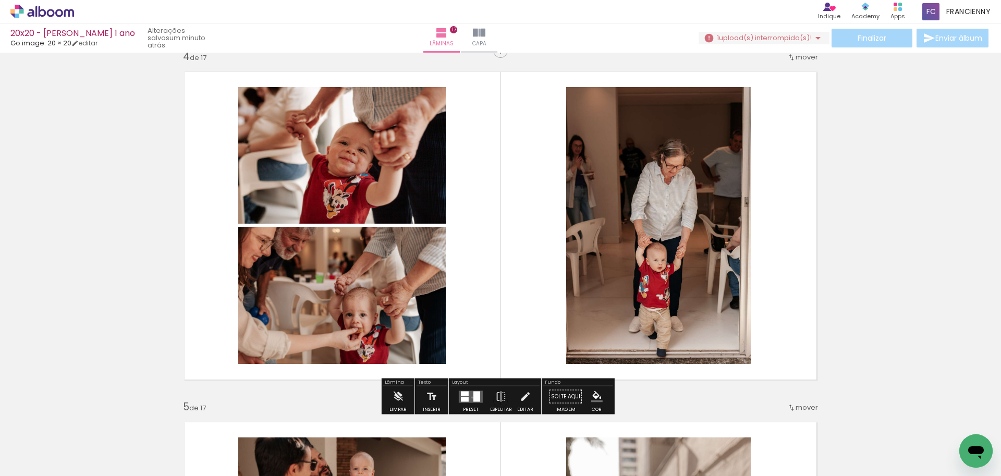
click at [470, 397] on quentale-layouter at bounding box center [471, 396] width 24 height 12
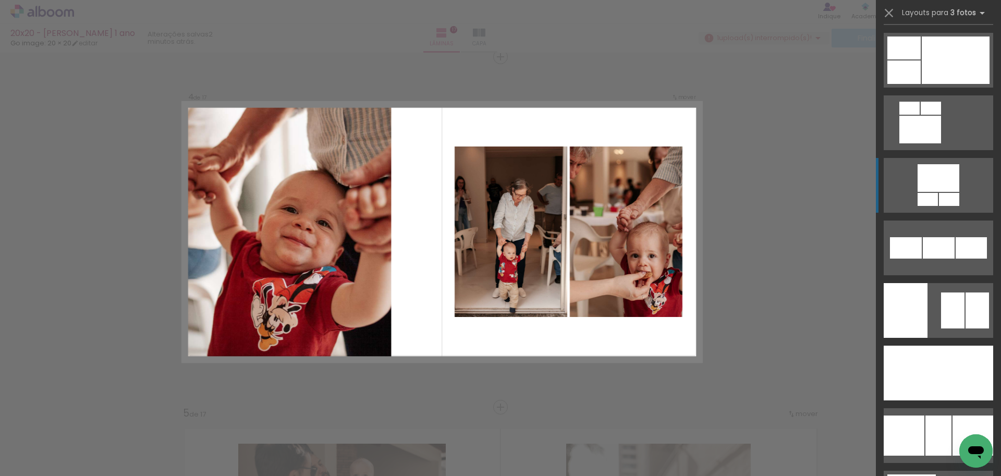
scroll to position [7776, 0]
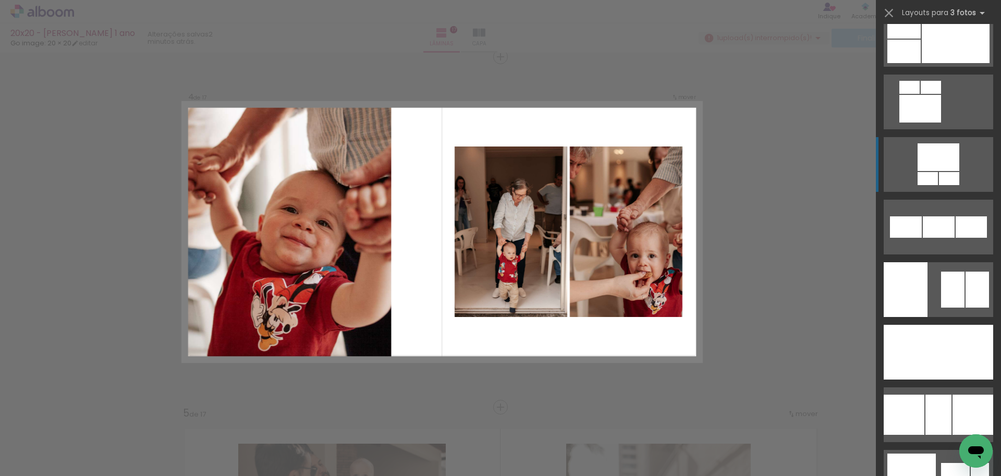
click at [965, 294] on div at bounding box center [976, 290] width 23 height 36
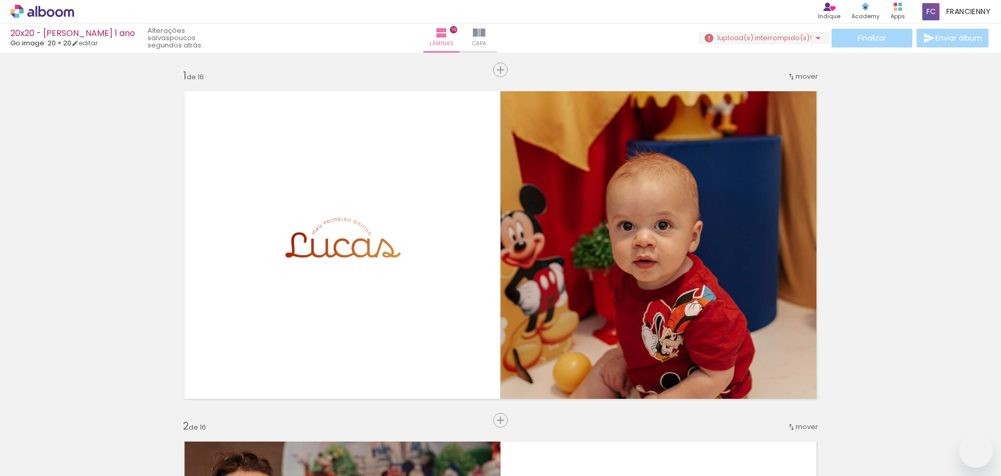
click at [0, 0] on slot at bounding box center [0, 0] width 0 height 0
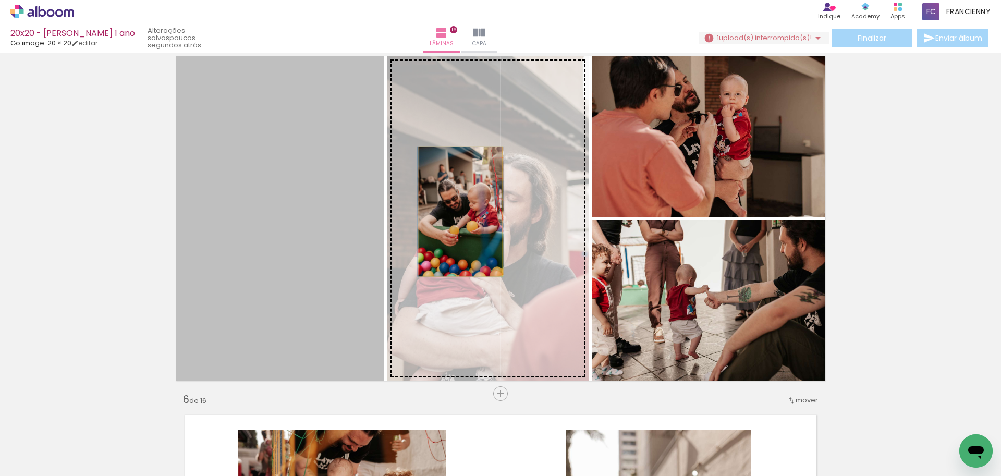
drag, startPoint x: 263, startPoint y: 200, endPoint x: 457, endPoint y: 212, distance: 193.7
click at [0, 0] on slot at bounding box center [0, 0] width 0 height 0
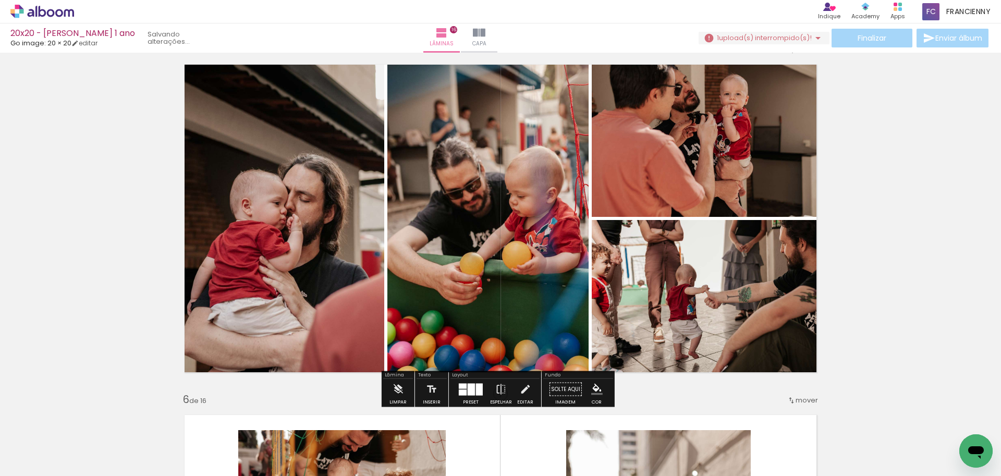
scroll to position [0, 2065]
click at [499, 393] on iron-icon at bounding box center [500, 389] width 11 height 21
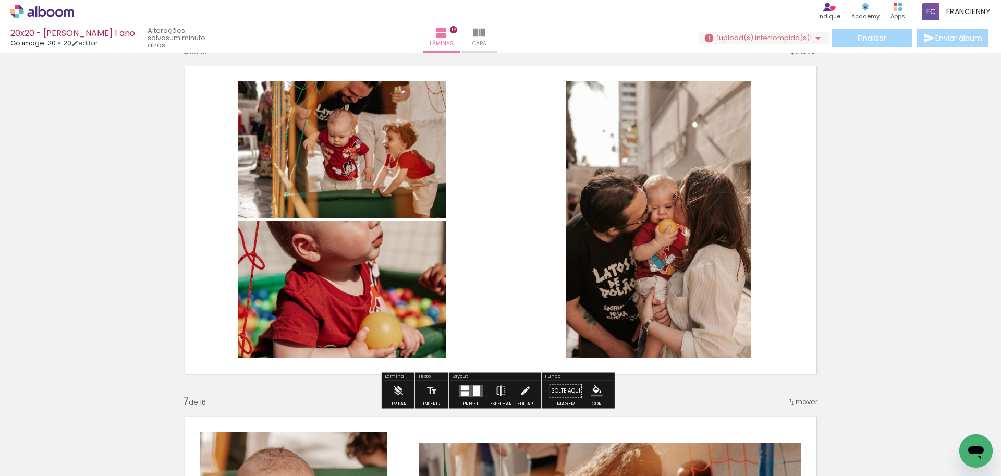
scroll to position [1783, 0]
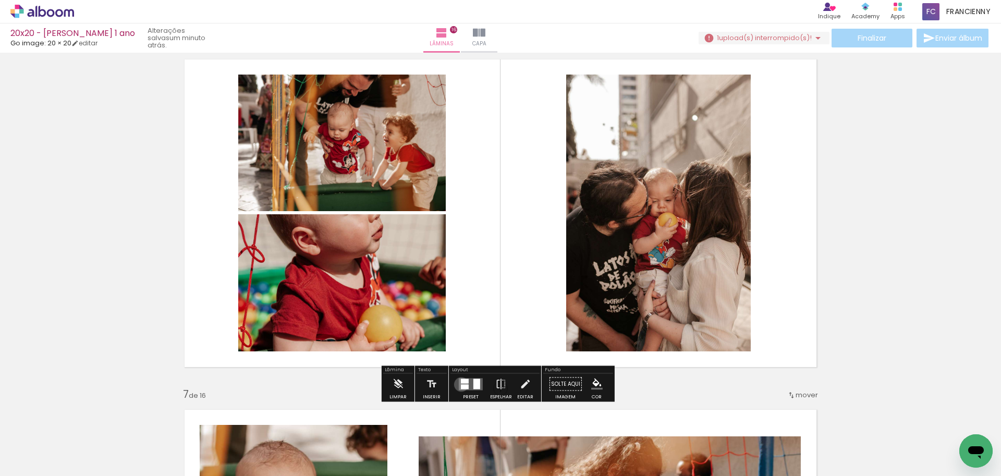
click at [461, 384] on div at bounding box center [465, 386] width 8 height 5
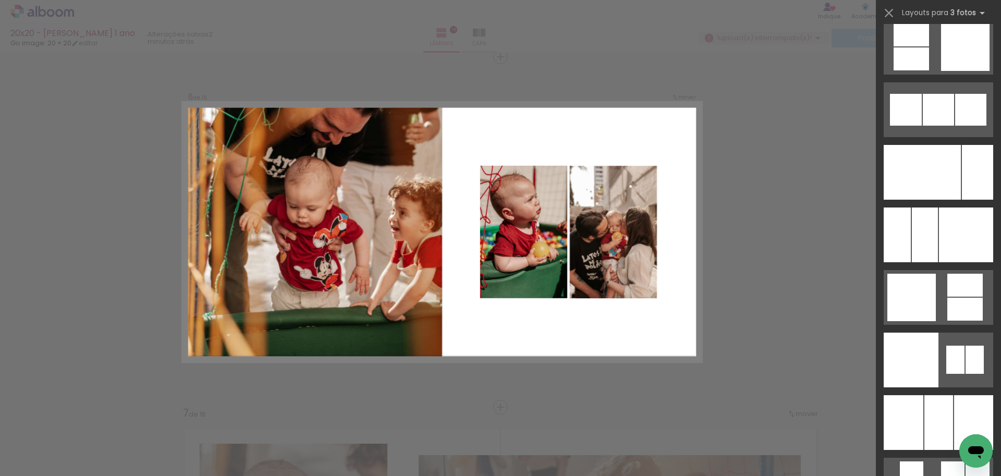
scroll to position [7532, 0]
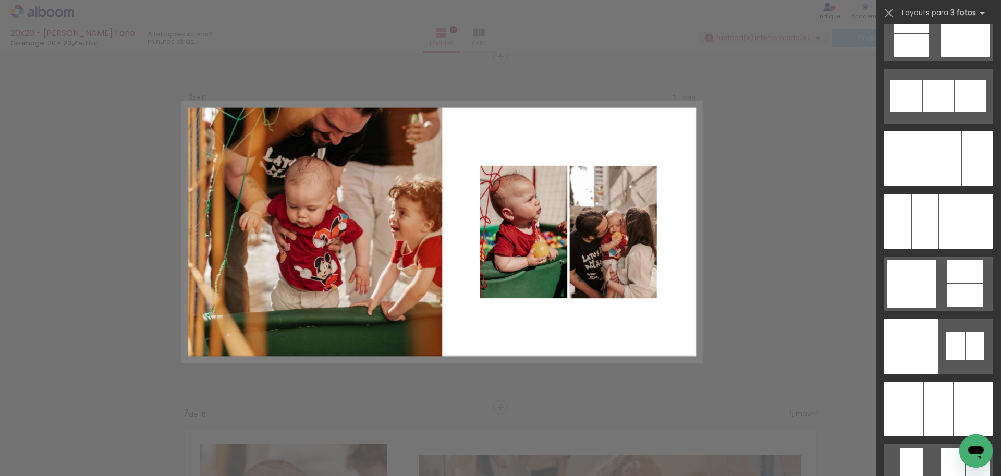
click at [954, 350] on div at bounding box center [955, 346] width 18 height 28
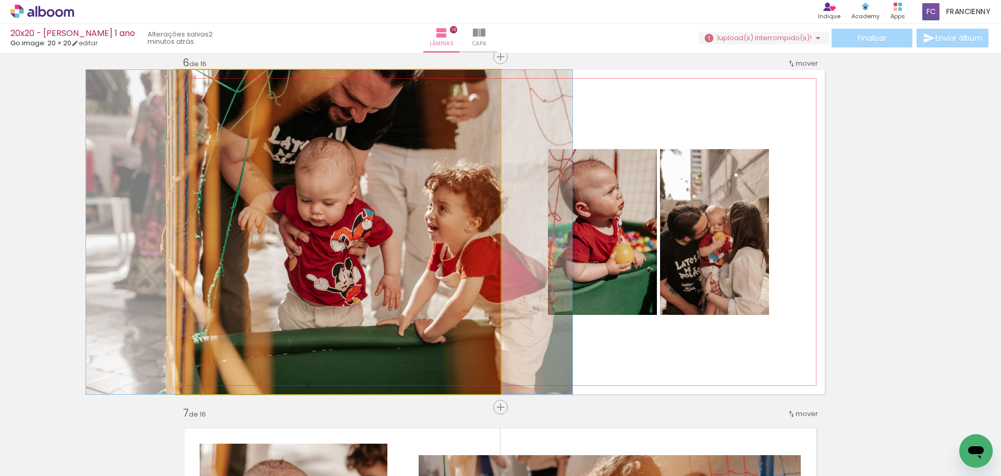
drag, startPoint x: 405, startPoint y: 200, endPoint x: 396, endPoint y: 200, distance: 8.9
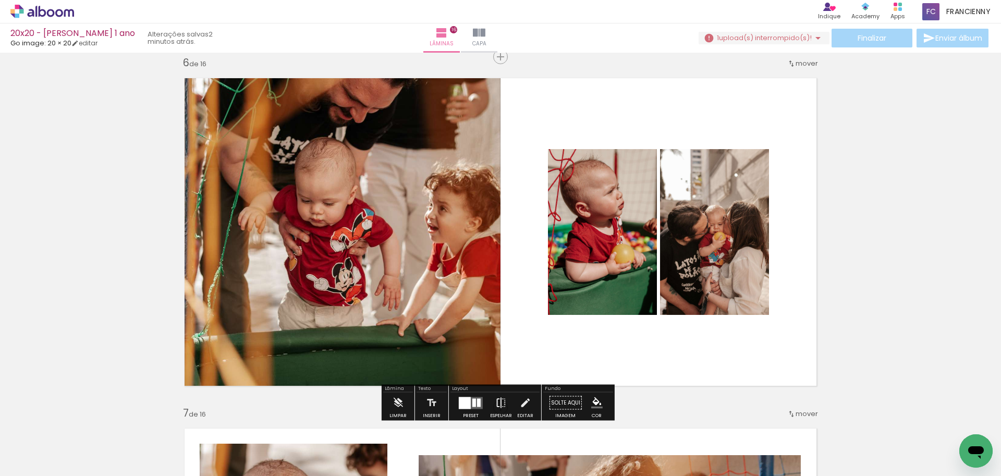
click at [500, 404] on iron-icon at bounding box center [500, 403] width 11 height 21
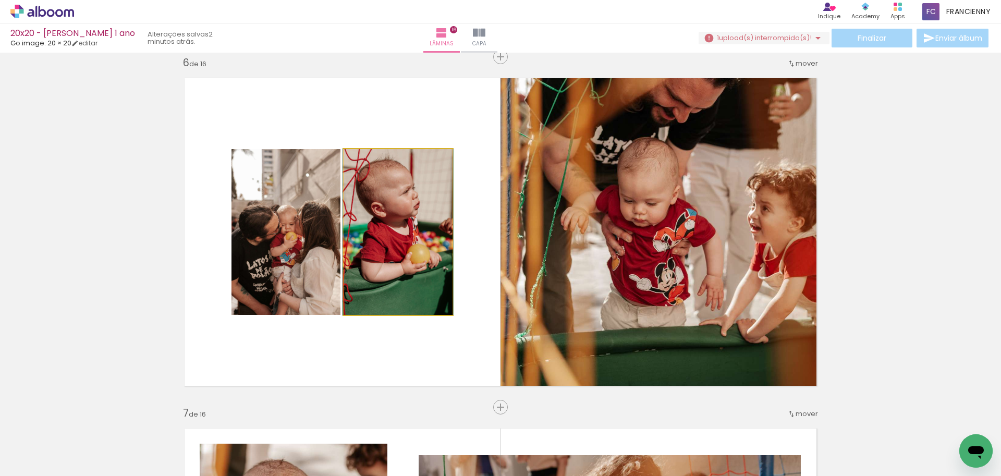
click at [364, 263] on quentale-photo at bounding box center [398, 232] width 109 height 166
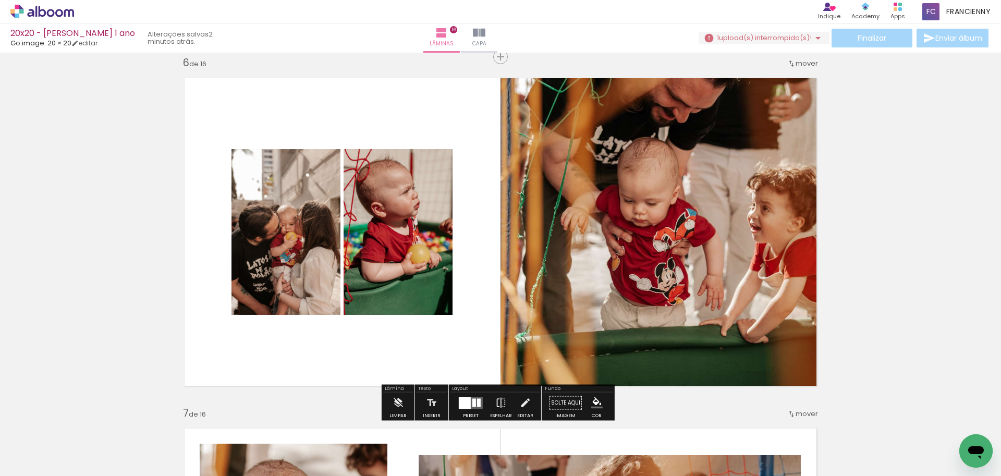
click at [473, 260] on quentale-layouter at bounding box center [500, 232] width 648 height 324
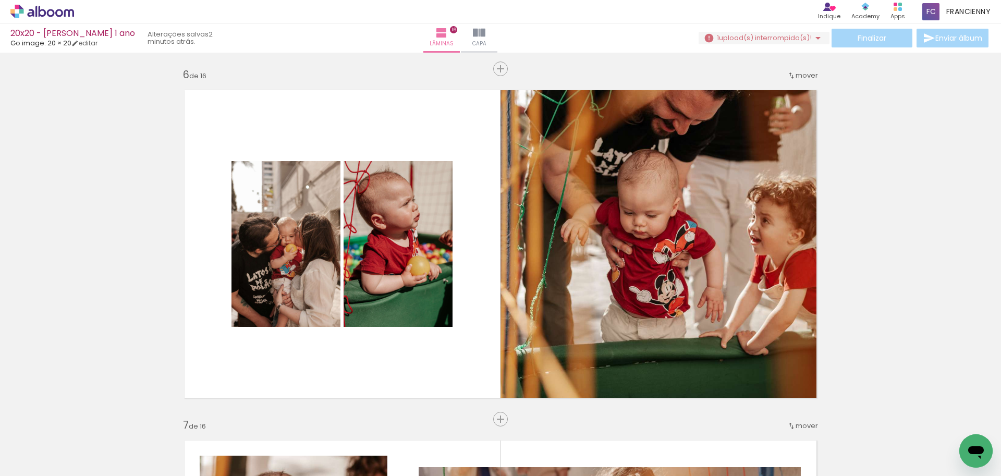
scroll to position [1766, 0]
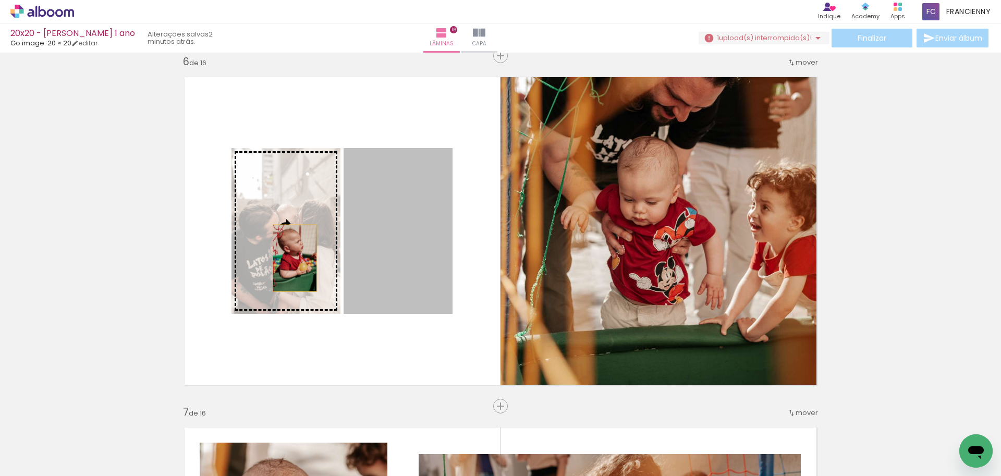
drag, startPoint x: 374, startPoint y: 259, endPoint x: 291, endPoint y: 258, distance: 83.4
click at [0, 0] on slot at bounding box center [0, 0] width 0 height 0
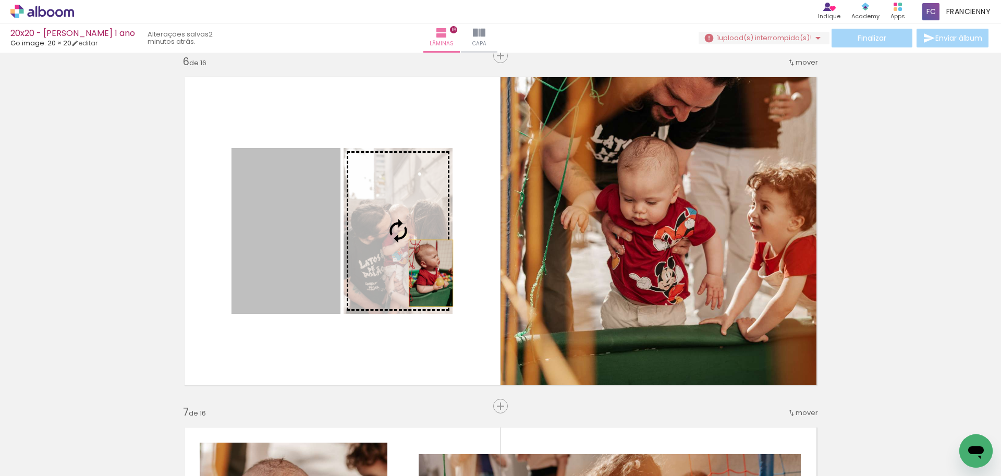
drag, startPoint x: 293, startPoint y: 269, endPoint x: 419, endPoint y: 274, distance: 125.7
click at [0, 0] on slot at bounding box center [0, 0] width 0 height 0
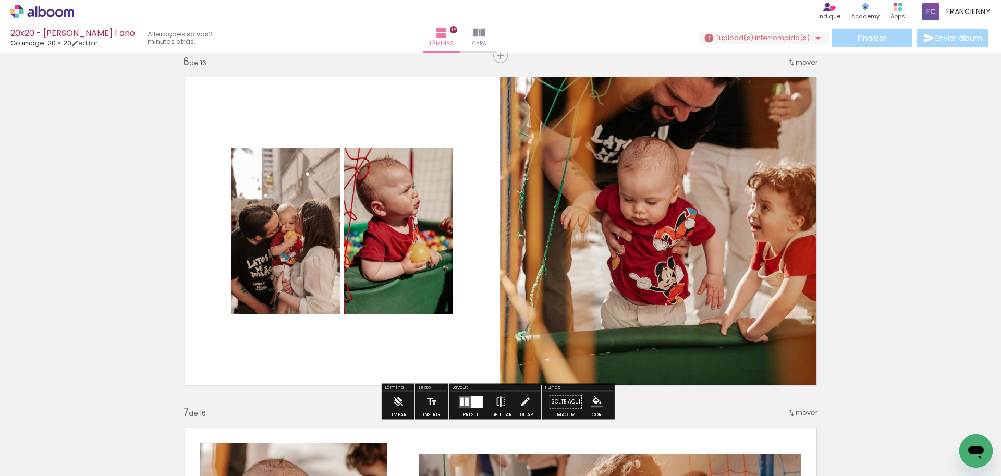
click at [437, 329] on quentale-layouter at bounding box center [500, 231] width 648 height 324
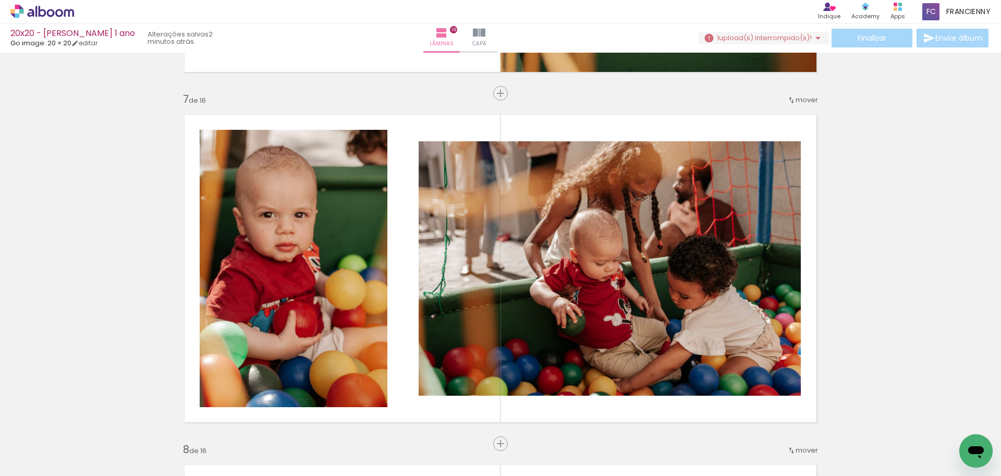
scroll to position [2132, 0]
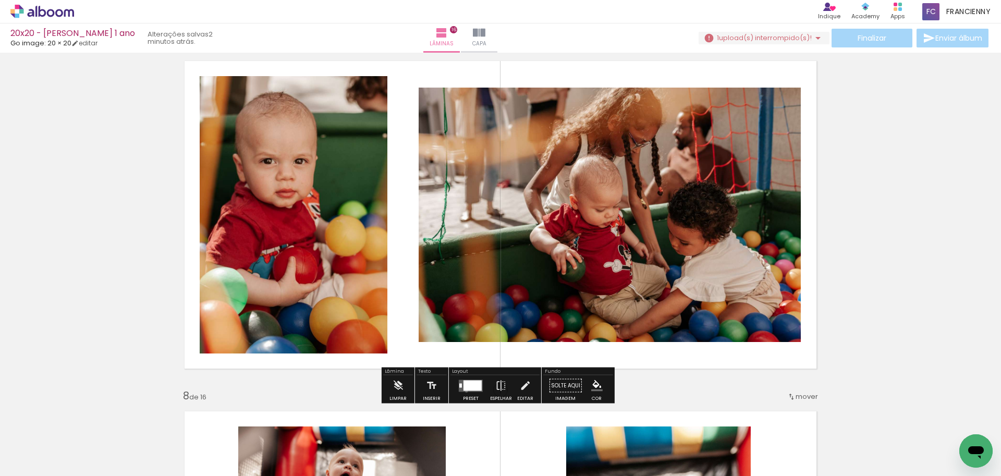
click at [464, 391] on quentale-layouter at bounding box center [471, 385] width 24 height 12
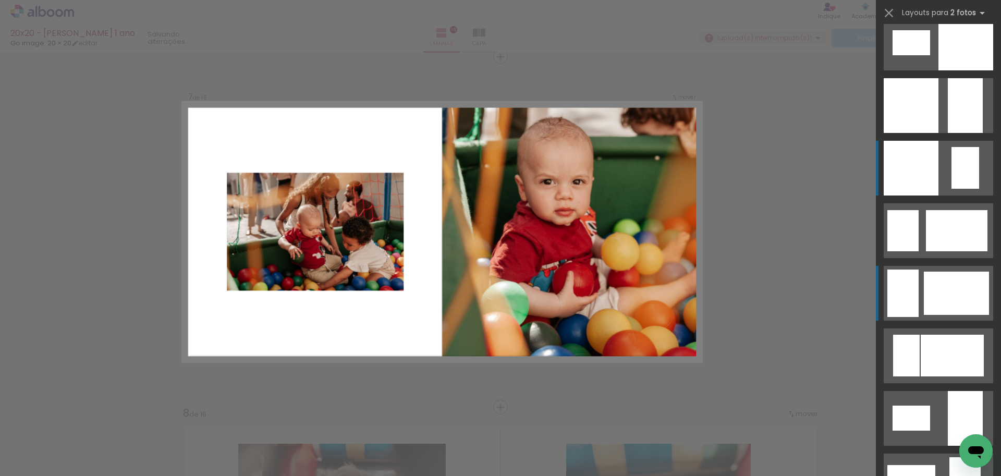
scroll to position [1288, 0]
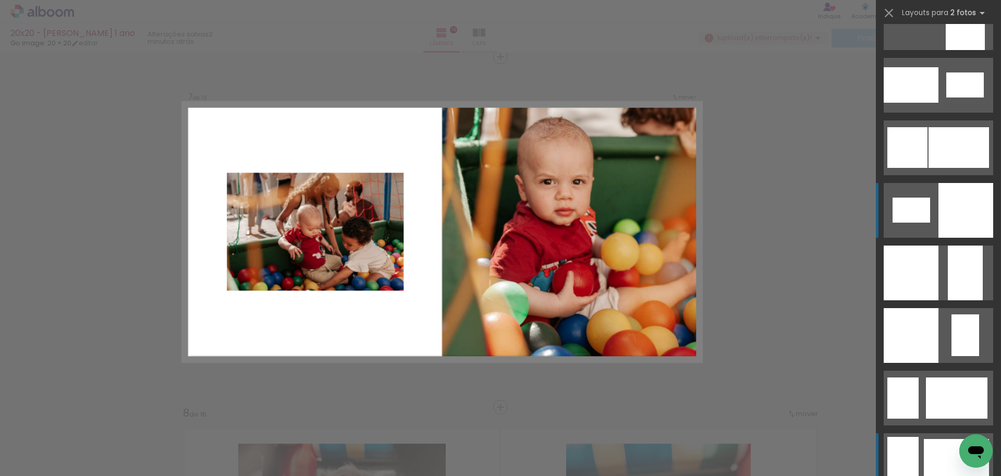
click at [931, 203] on quentale-layouter at bounding box center [938, 210] width 109 height 55
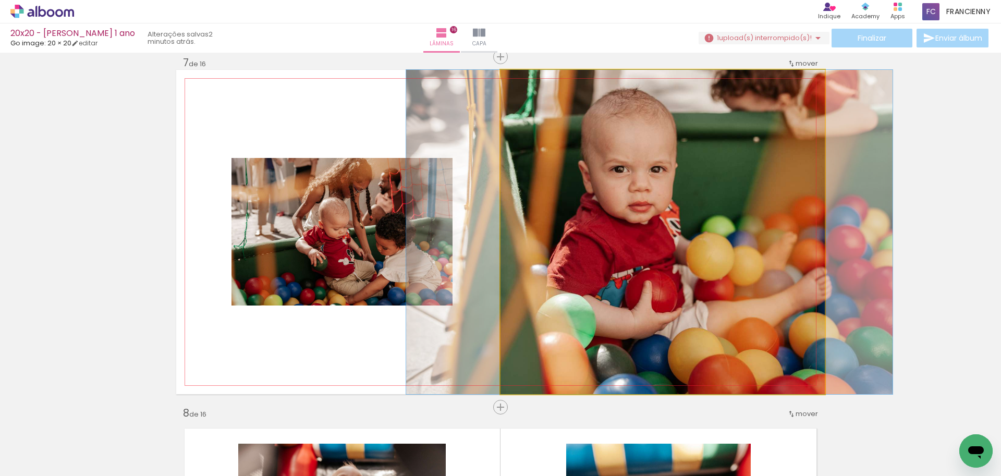
drag, startPoint x: 728, startPoint y: 239, endPoint x: 712, endPoint y: 241, distance: 16.3
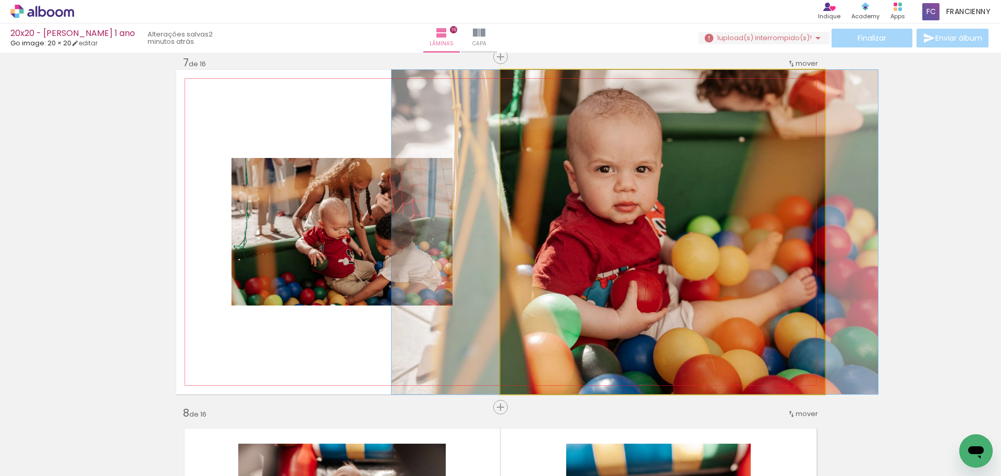
drag, startPoint x: 743, startPoint y: 248, endPoint x: 731, endPoint y: 247, distance: 11.5
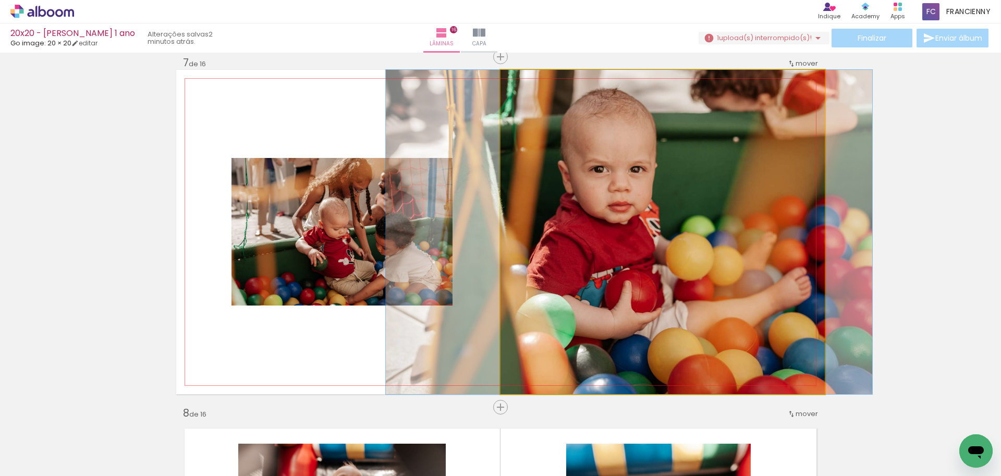
drag, startPoint x: 734, startPoint y: 248, endPoint x: 729, endPoint y: 248, distance: 5.7
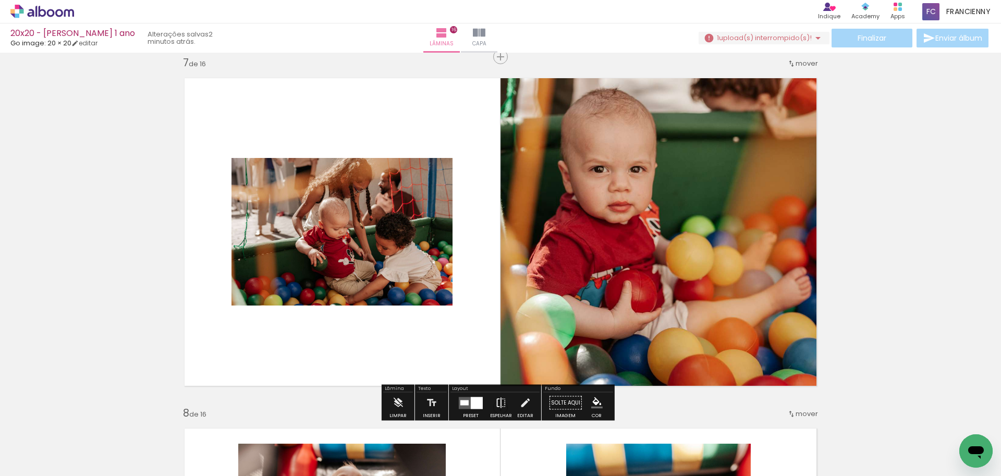
click at [496, 399] on iron-icon at bounding box center [500, 403] width 11 height 21
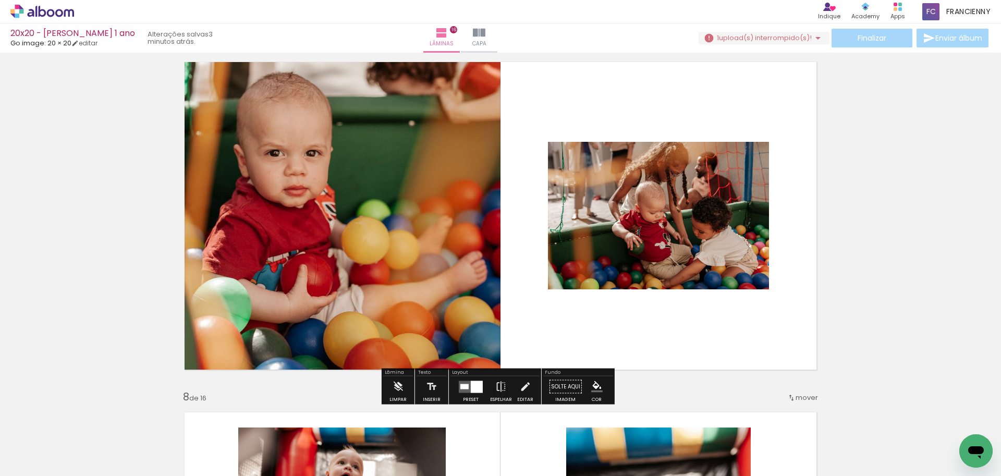
scroll to position [2138, 0]
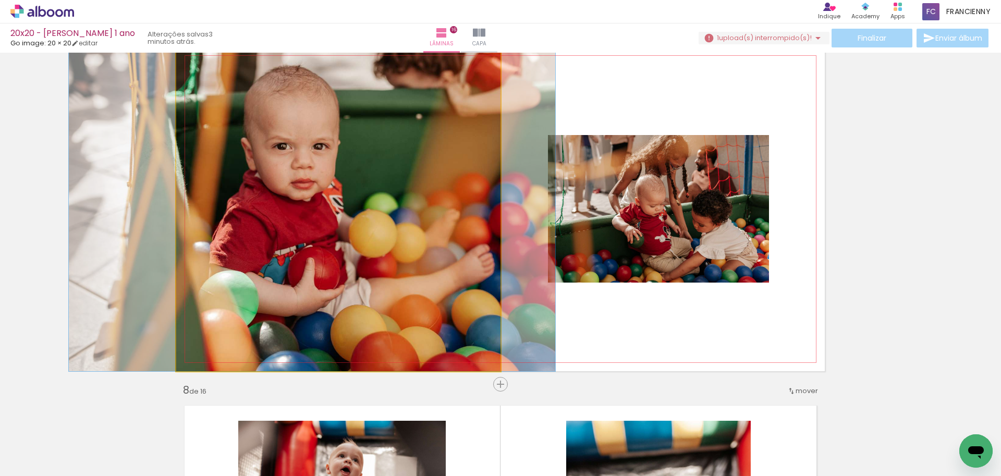
drag, startPoint x: 423, startPoint y: 248, endPoint x: 431, endPoint y: 249, distance: 7.9
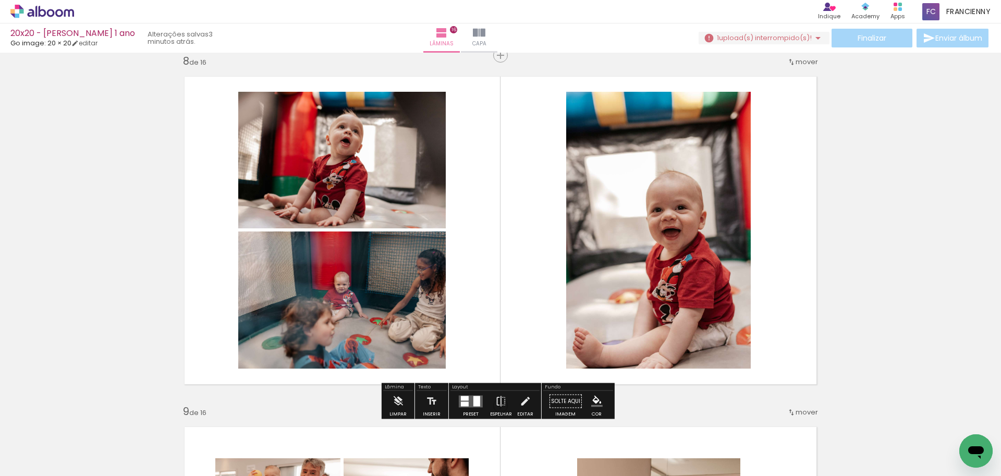
scroll to position [2473, 0]
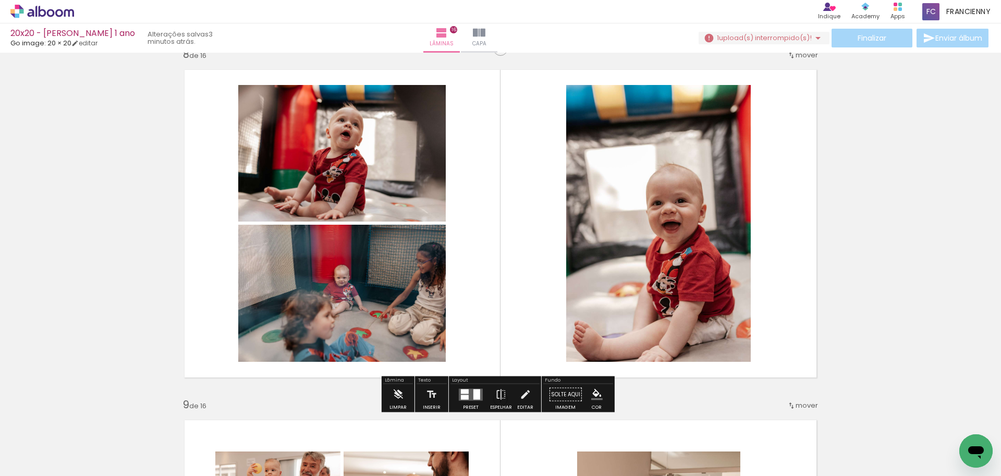
click at [468, 390] on quentale-layouter at bounding box center [471, 394] width 24 height 12
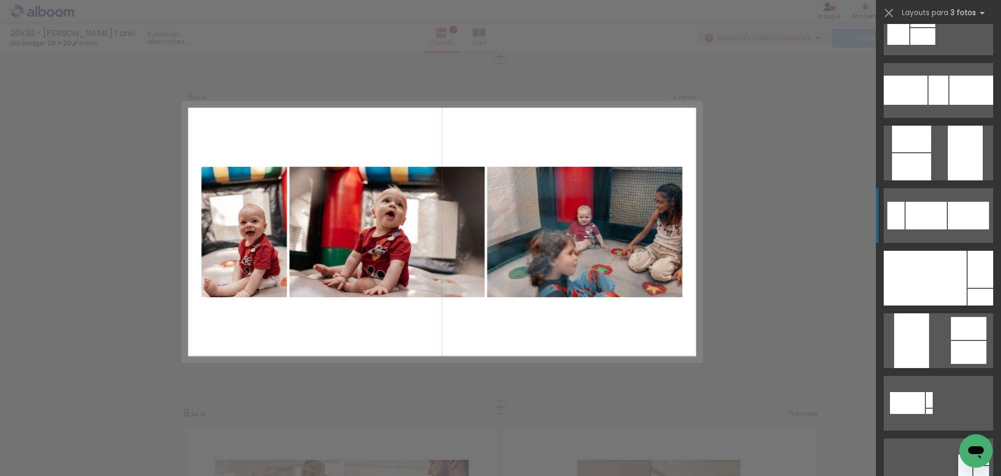
scroll to position [288, 0]
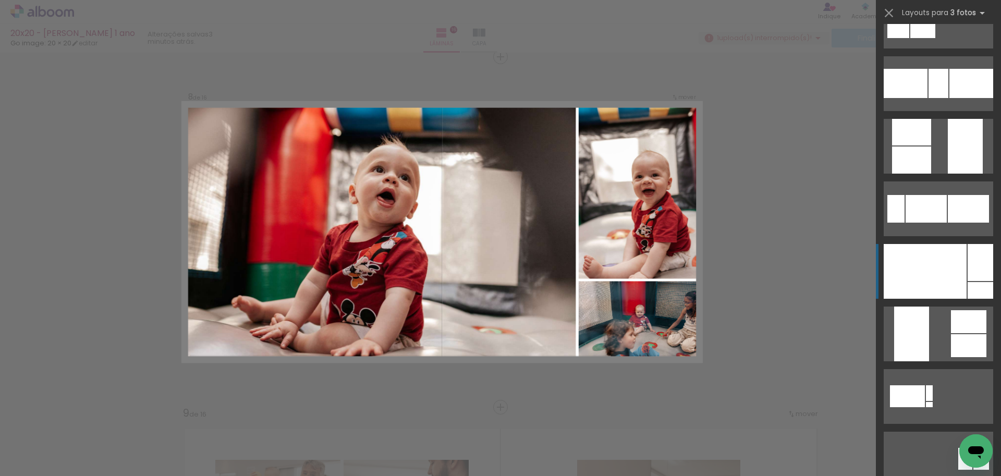
click at [950, 275] on div at bounding box center [925, 271] width 83 height 55
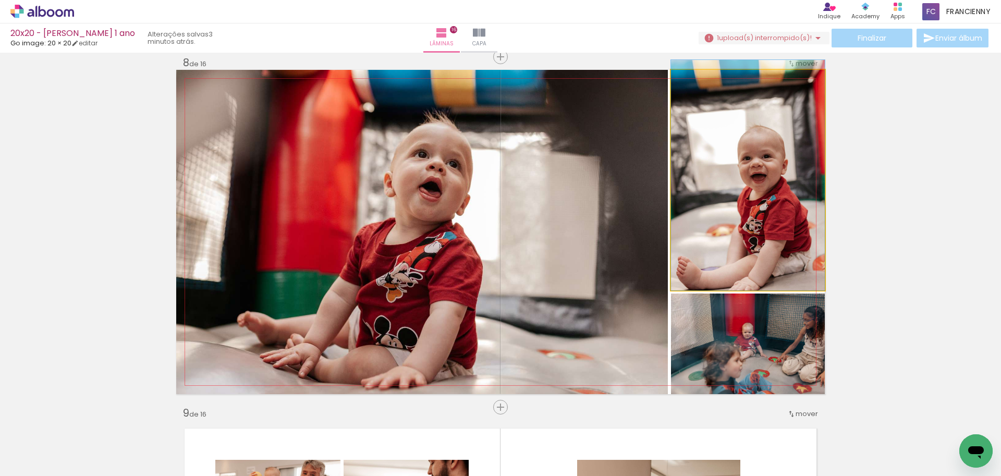
drag, startPoint x: 741, startPoint y: 205, endPoint x: 740, endPoint y: 187, distance: 18.3
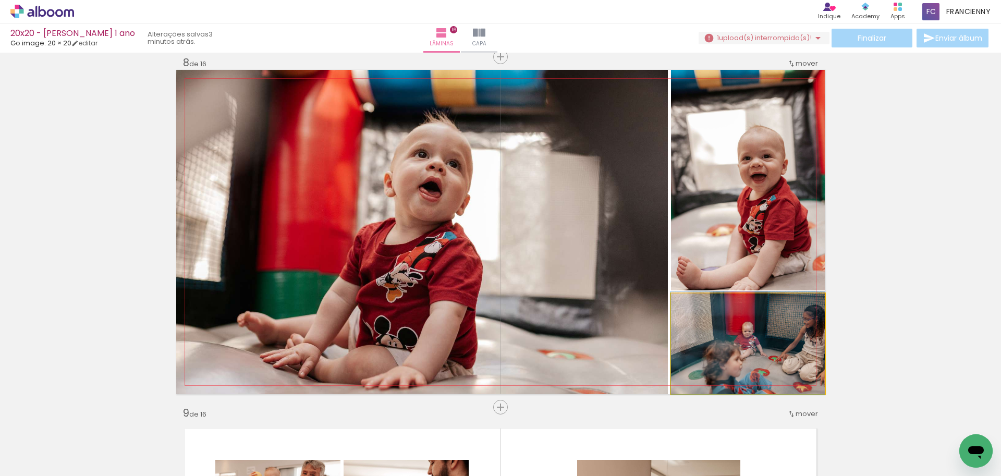
drag, startPoint x: 737, startPoint y: 335, endPoint x: 720, endPoint y: 308, distance: 32.3
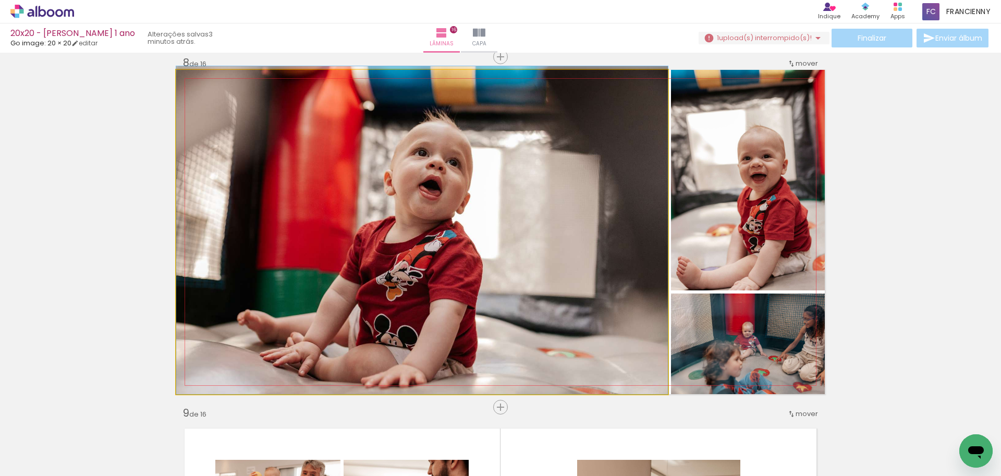
drag, startPoint x: 518, startPoint y: 262, endPoint x: 517, endPoint y: 226, distance: 36.5
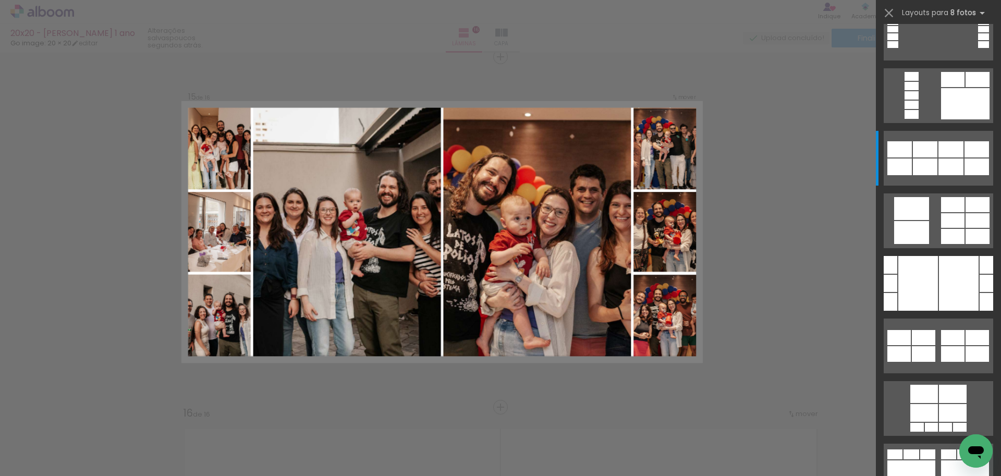
scroll to position [994, 0]
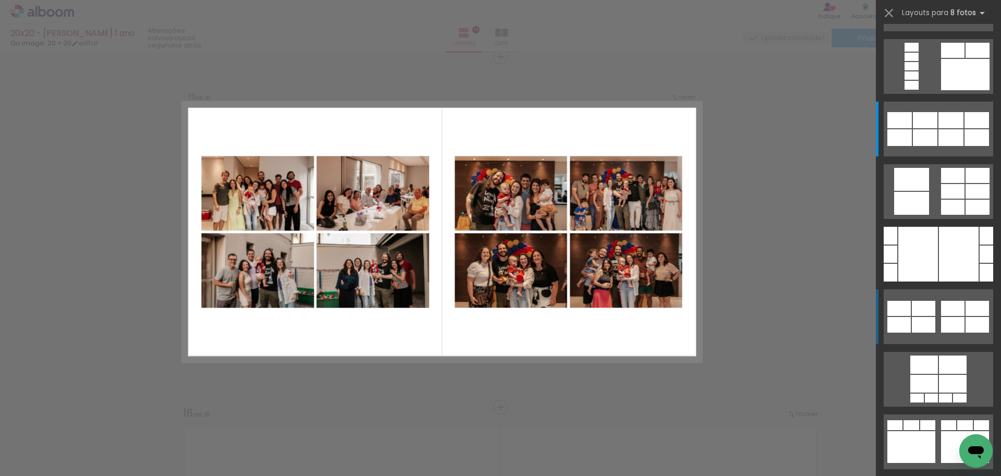
click at [950, 325] on div at bounding box center [952, 325] width 23 height 16
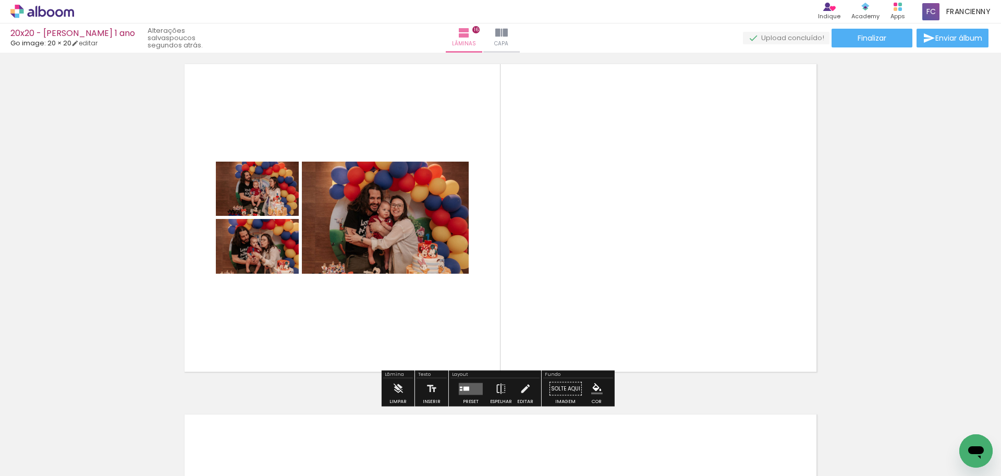
scroll to position [5295, 0]
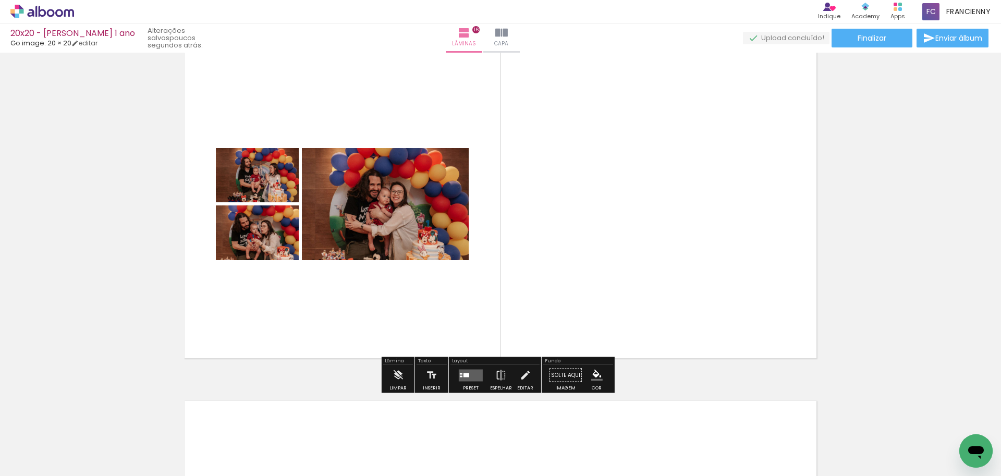
click at [471, 371] on quentale-layouter at bounding box center [471, 375] width 24 height 12
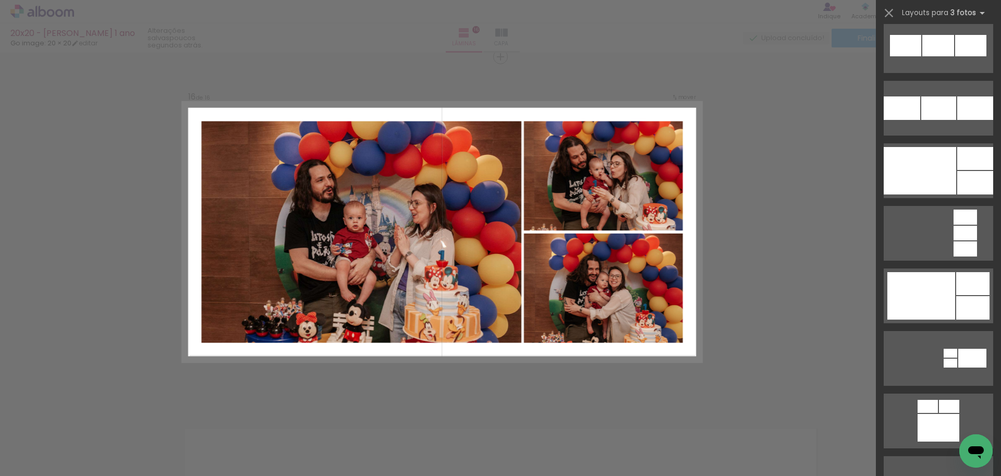
scroll to position [1495, 0]
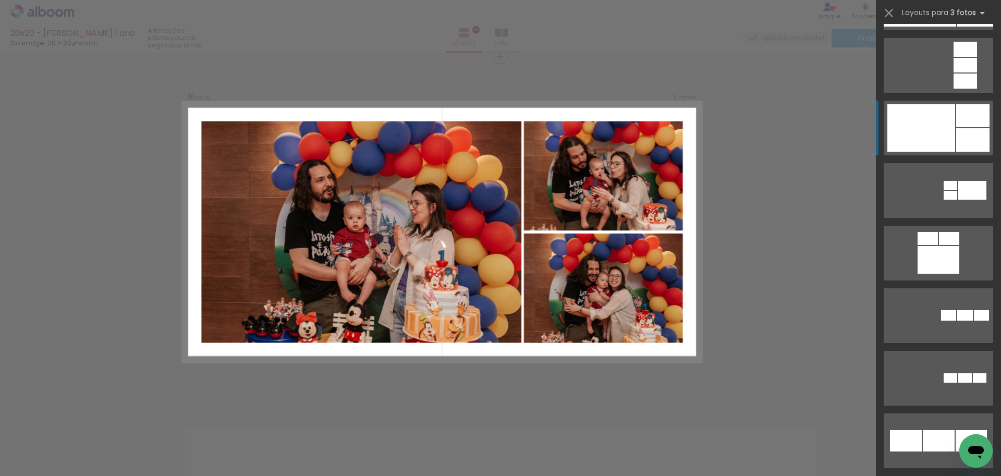
click at [948, 139] on div at bounding box center [921, 127] width 68 height 47
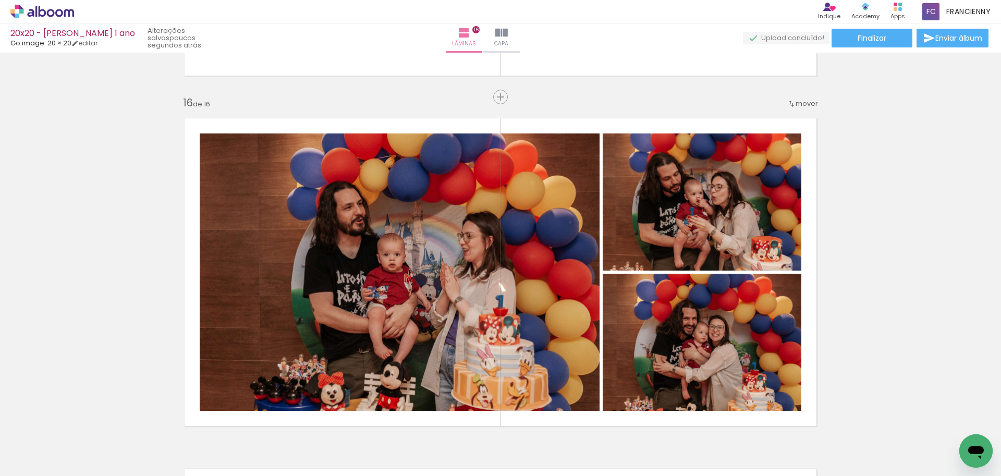
scroll to position [5276, 0]
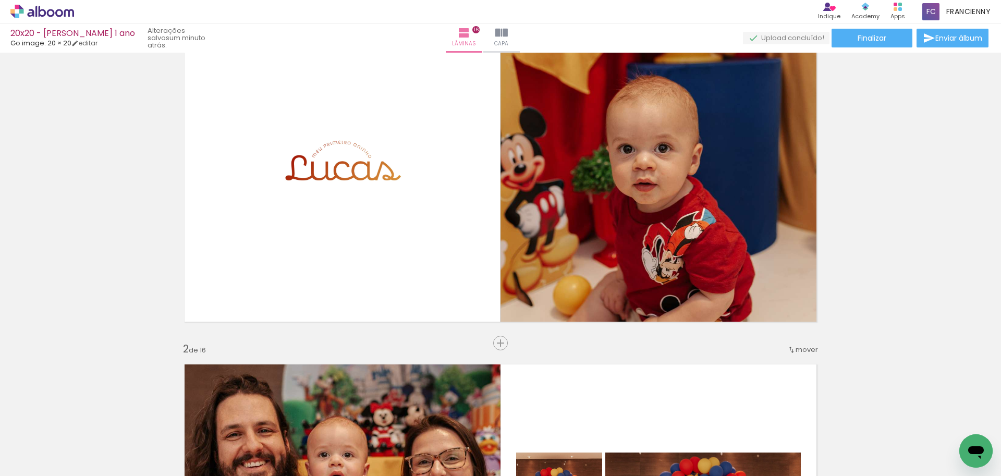
scroll to position [0, 0]
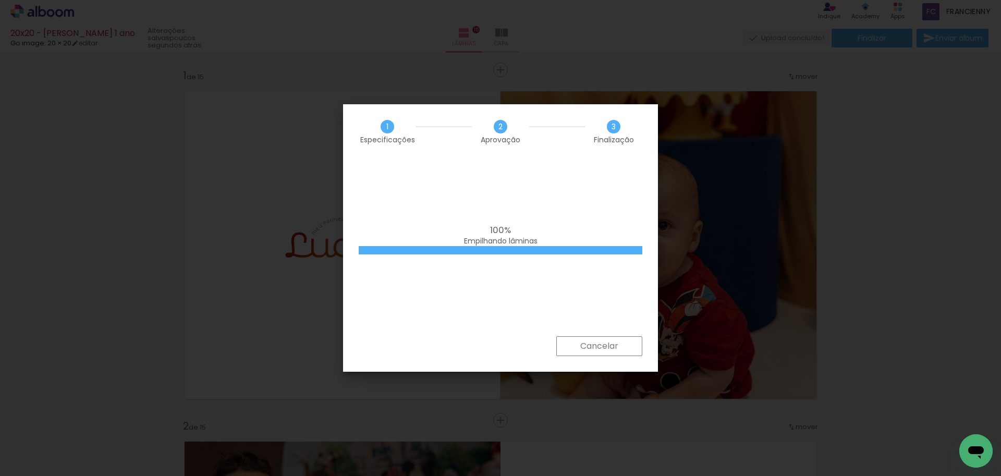
scroll to position [0, 2065]
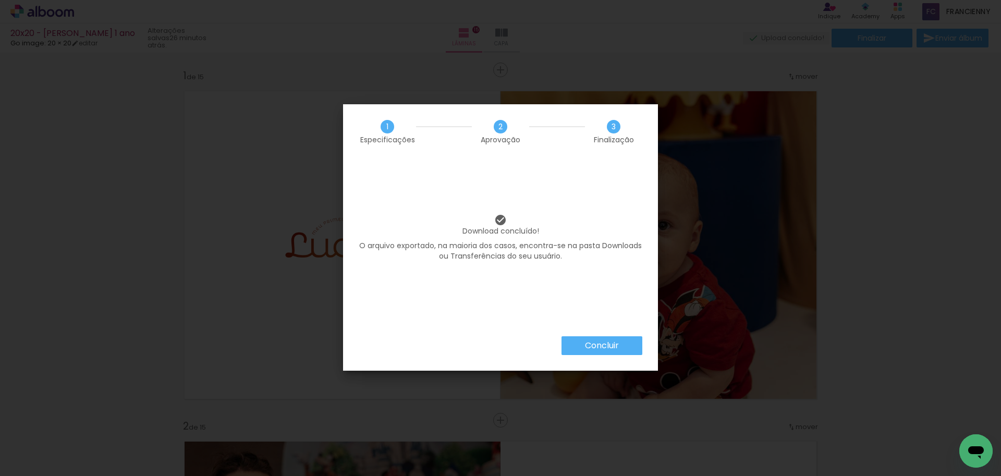
scroll to position [0, 2065]
click at [0, 0] on slot "Concluir" at bounding box center [0, 0] width 0 height 0
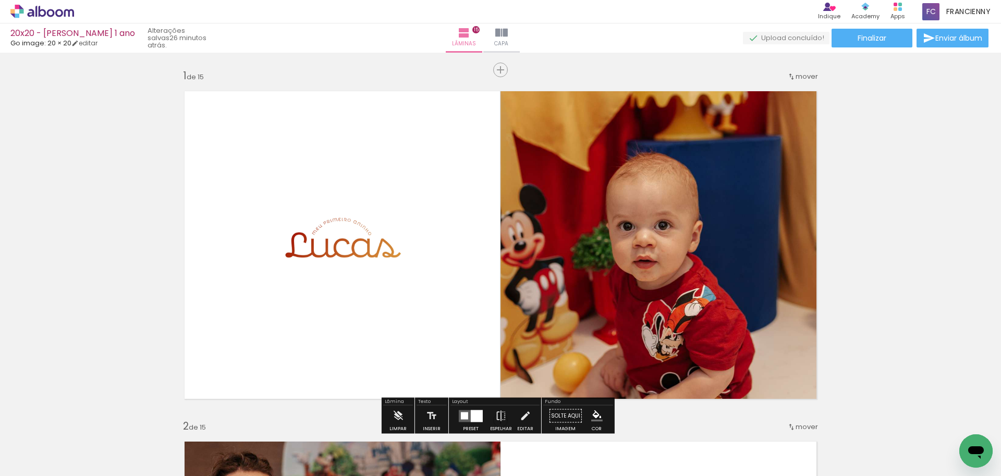
click at [41, 8] on icon at bounding box center [42, 12] width 64 height 14
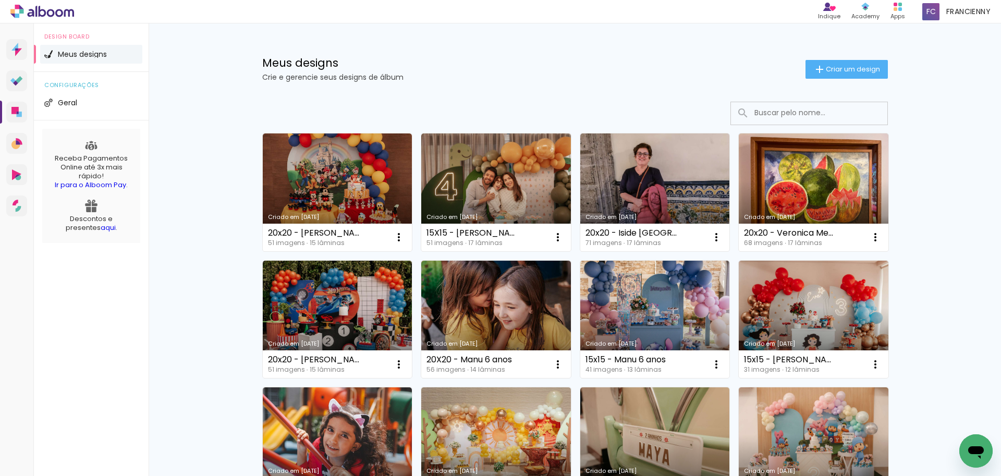
click at [511, 67] on h1 "Meus designs" at bounding box center [533, 62] width 543 height 11
click at [838, 71] on span "Criar um design" at bounding box center [853, 69] width 54 height 7
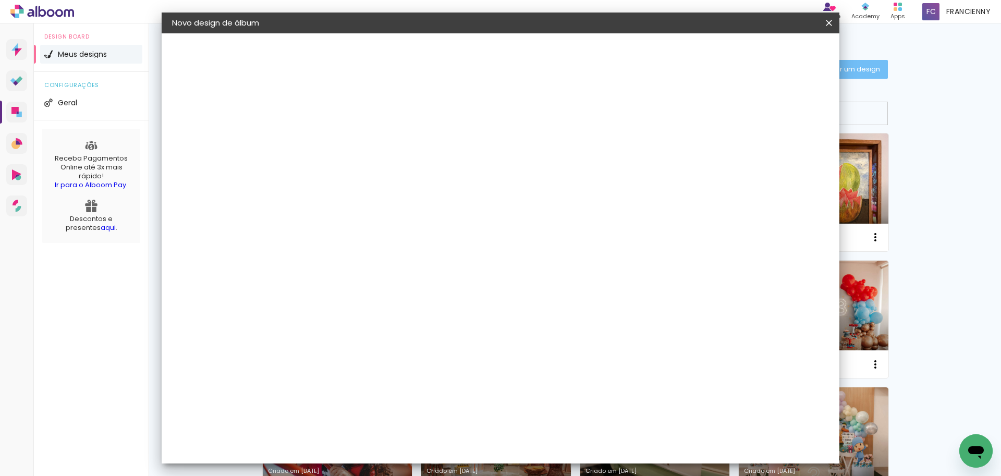
click at [342, 139] on input at bounding box center [342, 140] width 0 height 16
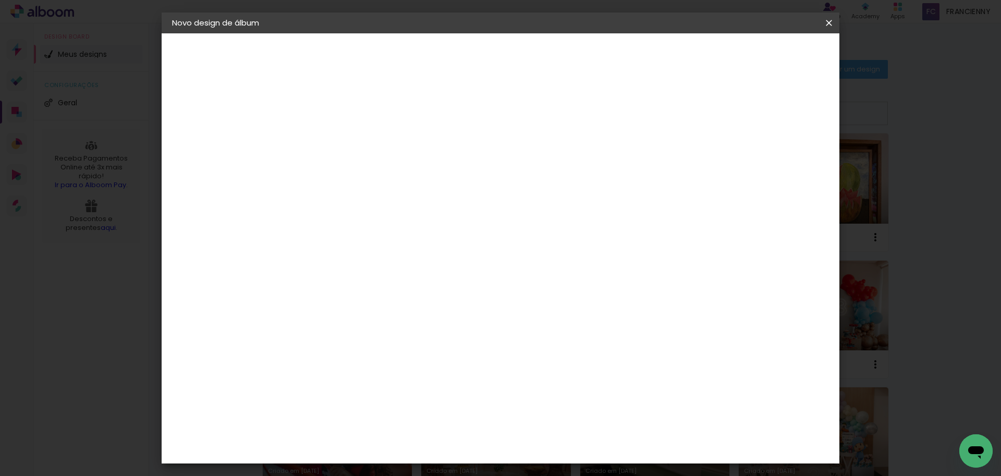
type input "20x20 - [PERSON_NAME] 3 anos"
type paper-input "20x20 - [PERSON_NAME] 3 anos"
click at [0, 0] on slot "Avançar" at bounding box center [0, 0] width 0 height 0
click at [396, 197] on input at bounding box center [368, 198] width 105 height 13
type input "go"
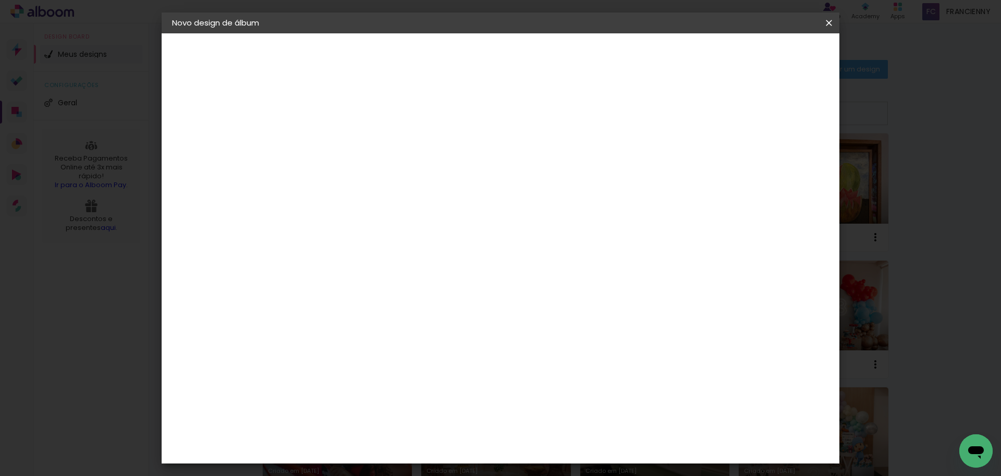
type paper-input "go"
click at [392, 240] on paper-item "Go image" at bounding box center [359, 237] width 92 height 27
click at [0, 0] on slot "Avançar" at bounding box center [0, 0] width 0 height 0
click at [396, 190] on div at bounding box center [368, 190] width 53 height 1
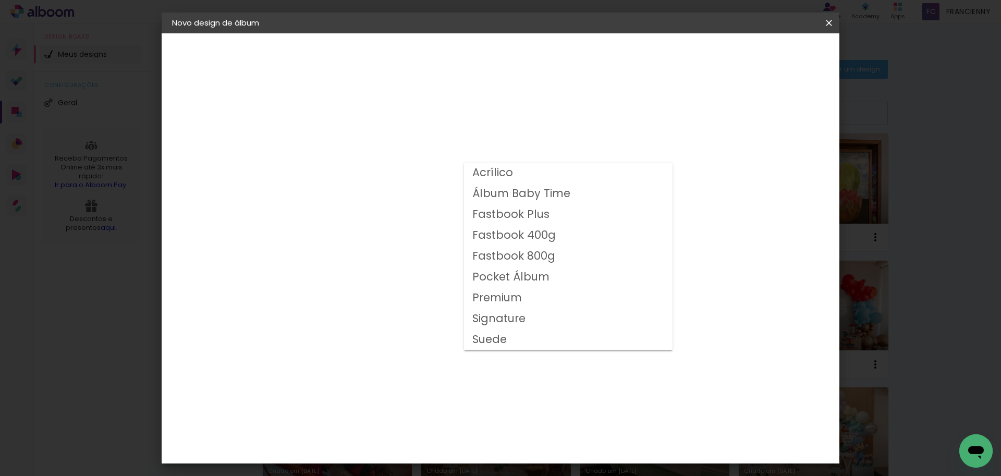
click at [0, 0] on slot "Fastbook 800g" at bounding box center [0, 0] width 0 height 0
type input "Fastbook 800g"
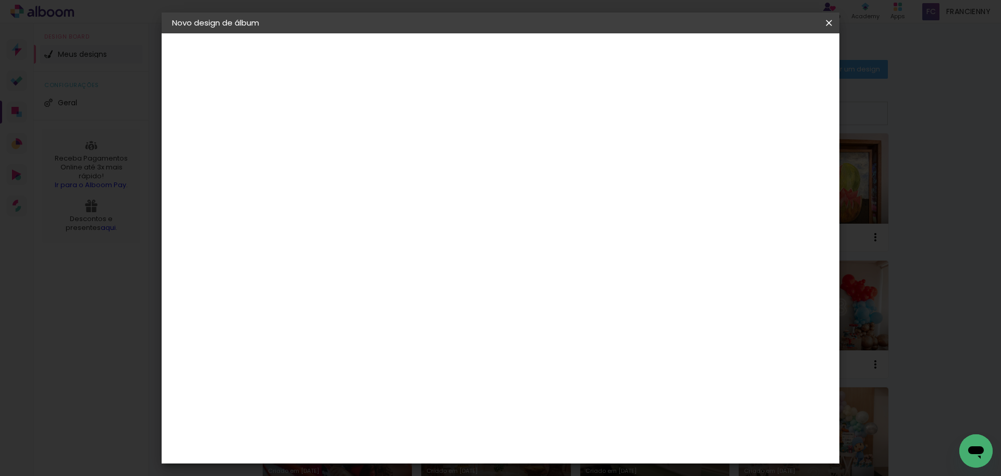
scroll to position [20, 0]
click at [413, 433] on span "20 × 20" at bounding box center [388, 450] width 48 height 34
click at [0, 0] on slot "Avançar" at bounding box center [0, 0] width 0 height 0
click at [0, 0] on slot "Mostrar sangria" at bounding box center [0, 0] width 0 height 0
type paper-checkbox "on"
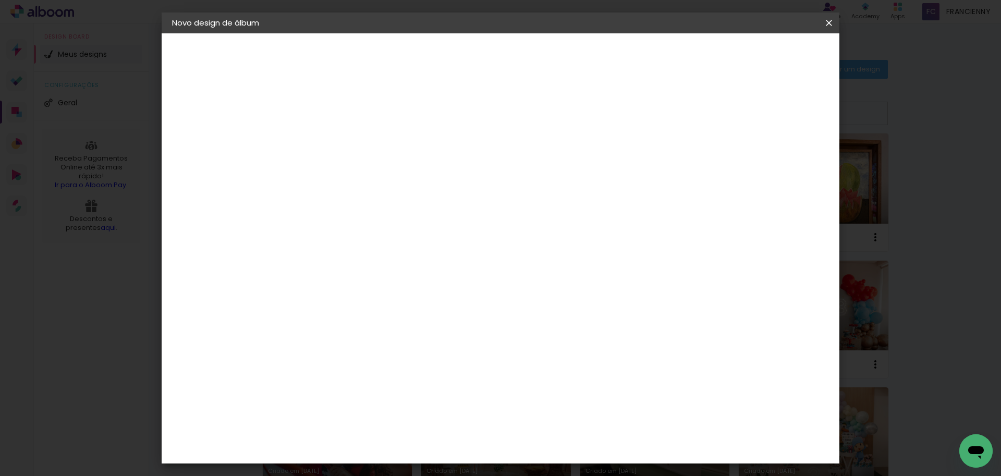
click at [774, 60] on paper-button "Iniciar design" at bounding box center [740, 55] width 68 height 18
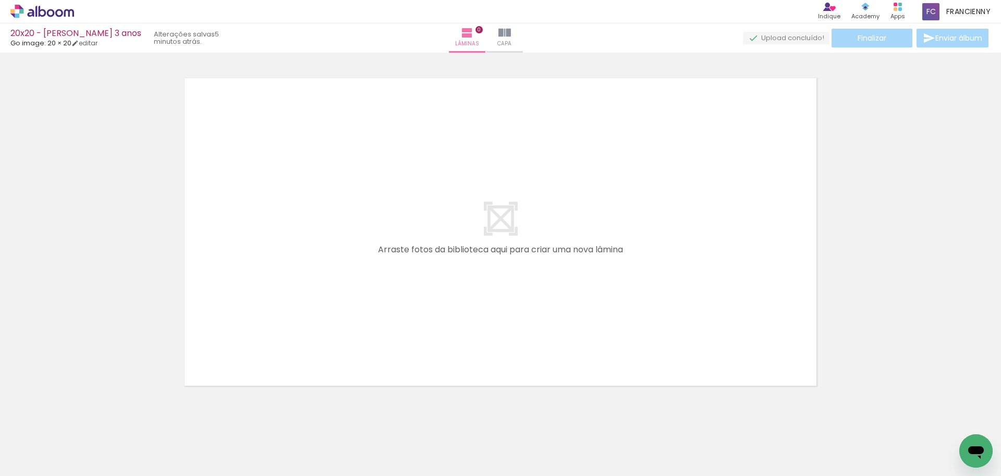
scroll to position [0, 2416]
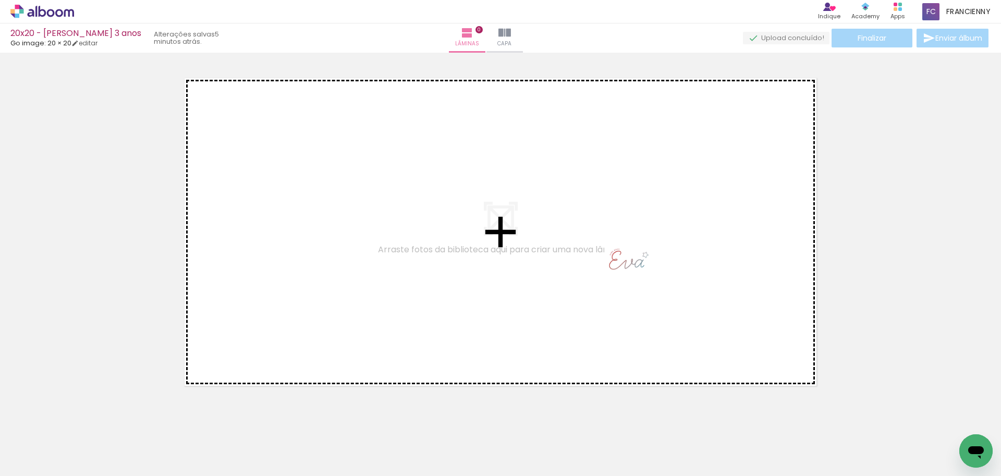
drag, startPoint x: 942, startPoint y: 436, endPoint x: 636, endPoint y: 269, distance: 348.5
click at [636, 269] on quentale-workspace at bounding box center [500, 238] width 1001 height 476
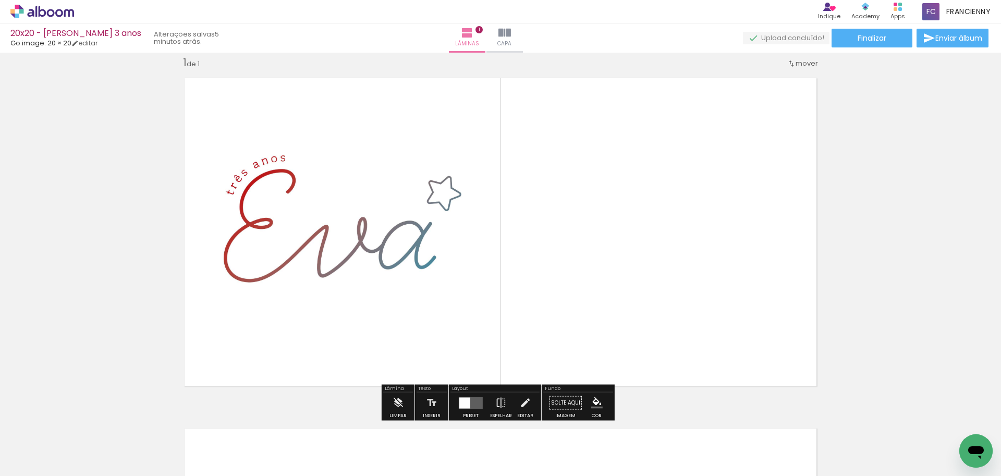
scroll to position [0, 0]
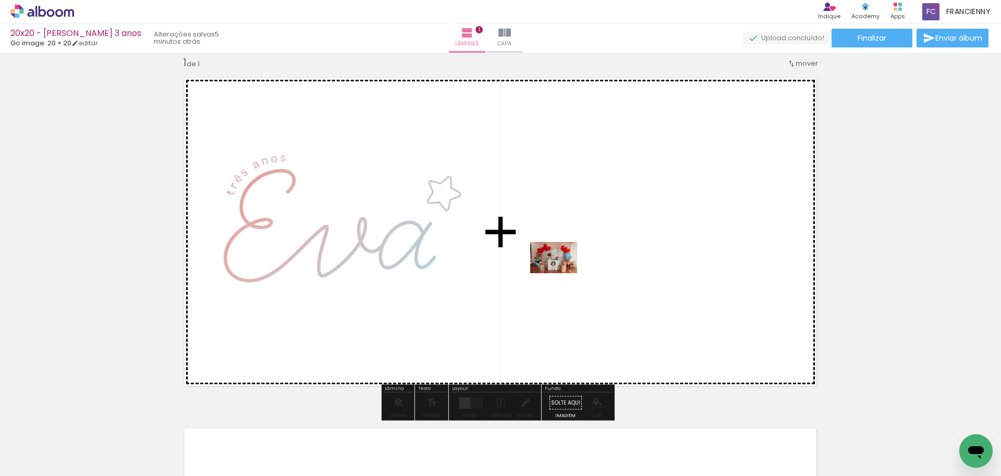
drag, startPoint x: 195, startPoint y: 404, endPoint x: 561, endPoint y: 273, distance: 388.8
click at [561, 273] on quentale-workspace at bounding box center [500, 238] width 1001 height 476
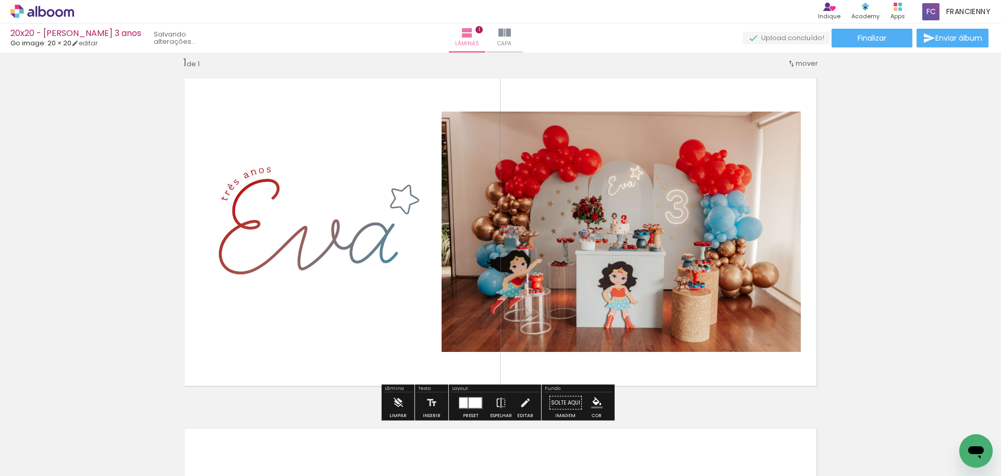
click at [469, 402] on div at bounding box center [475, 402] width 13 height 10
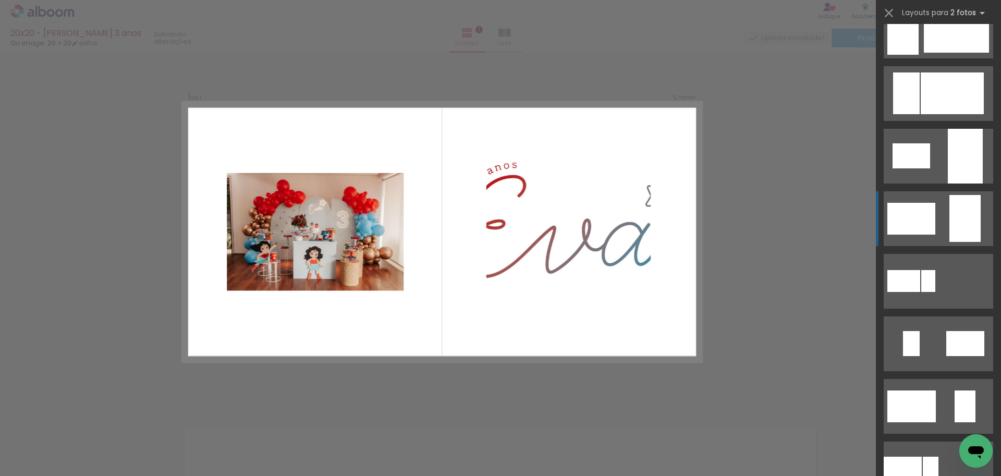
scroll to position [187, 0]
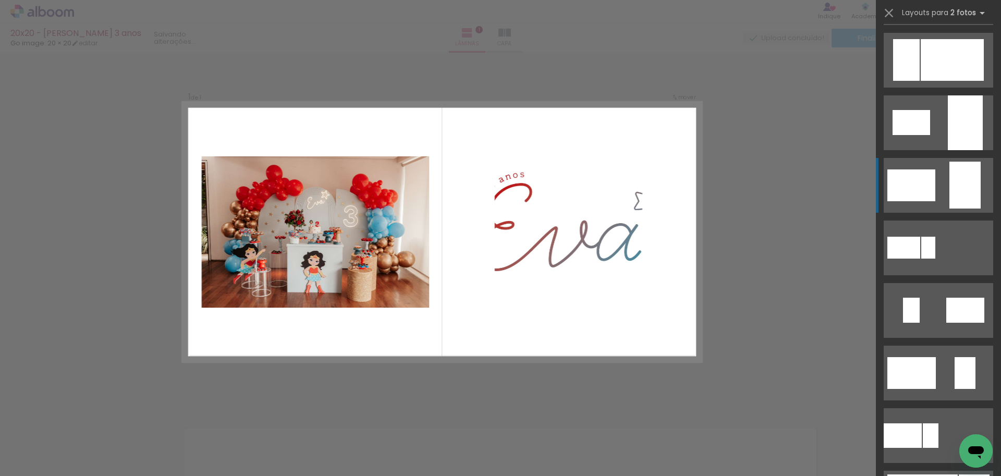
click at [949, 180] on div at bounding box center [964, 185] width 31 height 47
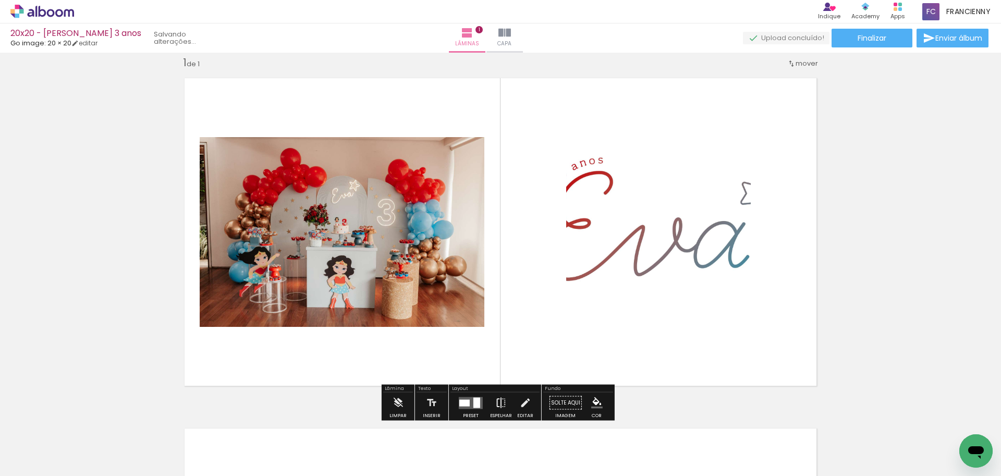
click at [498, 399] on iron-icon at bounding box center [500, 403] width 11 height 21
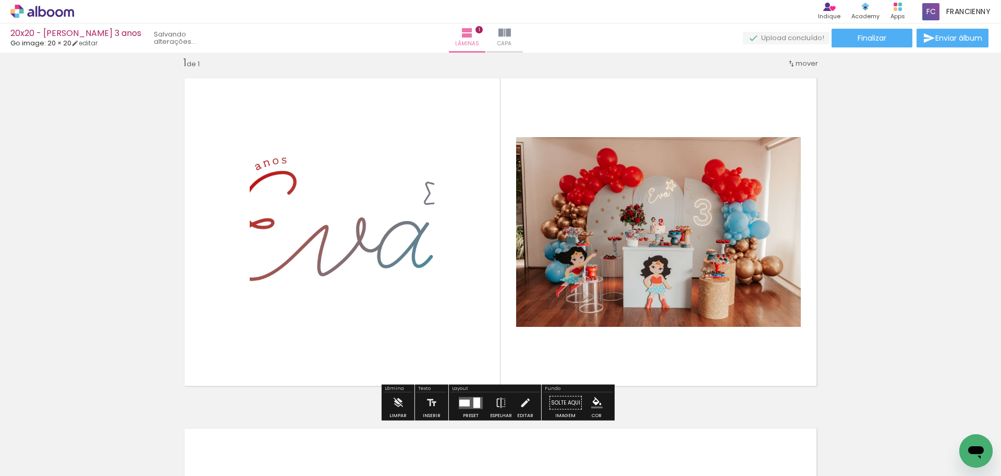
click at [401, 279] on quentale-photo at bounding box center [342, 231] width 185 height 277
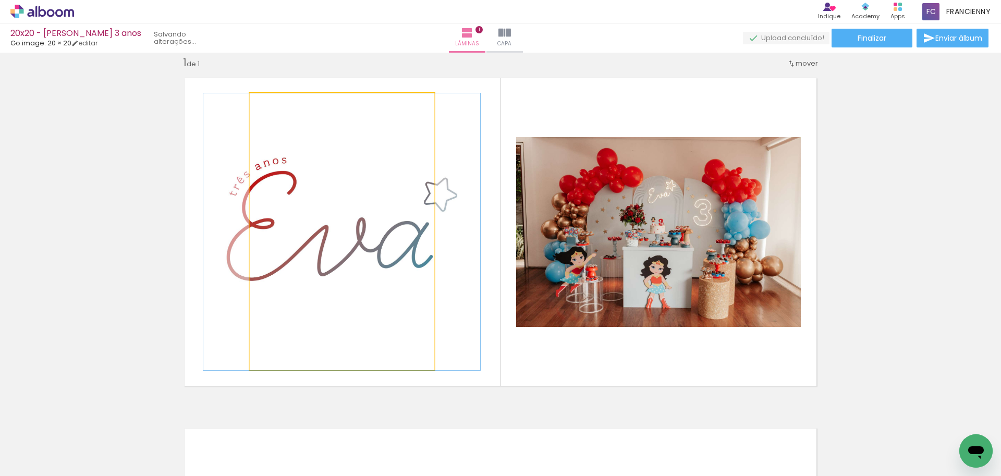
click at [401, 279] on quentale-photo at bounding box center [342, 231] width 185 height 277
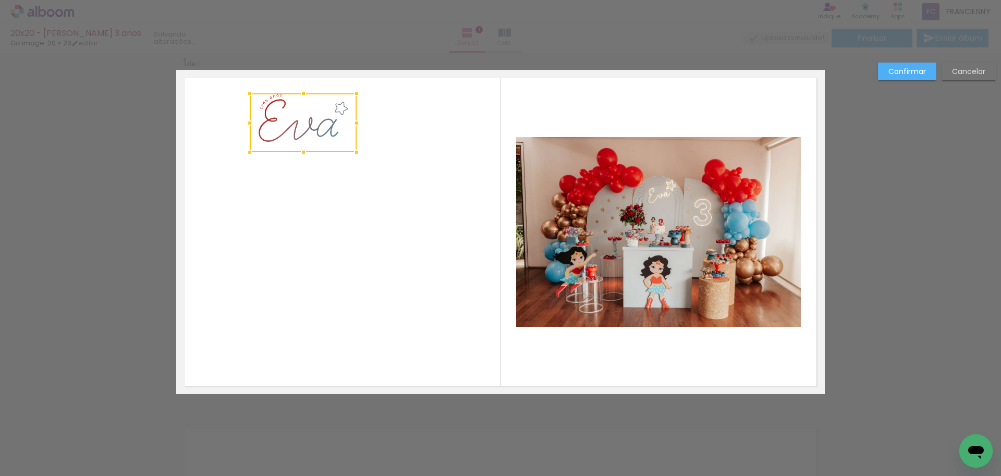
drag, startPoint x: 430, startPoint y: 370, endPoint x: 352, endPoint y: 152, distance: 231.1
click at [352, 152] on div at bounding box center [356, 152] width 21 height 21
click at [302, 126] on div at bounding box center [303, 122] width 107 height 59
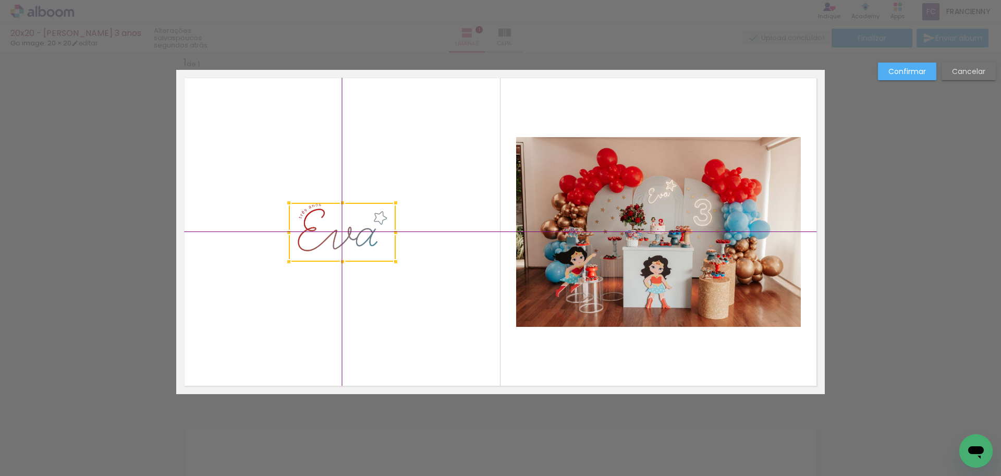
drag, startPoint x: 300, startPoint y: 128, endPoint x: 334, endPoint y: 236, distance: 112.4
click at [334, 236] on div at bounding box center [342, 232] width 107 height 59
click at [0, 0] on slot "Confirmar" at bounding box center [0, 0] width 0 height 0
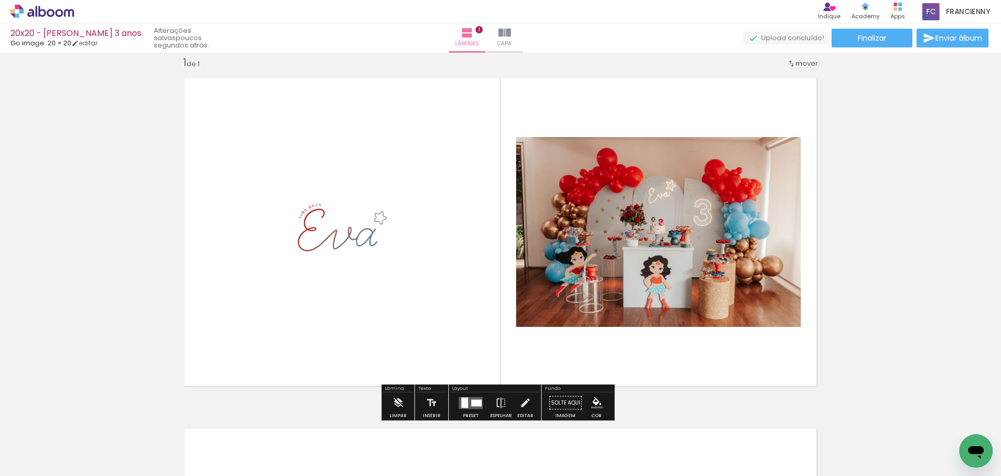
click at [869, 194] on div "Inserir lâmina 1 de 1" at bounding box center [500, 393] width 1001 height 701
click at [900, 300] on div "Inserir lâmina 1 de 1" at bounding box center [500, 393] width 1001 height 701
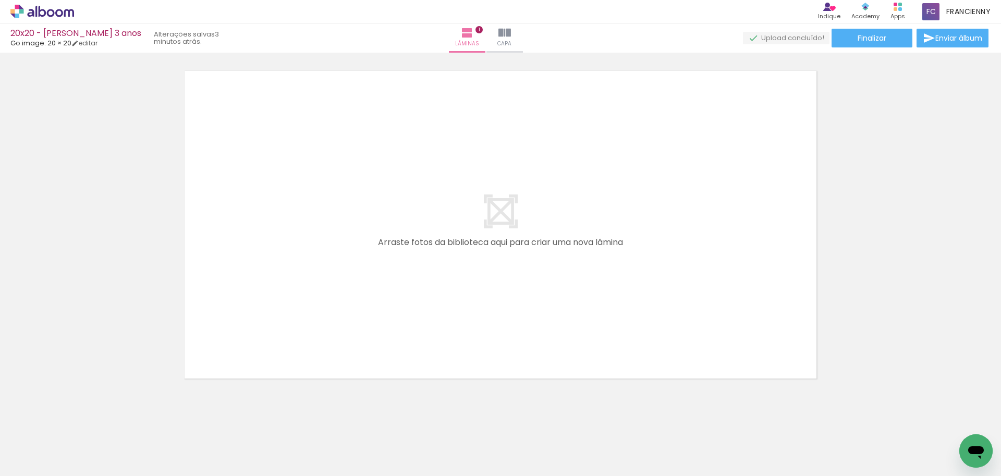
scroll to position [0, 69]
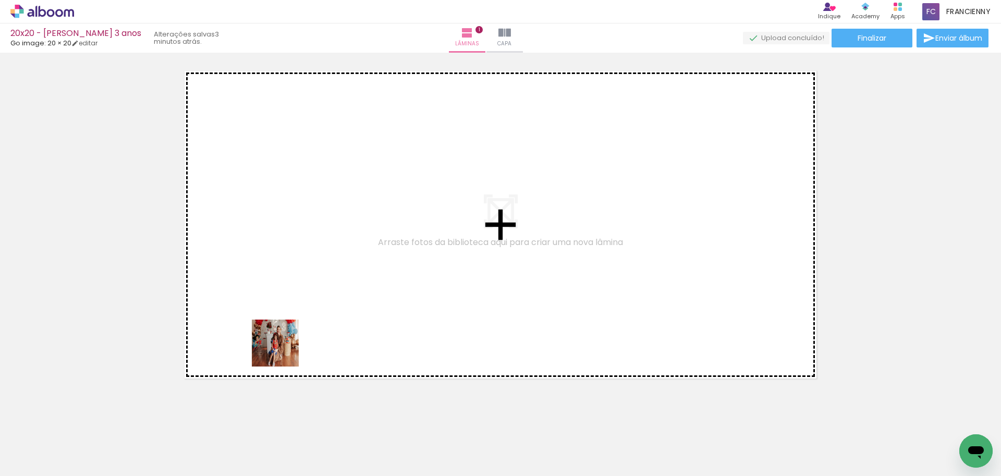
drag, startPoint x: 157, startPoint y: 448, endPoint x: 250, endPoint y: 409, distance: 101.2
click at [313, 315] on quentale-workspace at bounding box center [500, 238] width 1001 height 476
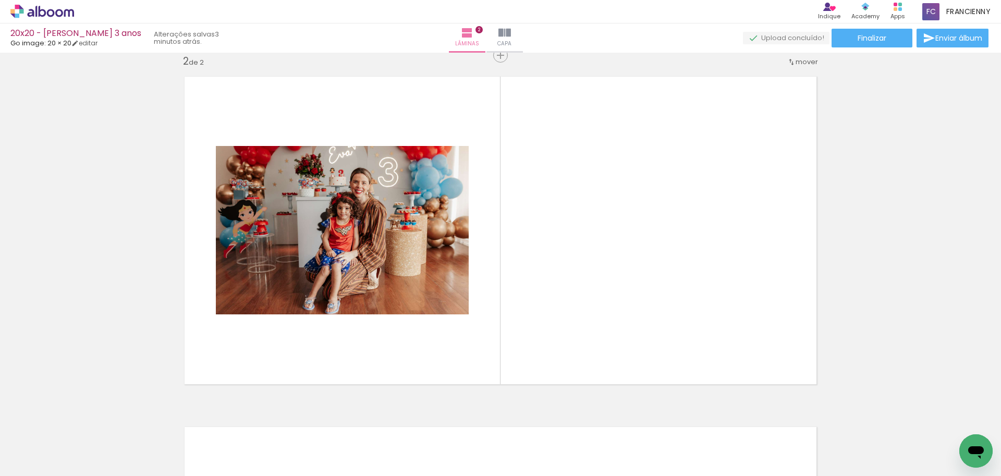
scroll to position [363, 0]
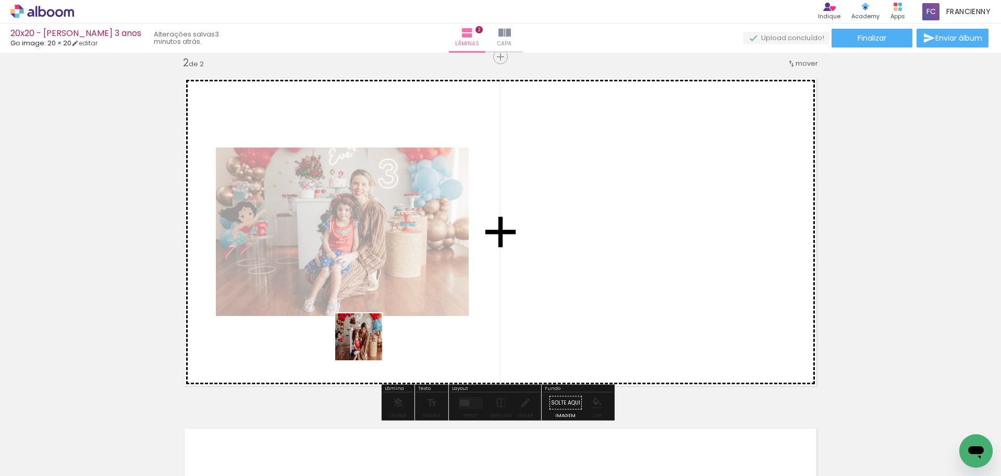
drag, startPoint x: 220, startPoint y: 446, endPoint x: 367, endPoint y: 345, distance: 178.3
click at [367, 345] on quentale-workspace at bounding box center [500, 238] width 1001 height 476
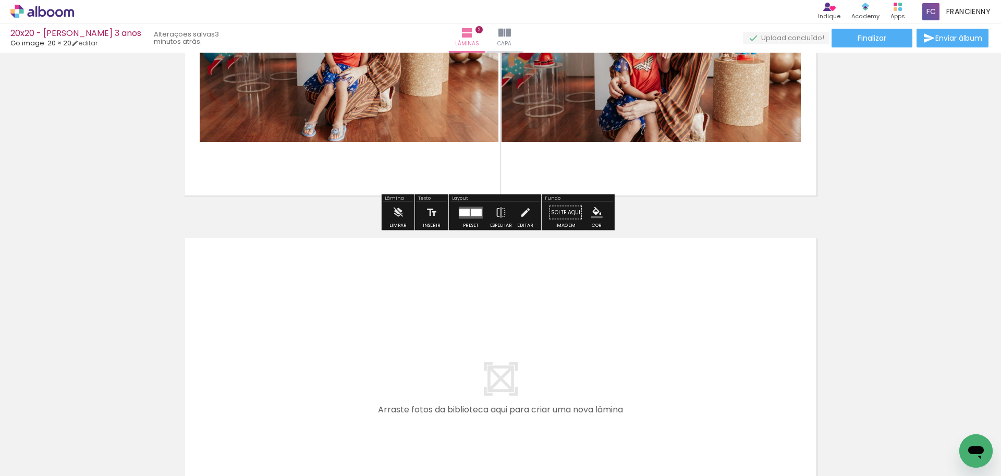
scroll to position [668, 0]
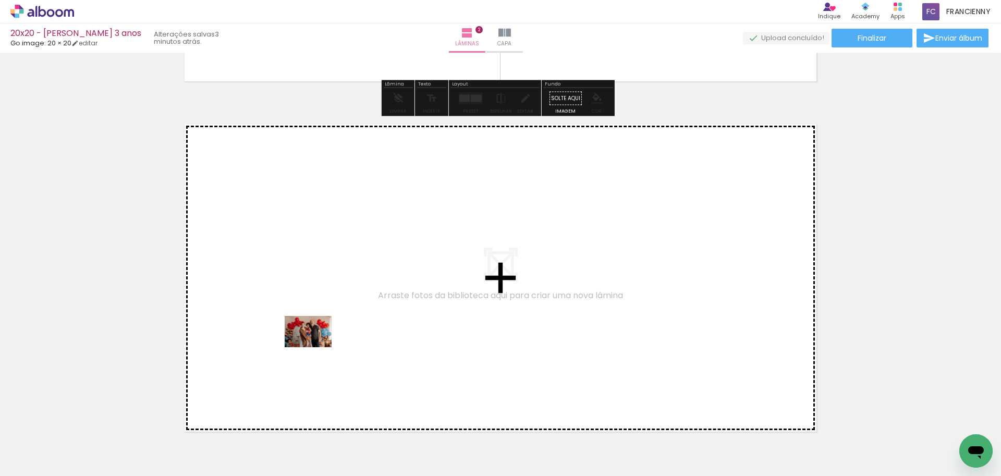
drag, startPoint x: 274, startPoint y: 440, endPoint x: 316, endPoint y: 347, distance: 101.7
click at [316, 347] on quentale-workspace at bounding box center [500, 238] width 1001 height 476
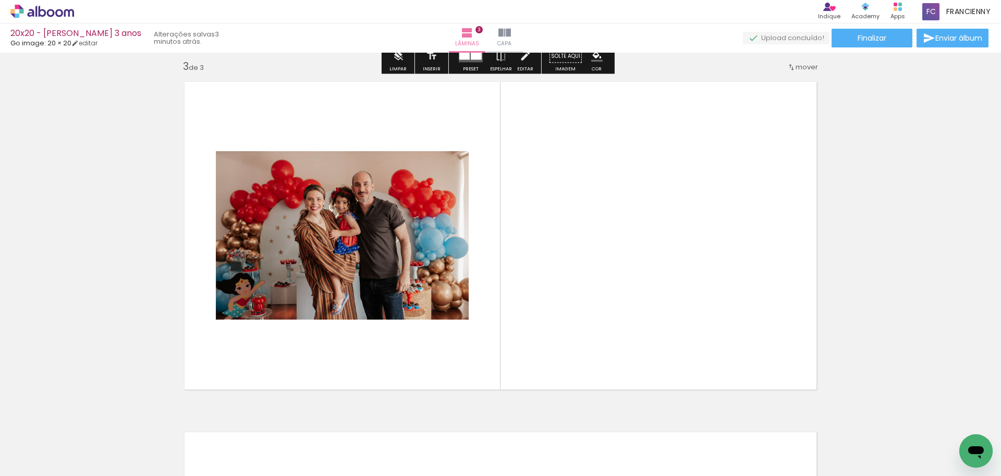
scroll to position [714, 0]
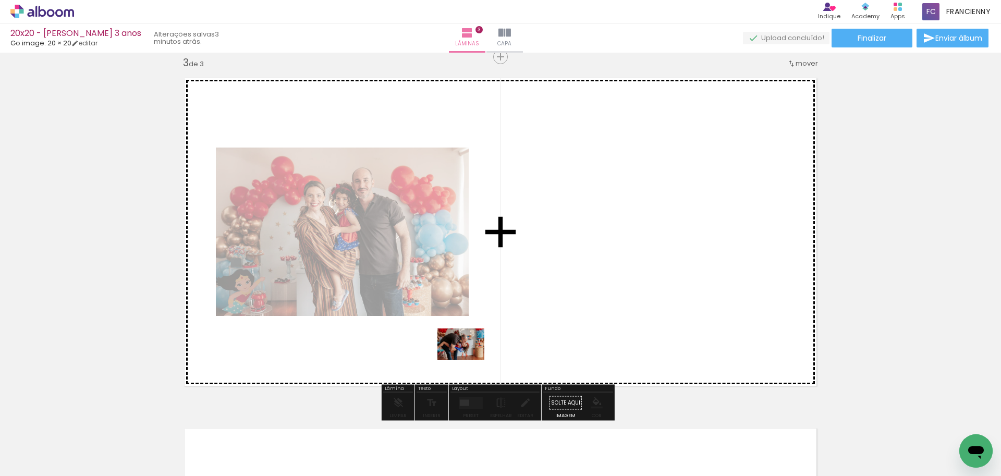
drag, startPoint x: 381, startPoint y: 446, endPoint x: 469, endPoint y: 360, distance: 123.5
click at [469, 360] on quentale-workspace at bounding box center [500, 238] width 1001 height 476
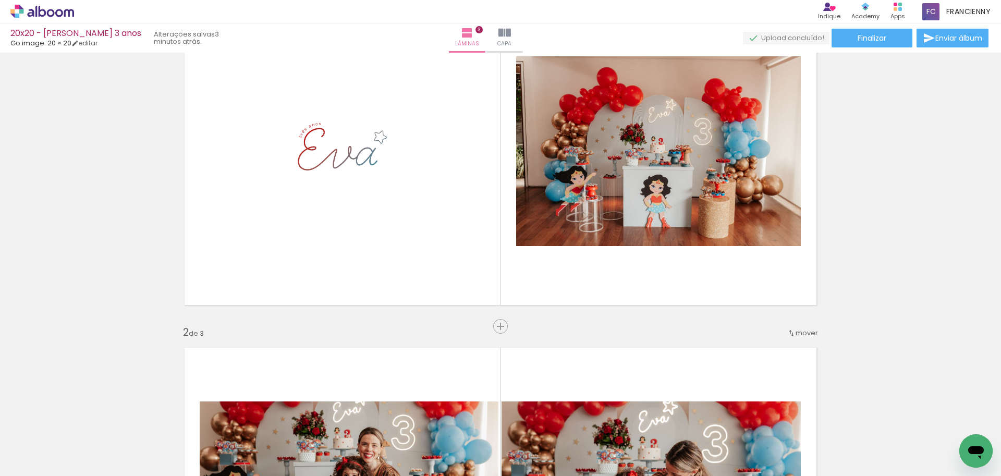
scroll to position [135, 0]
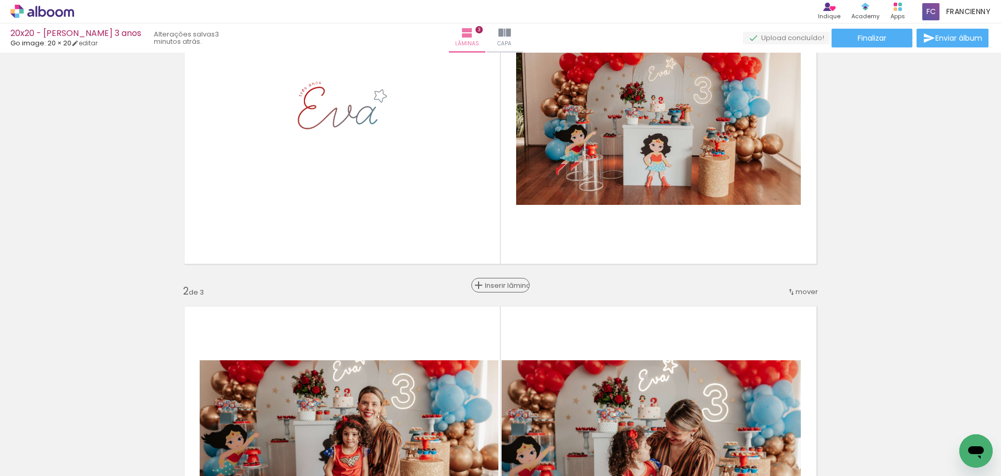
click at [494, 287] on span "Inserir lâmina" at bounding box center [505, 285] width 41 height 7
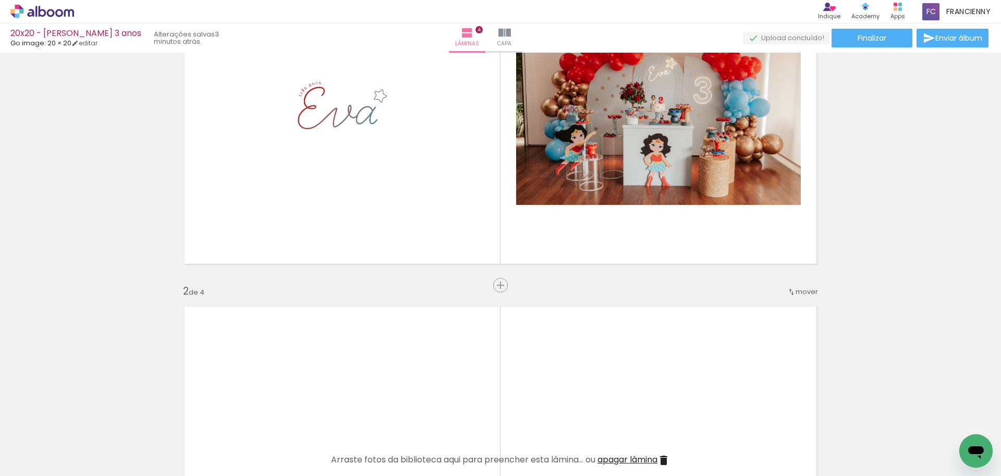
scroll to position [201, 0]
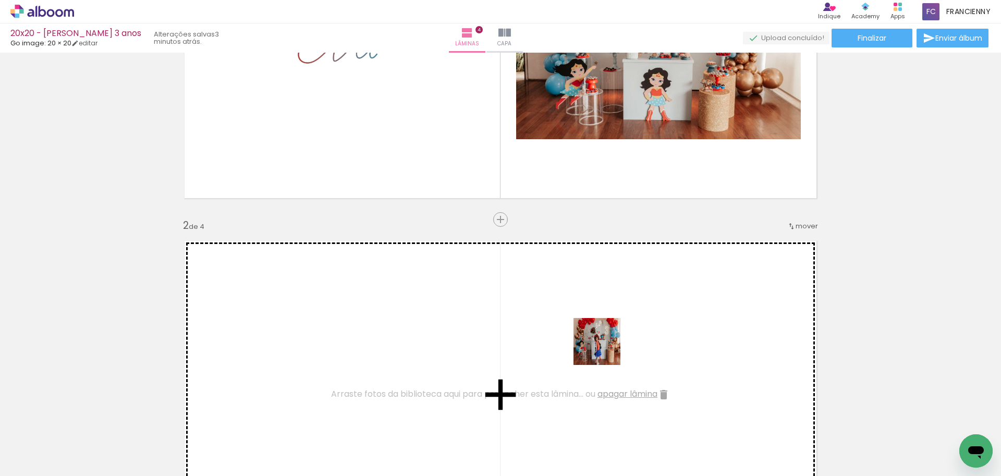
drag, startPoint x: 622, startPoint y: 418, endPoint x: 603, endPoint y: 345, distance: 75.4
click at [603, 345] on quentale-workspace at bounding box center [500, 238] width 1001 height 476
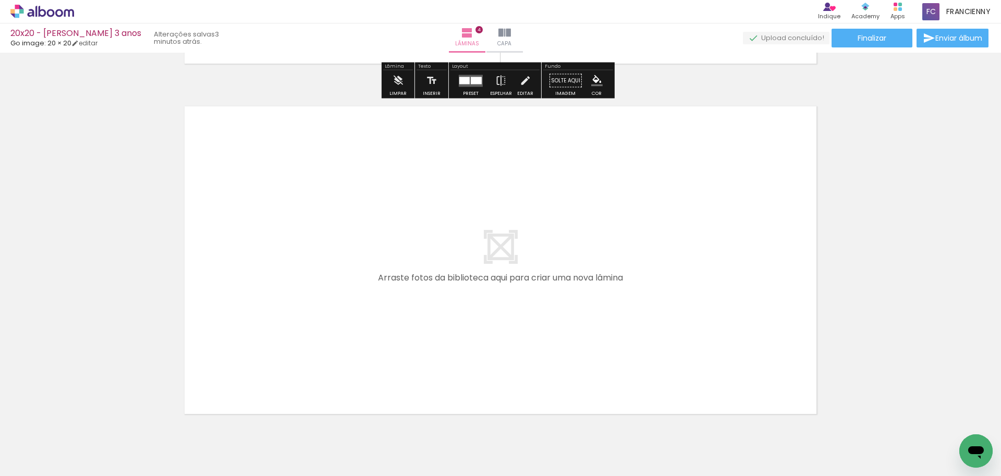
scroll to position [0, 145]
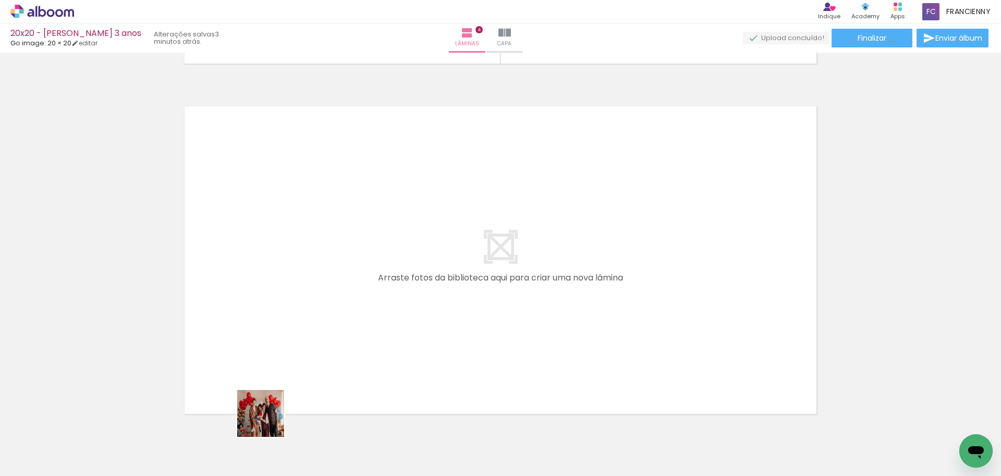
drag, startPoint x: 247, startPoint y: 445, endPoint x: 367, endPoint y: 436, distance: 120.7
click at [312, 359] on quentale-workspace at bounding box center [500, 238] width 1001 height 476
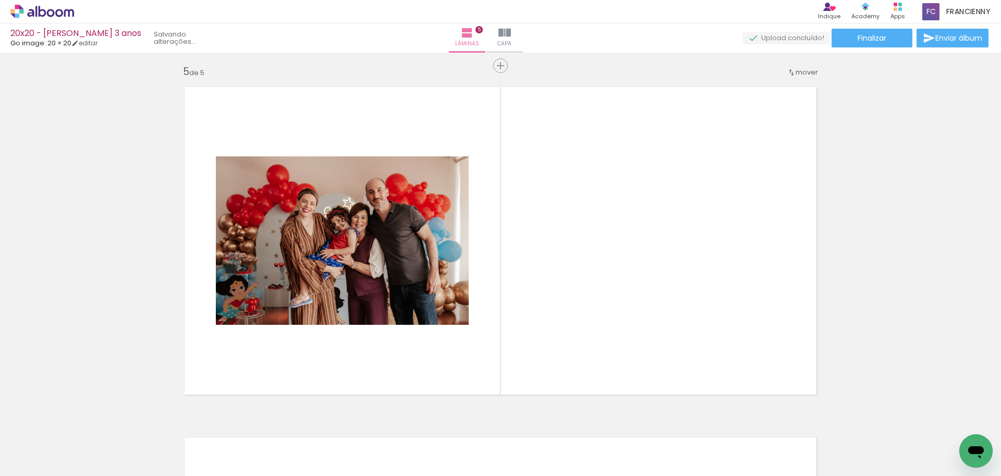
scroll to position [1414, 0]
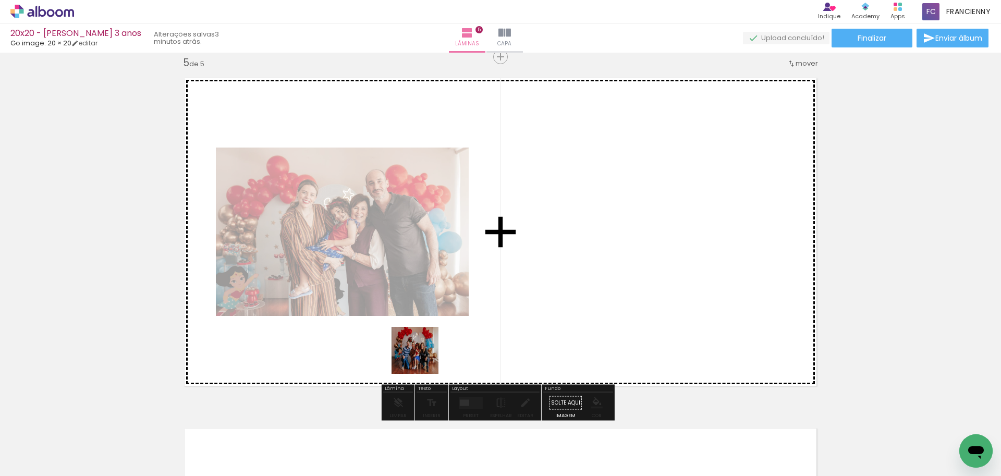
drag, startPoint x: 375, startPoint y: 444, endPoint x: 423, endPoint y: 358, distance: 98.2
click at [423, 358] on quentale-workspace at bounding box center [500, 238] width 1001 height 476
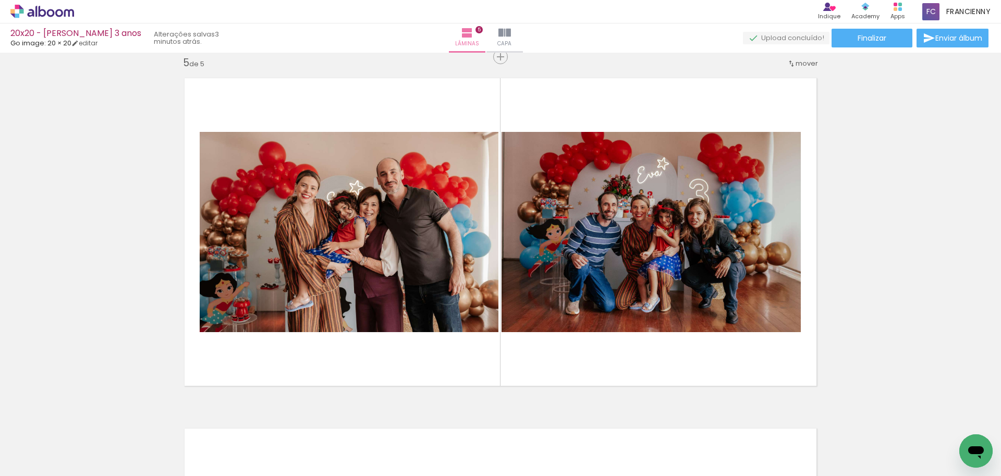
scroll to position [0, 1592]
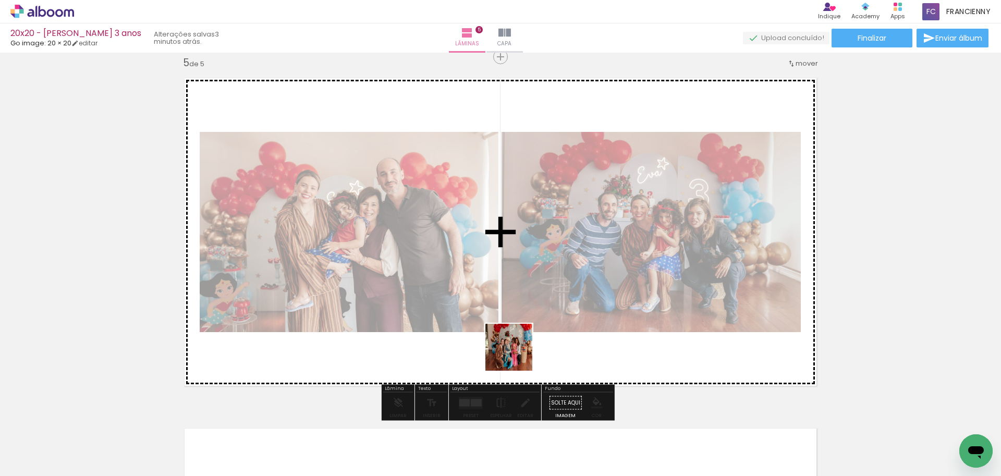
drag, startPoint x: 504, startPoint y: 444, endPoint x: 518, endPoint y: 326, distance: 118.6
click at [518, 326] on quentale-workspace at bounding box center [500, 238] width 1001 height 476
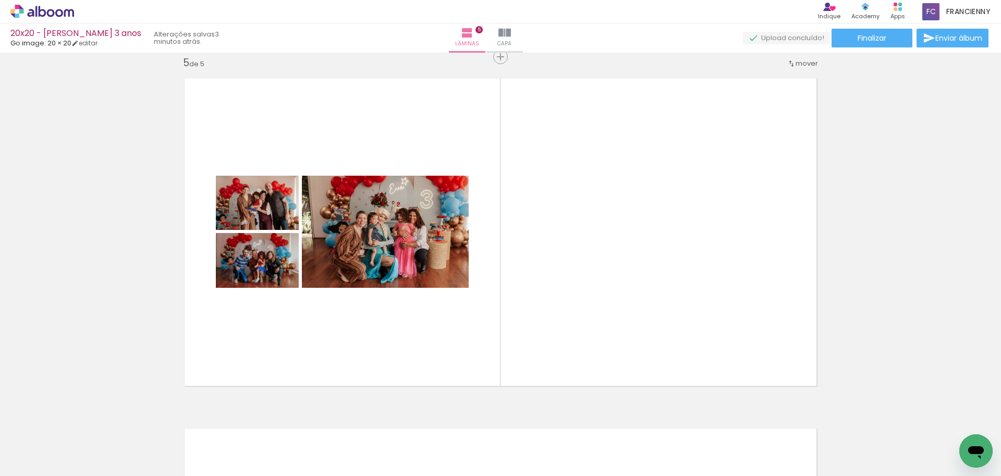
scroll to position [0, 2049]
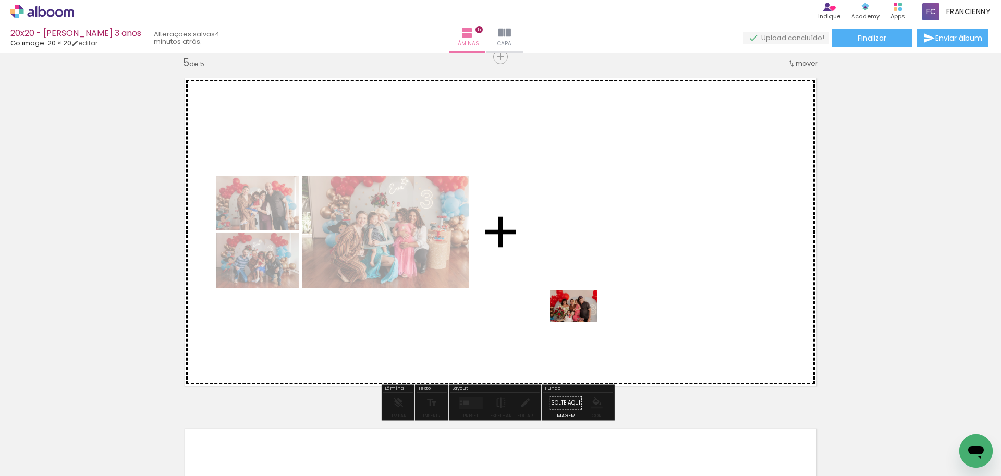
drag, startPoint x: 583, startPoint y: 443, endPoint x: 581, endPoint y: 322, distance: 121.5
click at [581, 322] on quentale-workspace at bounding box center [500, 238] width 1001 height 476
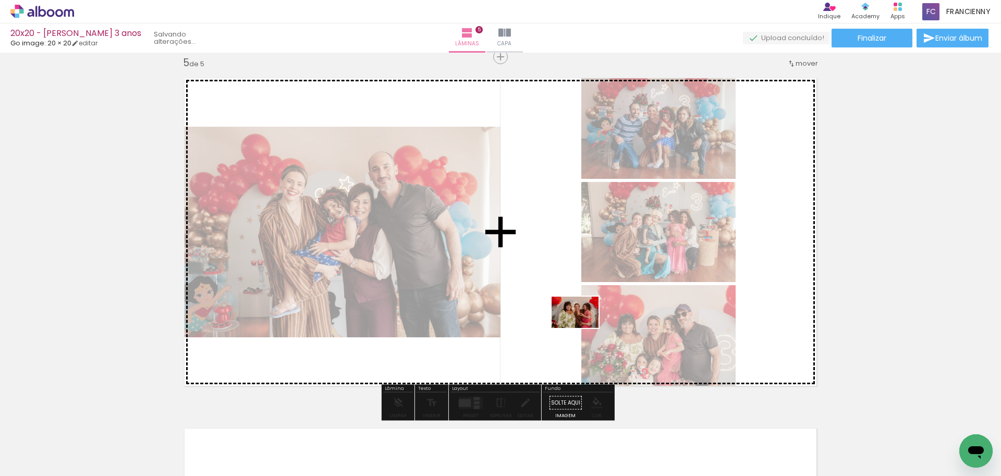
drag, startPoint x: 634, startPoint y: 450, endPoint x: 583, endPoint y: 328, distance: 132.2
click at [583, 328] on quentale-workspace at bounding box center [500, 238] width 1001 height 476
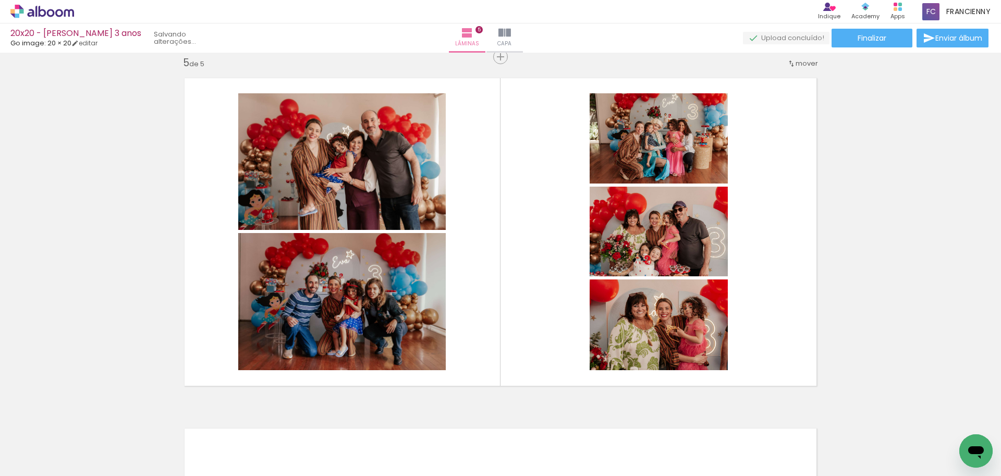
scroll to position [0, 2416]
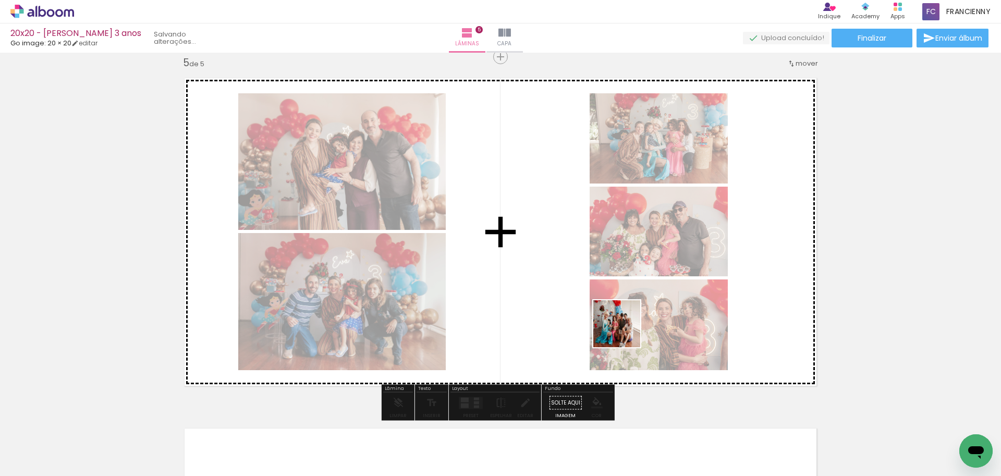
drag, startPoint x: 727, startPoint y: 443, endPoint x: 623, endPoint y: 330, distance: 153.1
click at [623, 330] on quentale-workspace at bounding box center [500, 238] width 1001 height 476
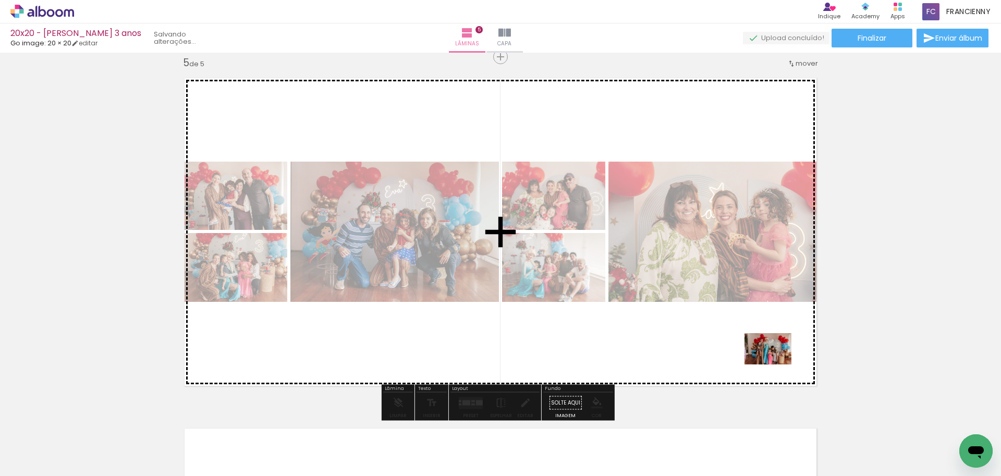
drag, startPoint x: 904, startPoint y: 440, endPoint x: 776, endPoint y: 364, distance: 148.8
click at [776, 364] on quentale-workspace at bounding box center [500, 238] width 1001 height 476
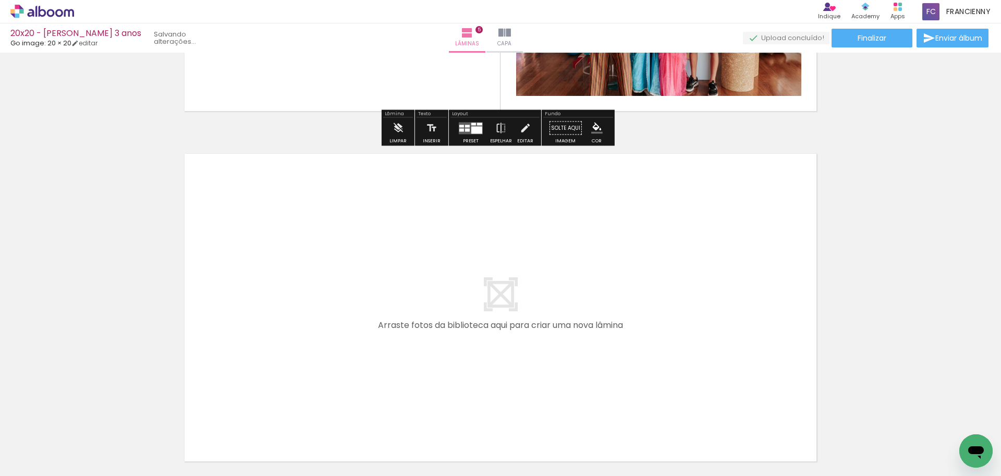
scroll to position [1784, 0]
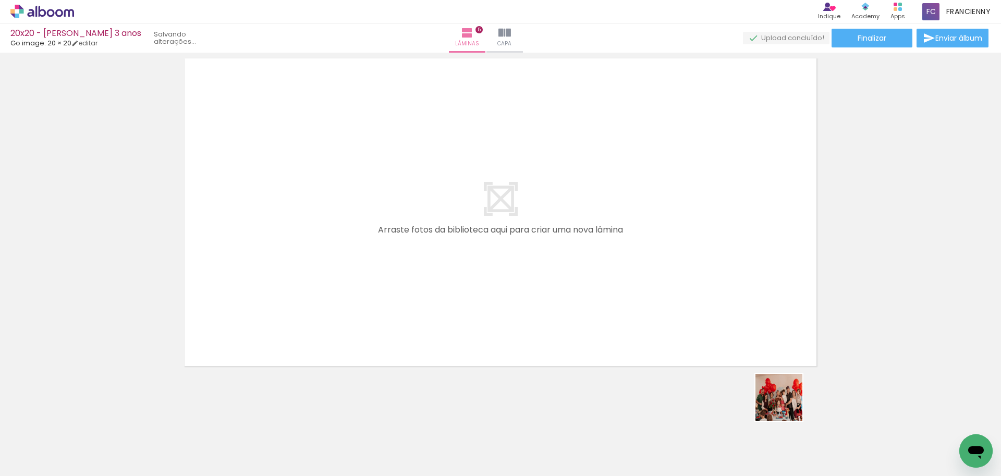
drag, startPoint x: 842, startPoint y: 445, endPoint x: 731, endPoint y: 393, distance: 122.7
click at [654, 313] on quentale-workspace at bounding box center [500, 238] width 1001 height 476
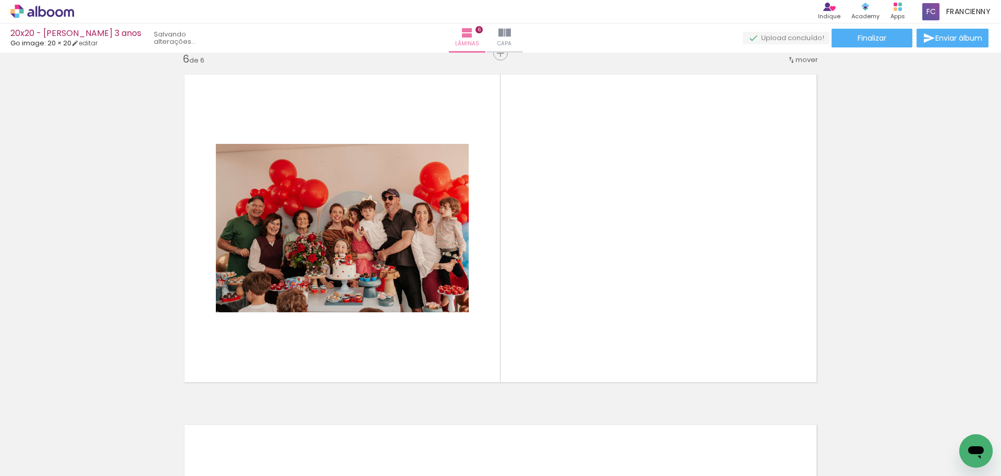
scroll to position [1764, 0]
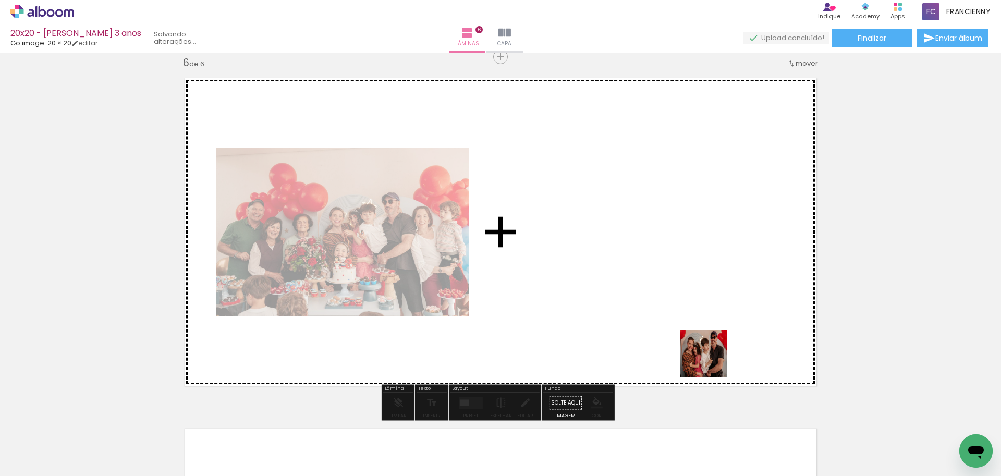
drag, startPoint x: 778, startPoint y: 440, endPoint x: 695, endPoint y: 344, distance: 127.2
click at [695, 344] on quentale-workspace at bounding box center [500, 238] width 1001 height 476
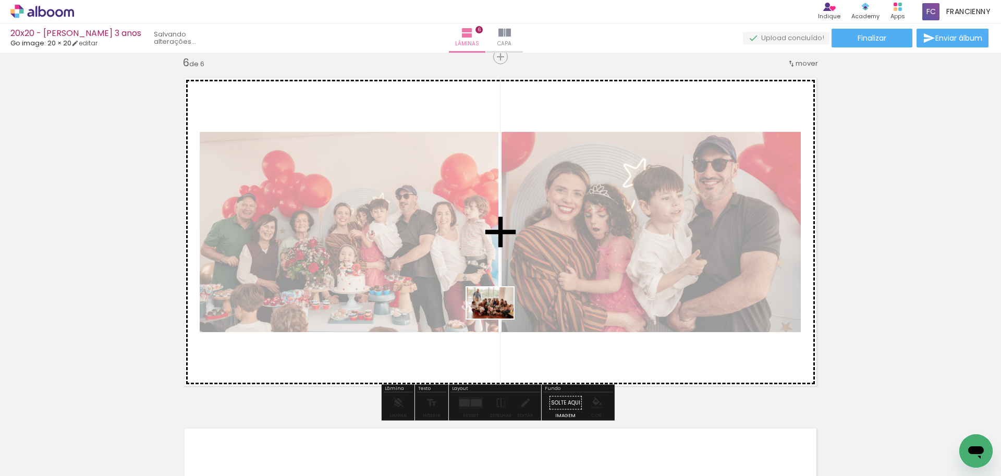
drag, startPoint x: 501, startPoint y: 421, endPoint x: 498, endPoint y: 318, distance: 102.8
click at [498, 318] on quentale-workspace at bounding box center [500, 238] width 1001 height 476
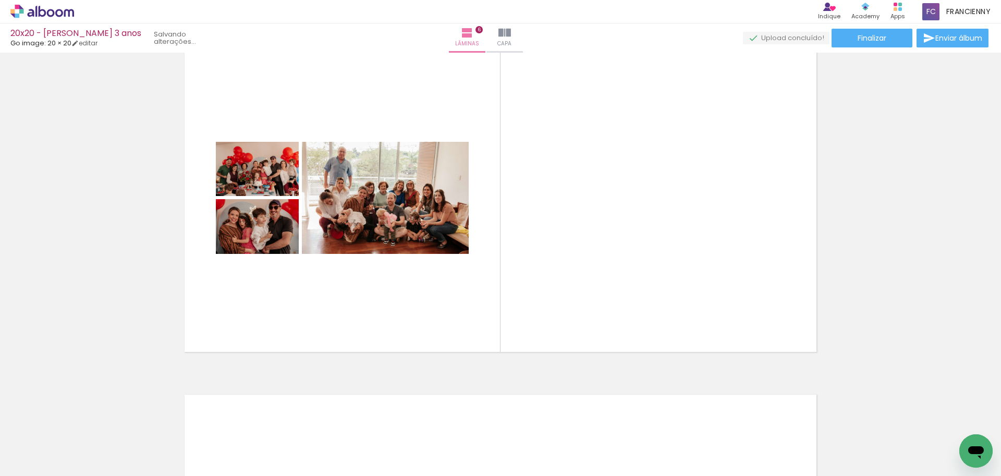
scroll to position [1785, 0]
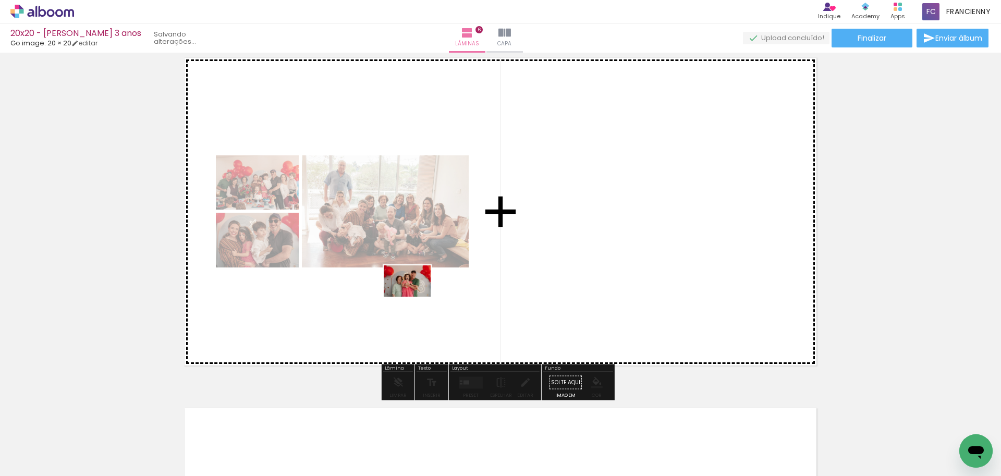
drag, startPoint x: 394, startPoint y: 397, endPoint x: 415, endPoint y: 297, distance: 102.3
click at [415, 297] on quentale-workspace at bounding box center [500, 238] width 1001 height 476
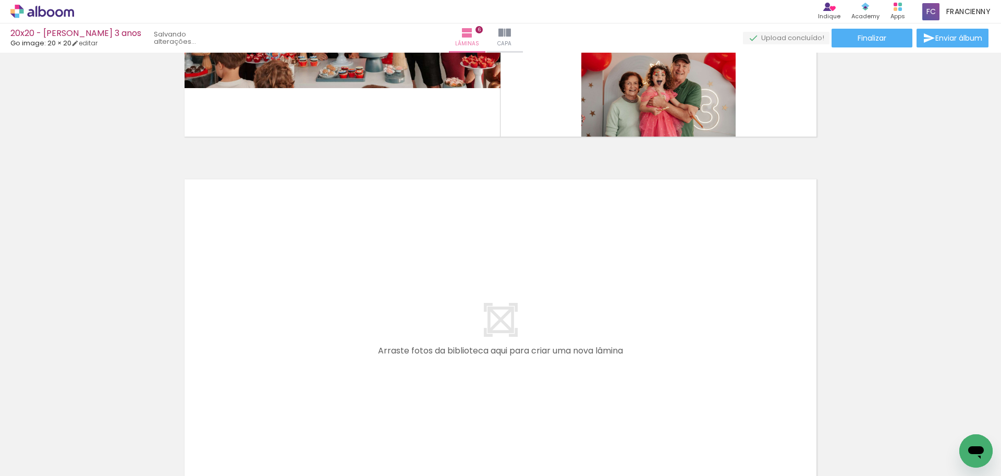
scroll to position [2020, 0]
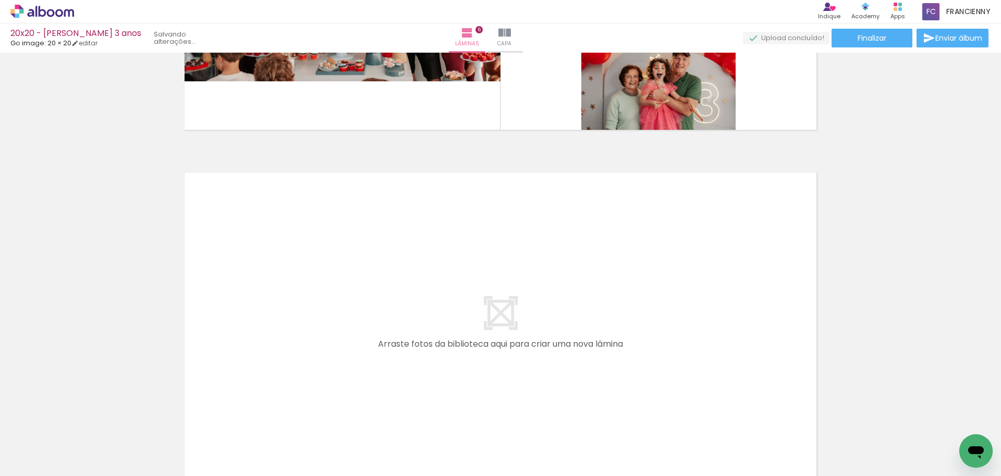
click at [46, 447] on input "Todas as fotos" at bounding box center [29, 444] width 40 height 9
click at [46, 446] on div at bounding box center [34, 442] width 54 height 18
click at [394, 364] on quentale-layouter at bounding box center [500, 326] width 648 height 324
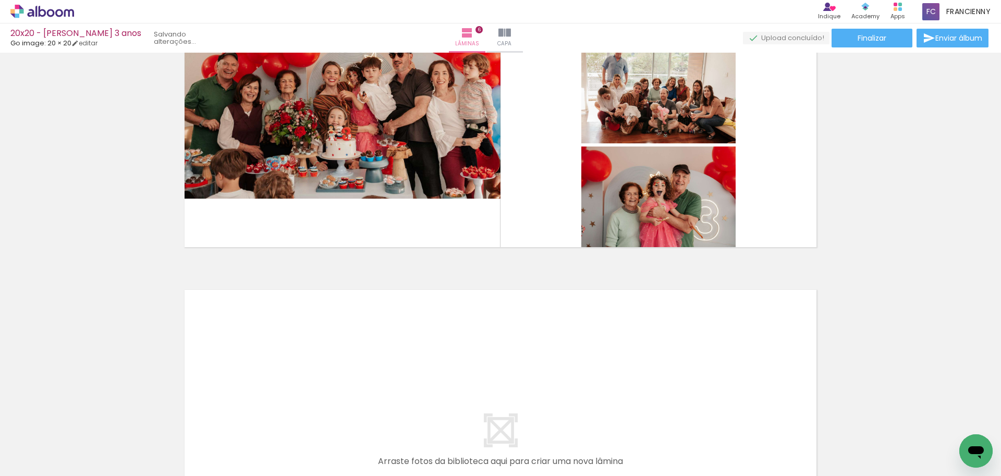
scroll to position [1910, 0]
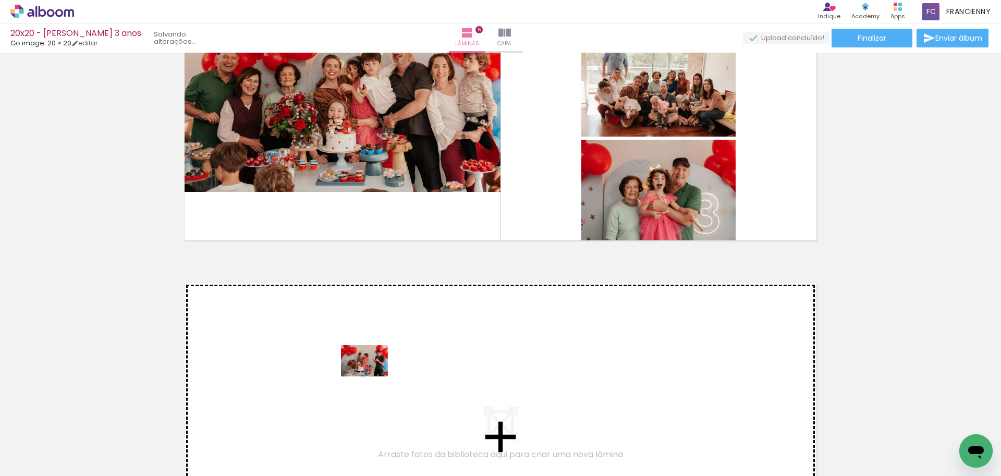
drag, startPoint x: 334, startPoint y: 430, endPoint x: 372, endPoint y: 376, distance: 66.1
click at [372, 376] on quentale-workspace at bounding box center [500, 238] width 1001 height 476
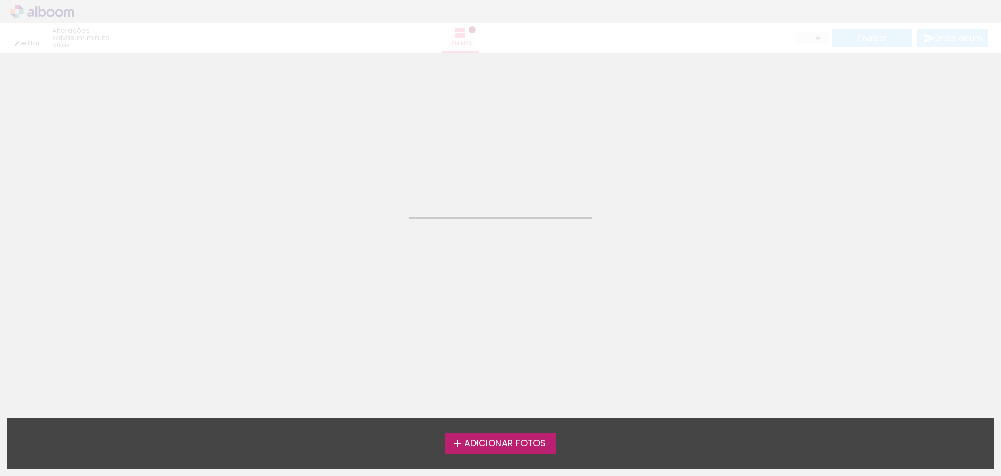
click at [585, 113] on neon-animatable "Confirmar Cancelar" at bounding box center [500, 106] width 1001 height 106
